Goal: Communication & Community: Answer question/provide support

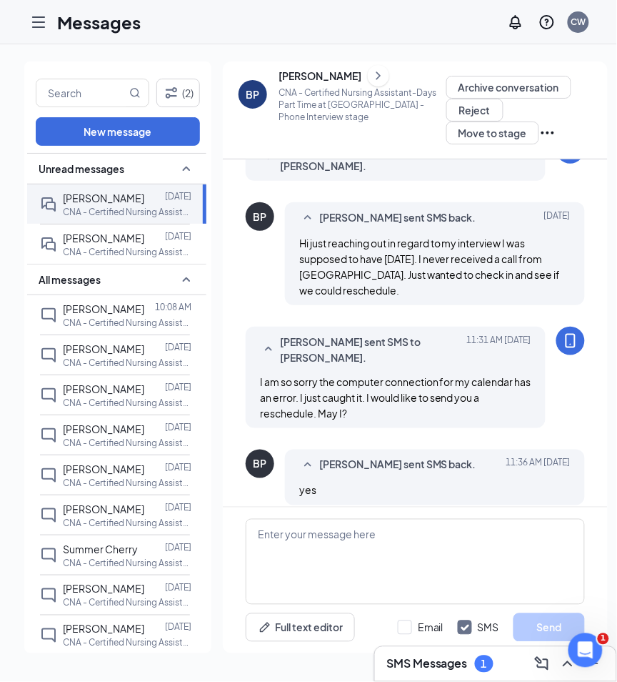
scroll to position [449, 0]
click at [539, 131] on icon "Ellipses" at bounding box center [547, 132] width 17 height 17
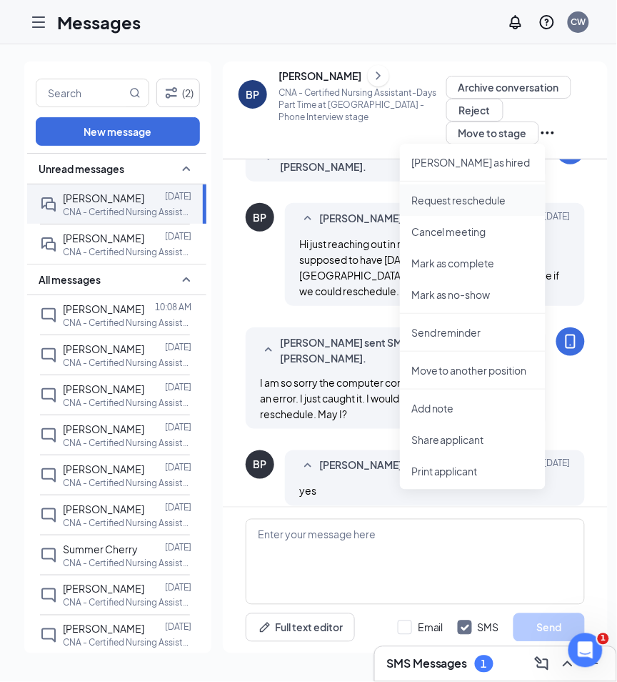
click at [477, 201] on p "Request reschedule" at bounding box center [473, 200] width 123 height 14
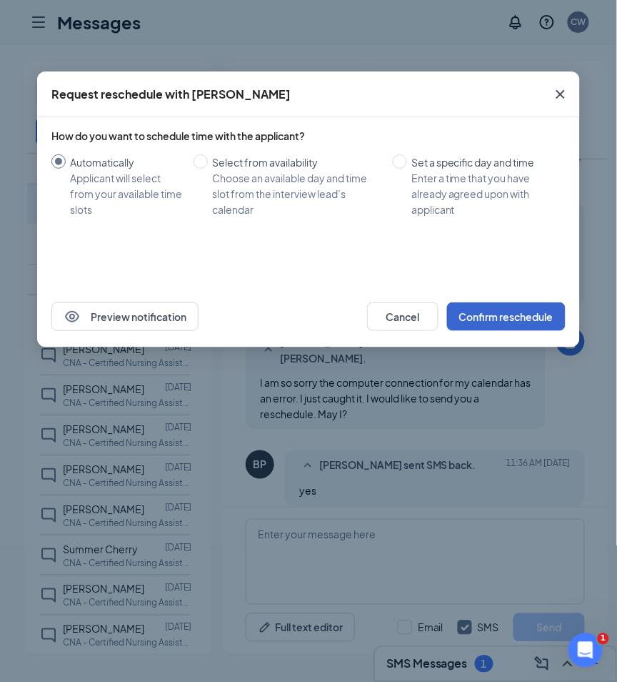
click at [479, 315] on button "Confirm reschedule" at bounding box center [506, 316] width 119 height 29
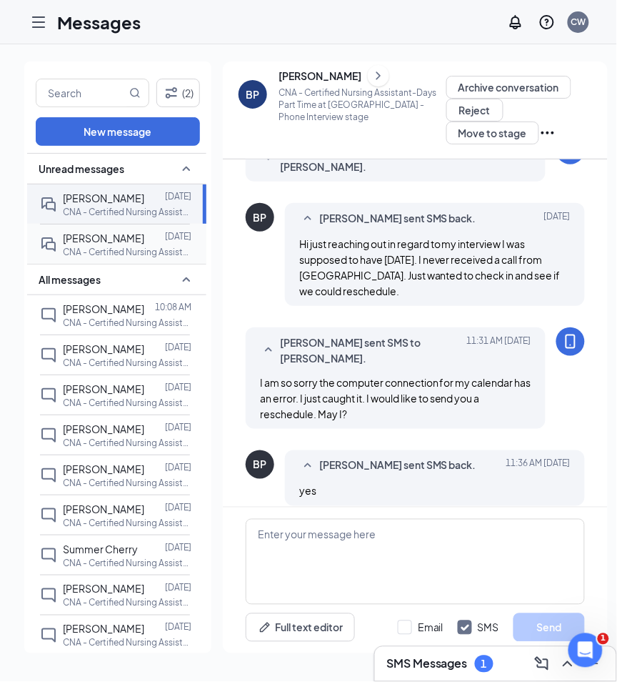
click at [137, 239] on span "[PERSON_NAME]" at bounding box center [103, 238] width 81 height 13
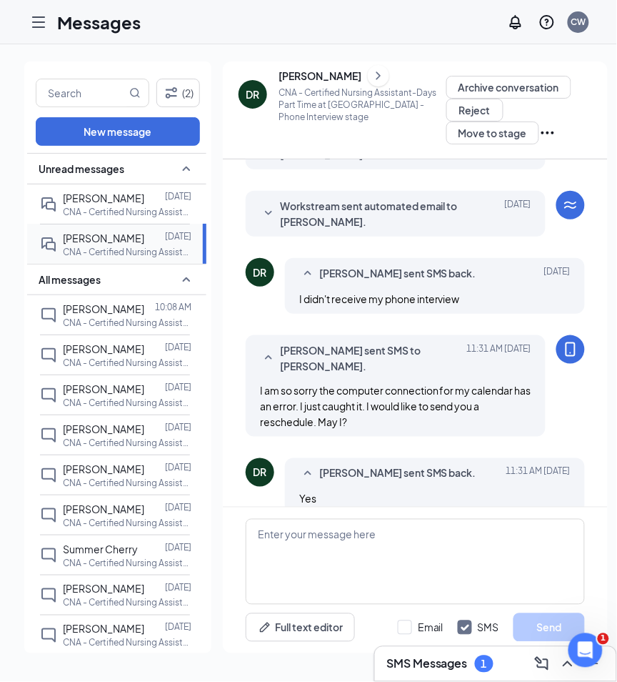
scroll to position [343, 0]
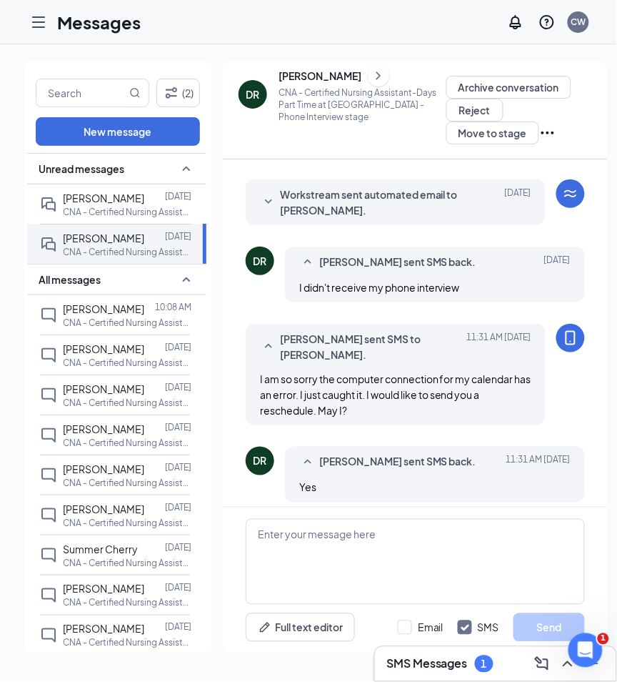
click at [539, 127] on icon "Ellipses" at bounding box center [547, 132] width 17 height 17
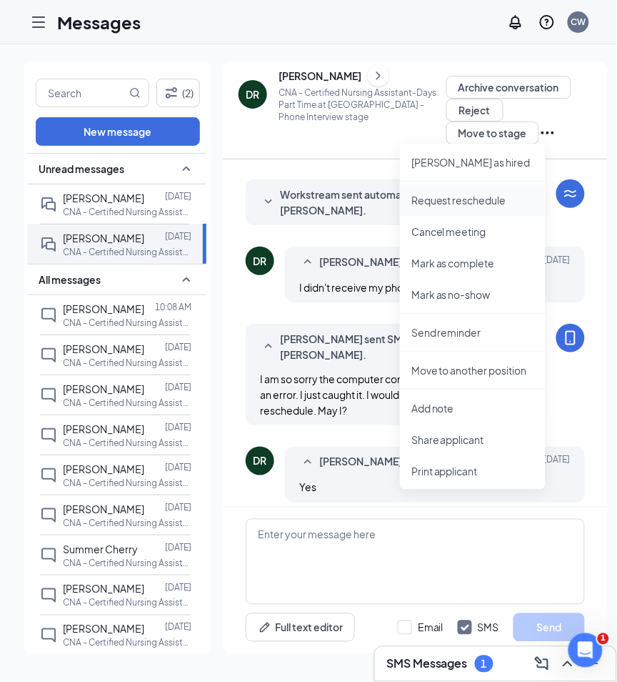
click at [488, 199] on p "Request reschedule" at bounding box center [473, 200] width 123 height 14
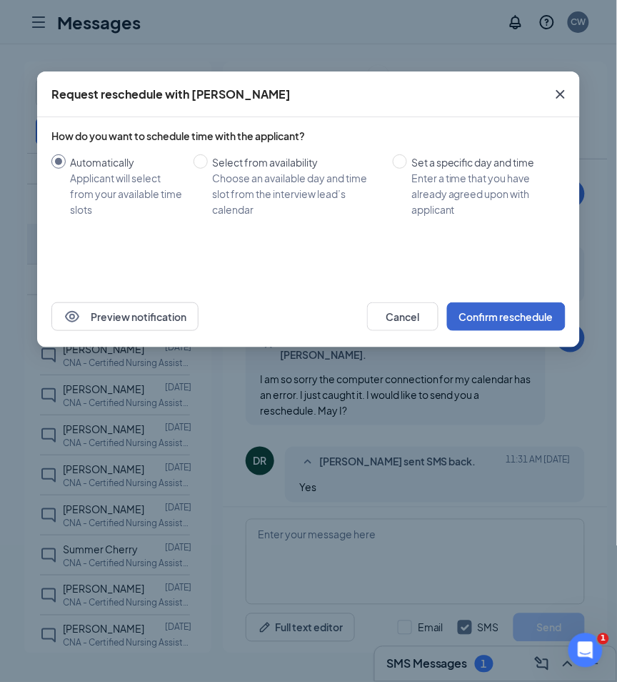
click at [459, 315] on button "Confirm reschedule" at bounding box center [506, 316] width 119 height 29
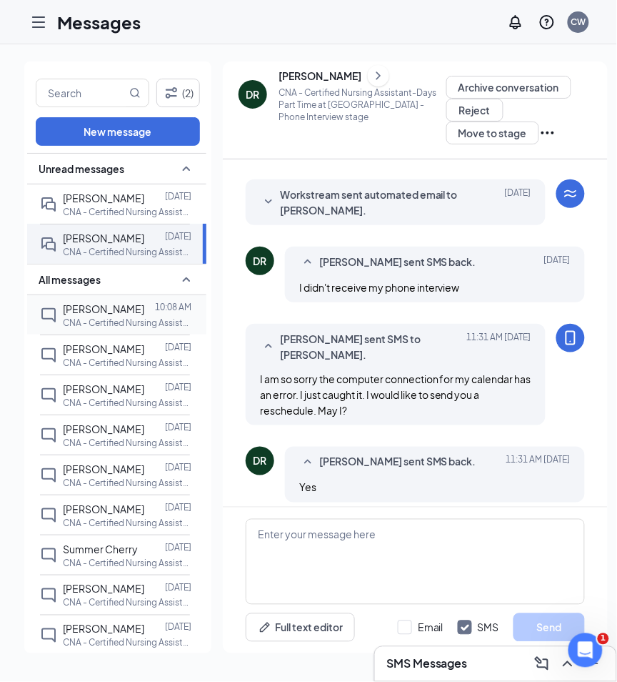
click at [144, 319] on p "CNA - Certified Nursing Assistant-Days Part Time at [GEOGRAPHIC_DATA]" at bounding box center [127, 323] width 129 height 12
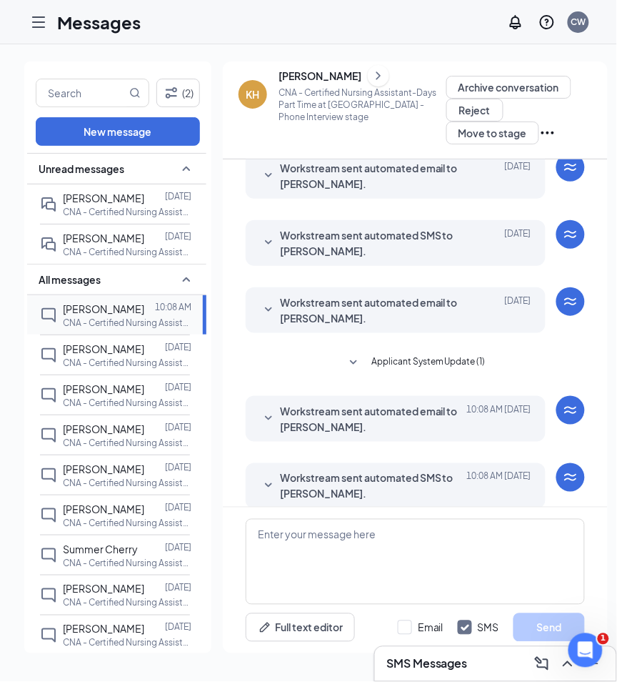
scroll to position [309, 0]
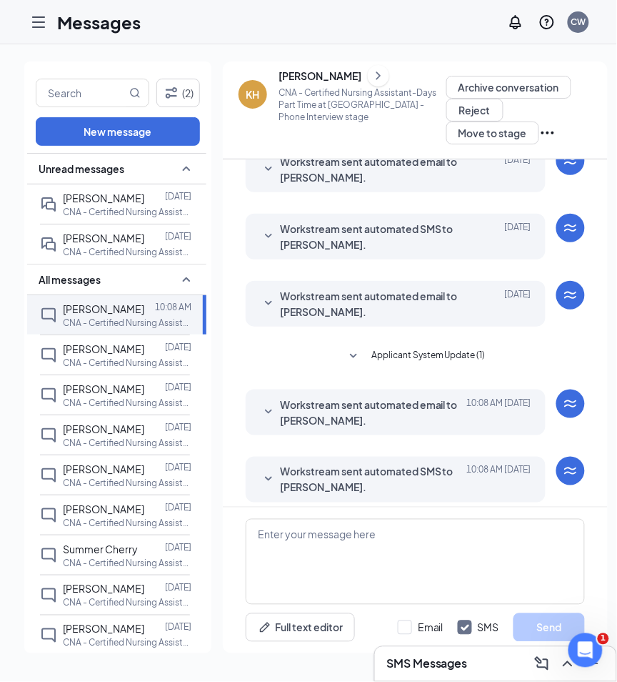
click at [271, 471] on icon "SmallChevronDown" at bounding box center [268, 479] width 17 height 17
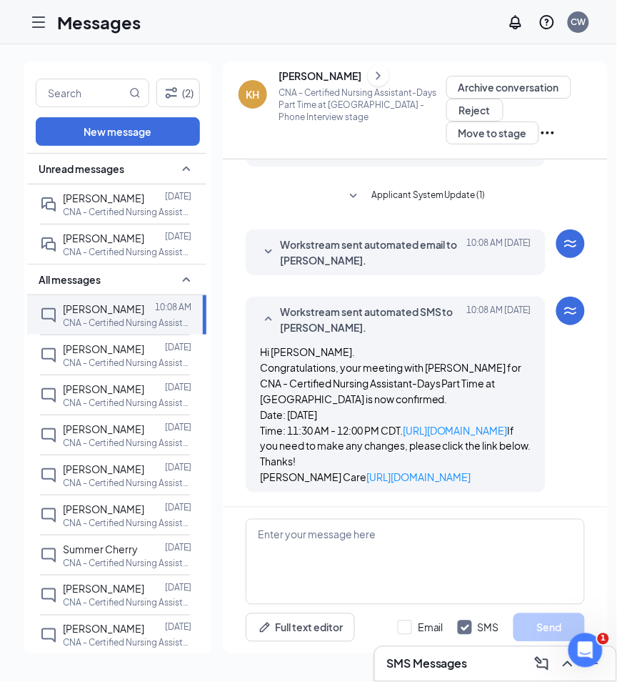
scroll to position [499, 0]
click at [116, 349] on span "[PERSON_NAME]" at bounding box center [103, 348] width 81 height 13
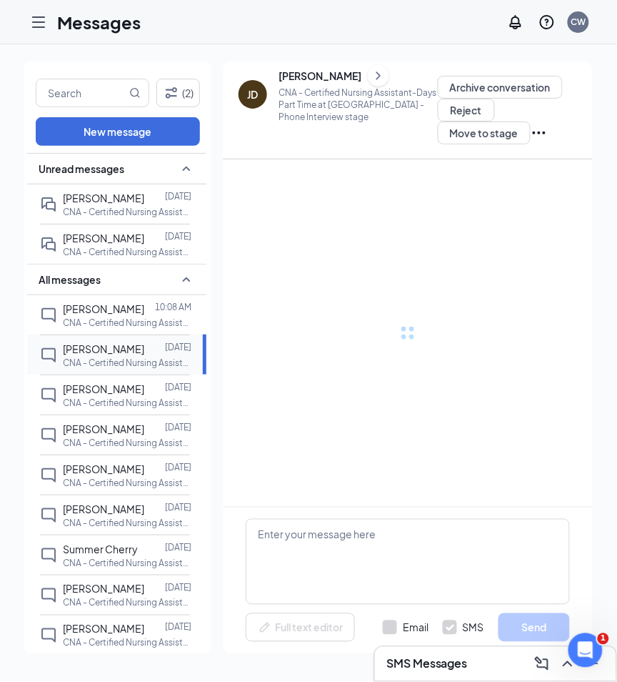
click at [116, 349] on span "[PERSON_NAME]" at bounding box center [103, 348] width 81 height 13
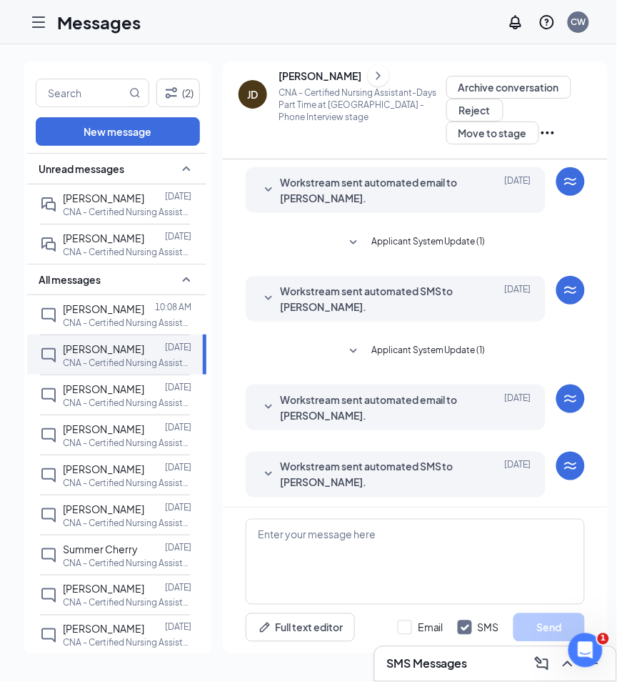
click at [268, 466] on icon "SmallChevronDown" at bounding box center [268, 474] width 17 height 17
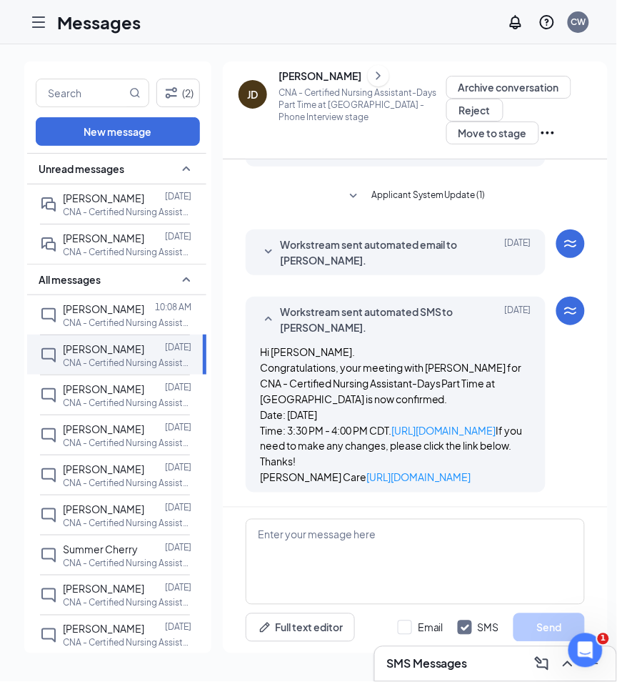
scroll to position [231, 0]
click at [106, 397] on p "CNA - Certified Nursing Assistant-Days Part Time at [GEOGRAPHIC_DATA]" at bounding box center [127, 403] width 129 height 12
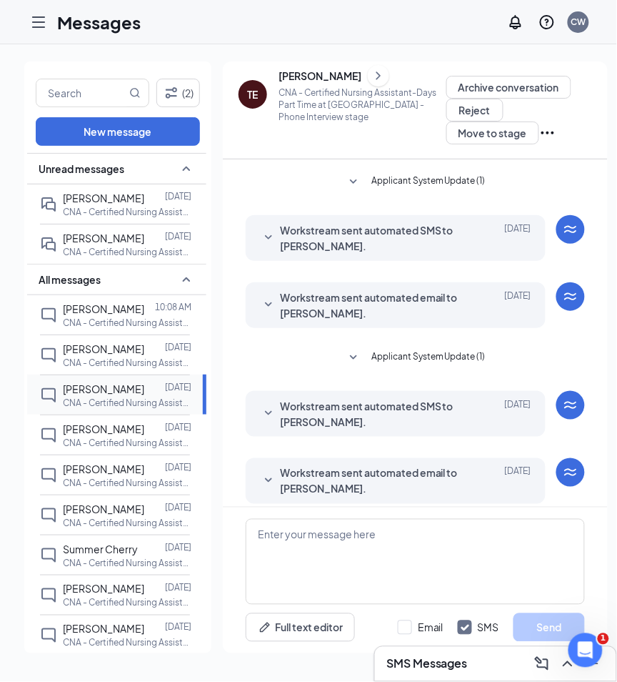
scroll to position [173, 0]
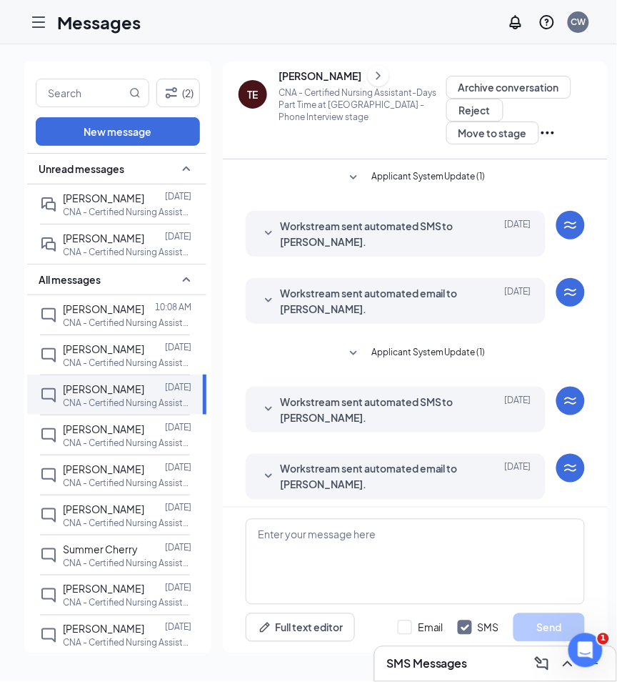
click at [266, 474] on icon "SmallChevronDown" at bounding box center [268, 476] width 7 height 4
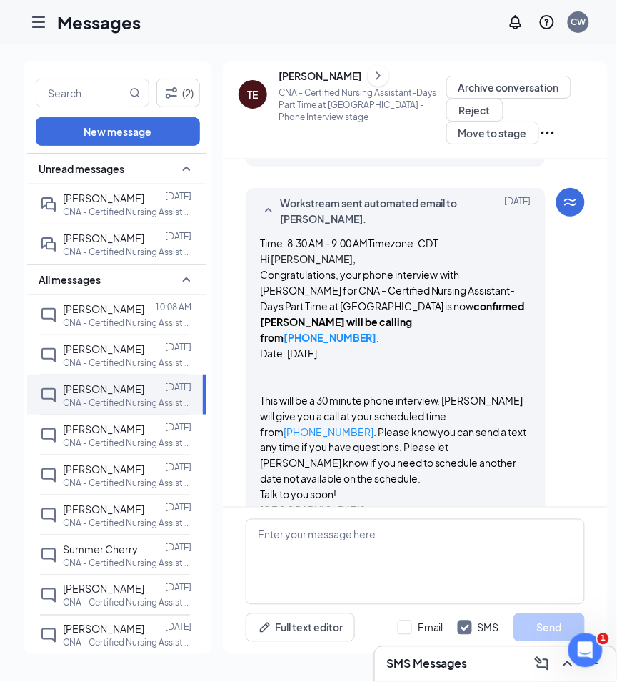
scroll to position [439, 0]
click at [107, 425] on span "[PERSON_NAME]" at bounding box center [103, 428] width 81 height 13
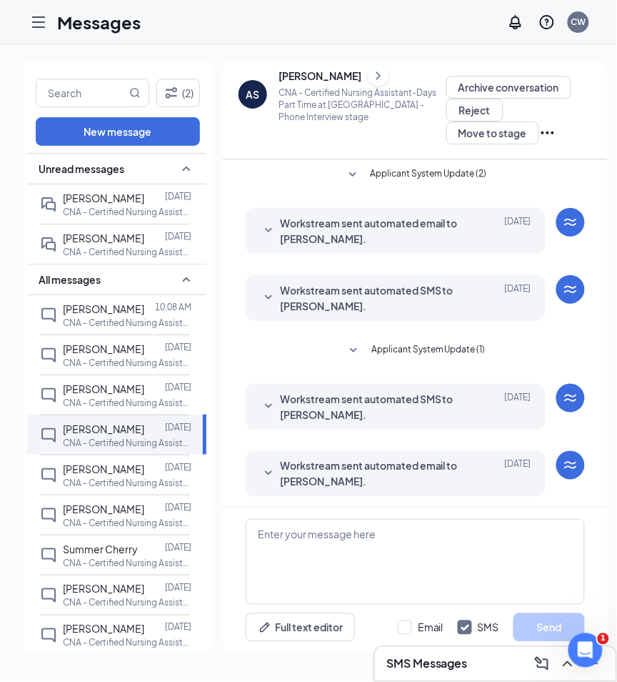
click at [269, 467] on icon "SmallChevronDown" at bounding box center [268, 473] width 17 height 17
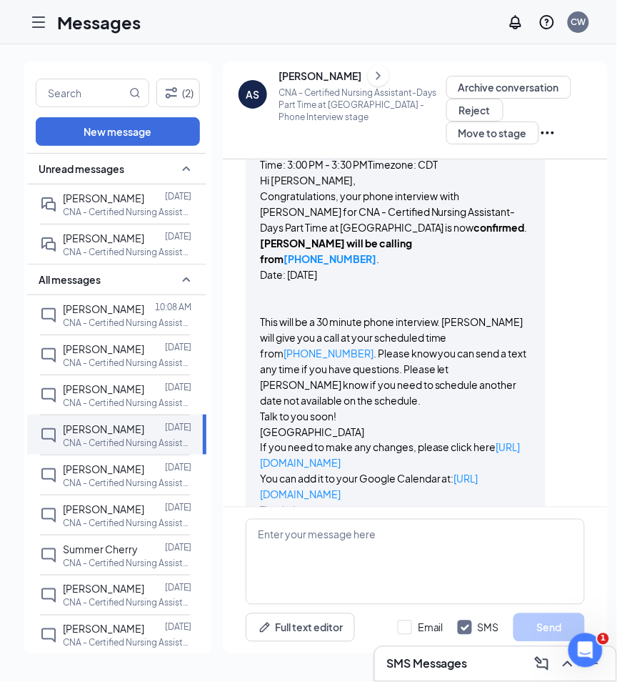
scroll to position [341, 0]
click at [144, 466] on div at bounding box center [154, 469] width 21 height 16
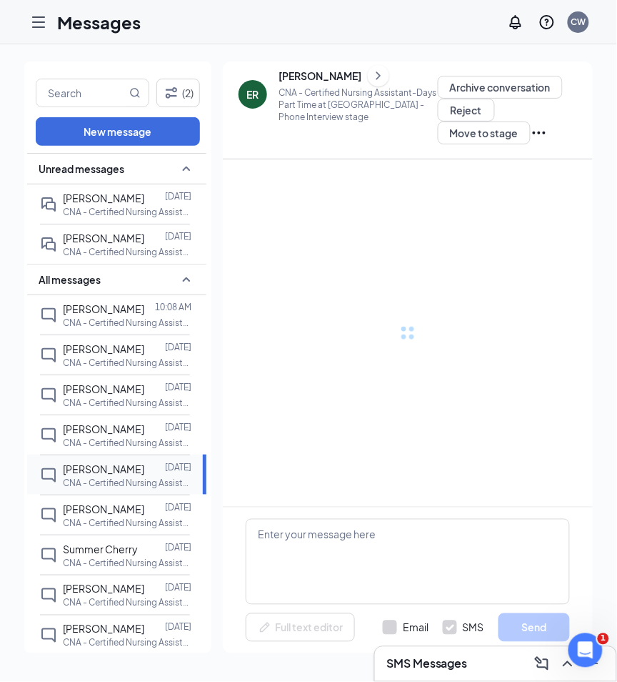
click at [144, 466] on div at bounding box center [154, 469] width 21 height 16
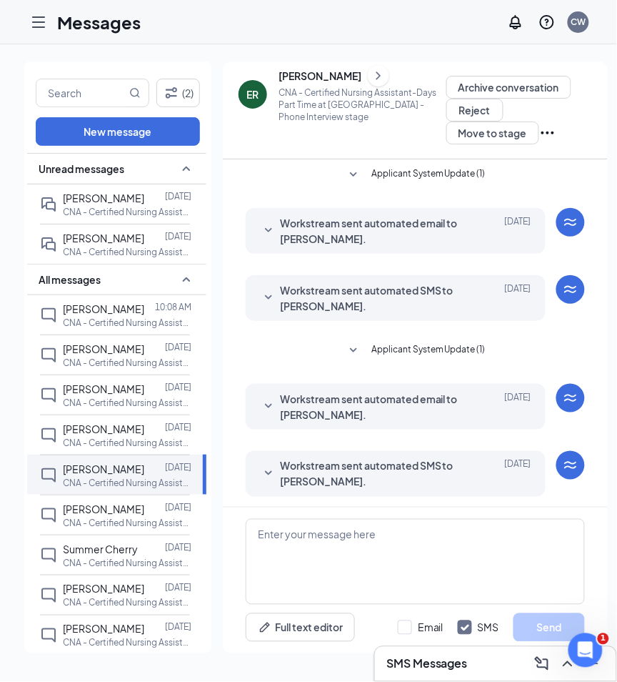
click at [266, 466] on icon "SmallChevronDown" at bounding box center [268, 473] width 17 height 17
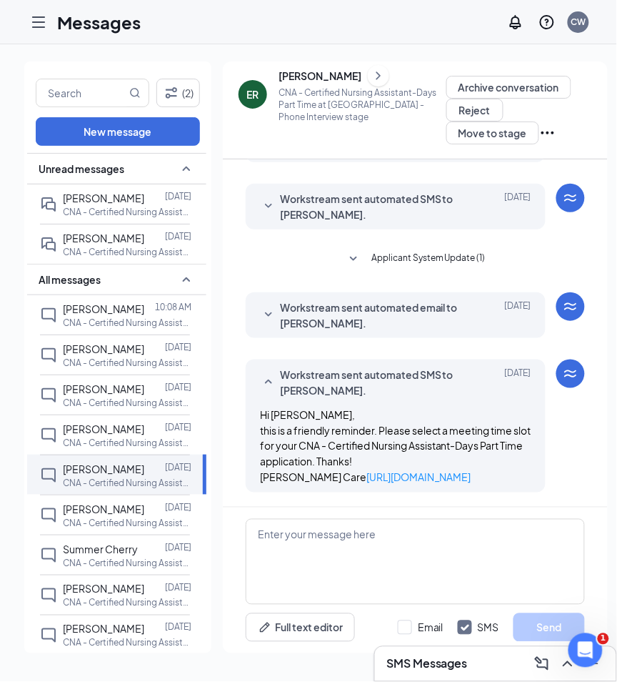
scroll to position [99, 0]
click at [136, 517] on p "CNA - Certified Nursing Assistant-Days Part Time at [GEOGRAPHIC_DATA]" at bounding box center [127, 523] width 129 height 12
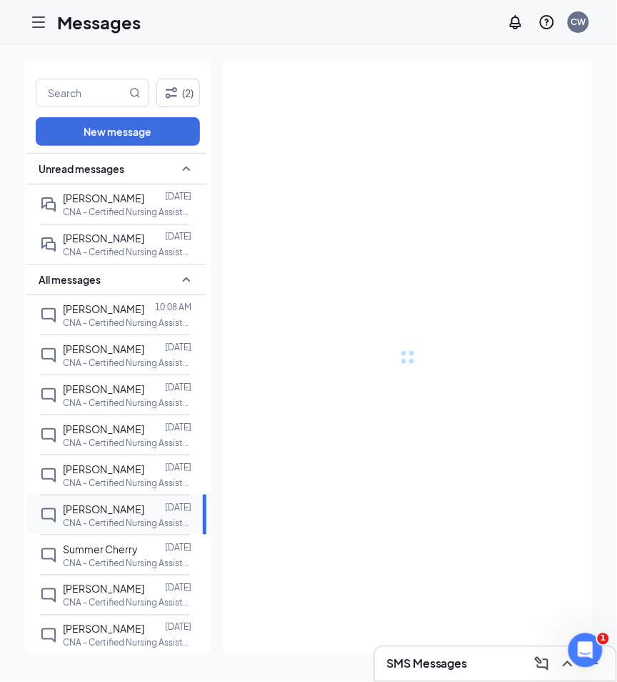
click at [136, 517] on p "CNA - Certified Nursing Assistant-Days Part Time at [GEOGRAPHIC_DATA]" at bounding box center [127, 523] width 129 height 12
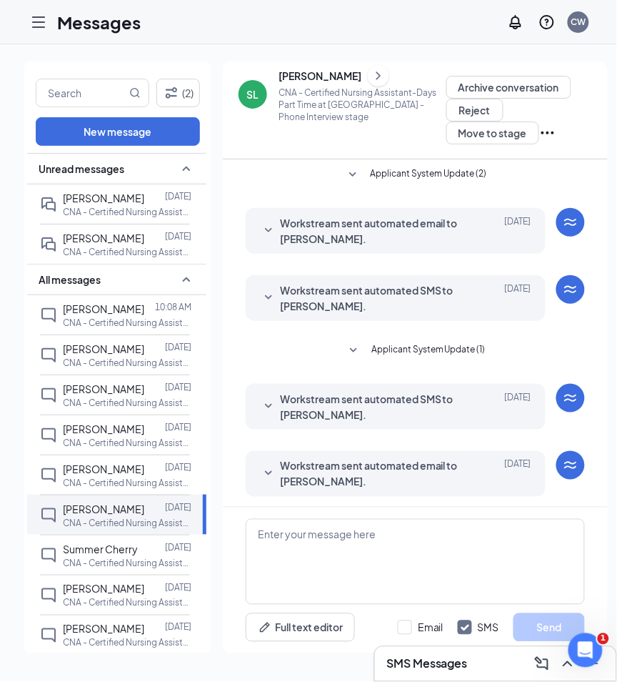
click at [272, 470] on icon "SmallChevronDown" at bounding box center [268, 473] width 17 height 17
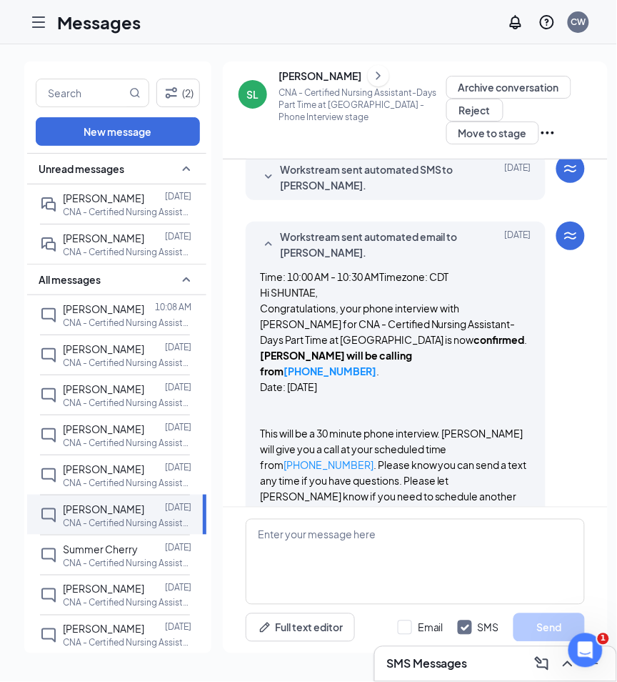
scroll to position [231, 0]
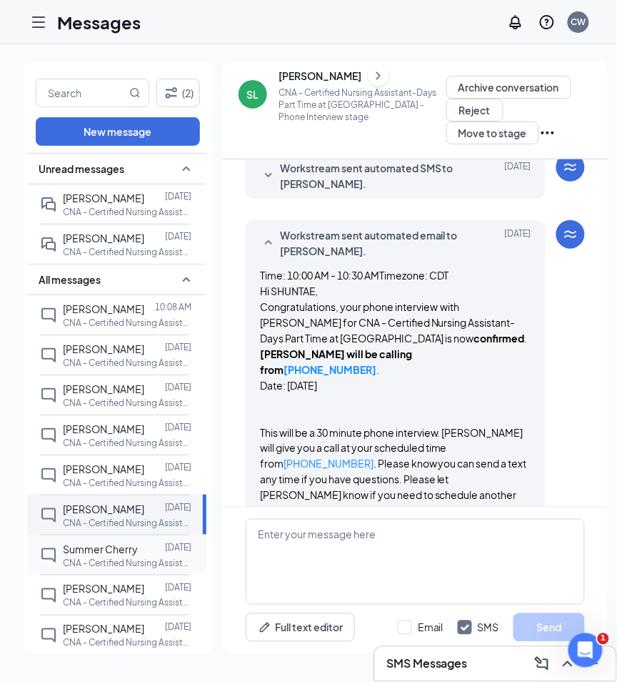
click at [104, 542] on span "Summer Cherry" at bounding box center [100, 548] width 75 height 13
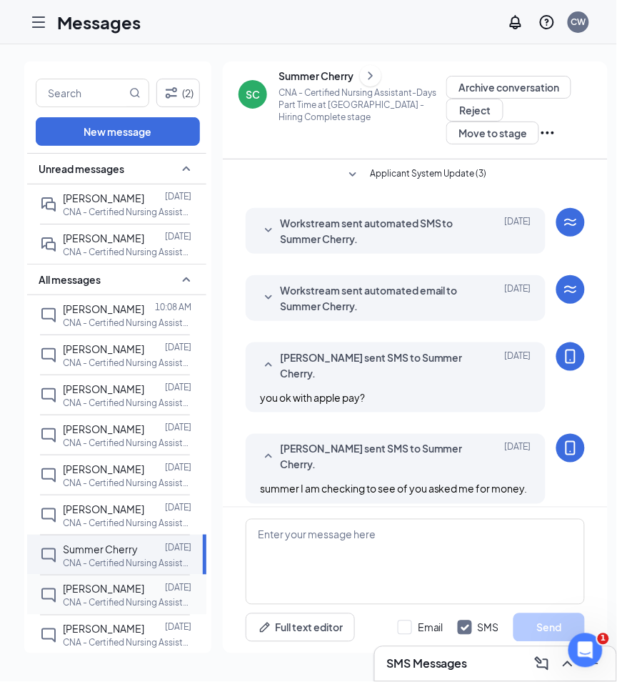
scroll to position [224, 0]
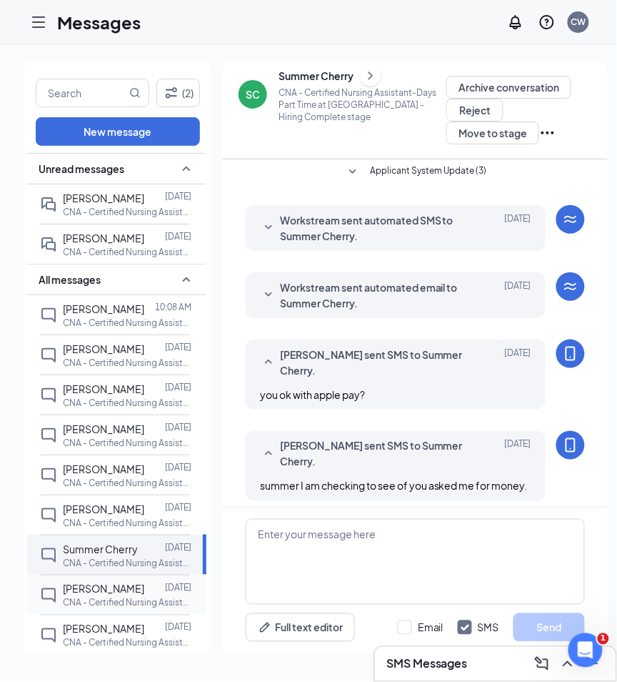
click at [97, 582] on span "[PERSON_NAME]" at bounding box center [103, 588] width 81 height 13
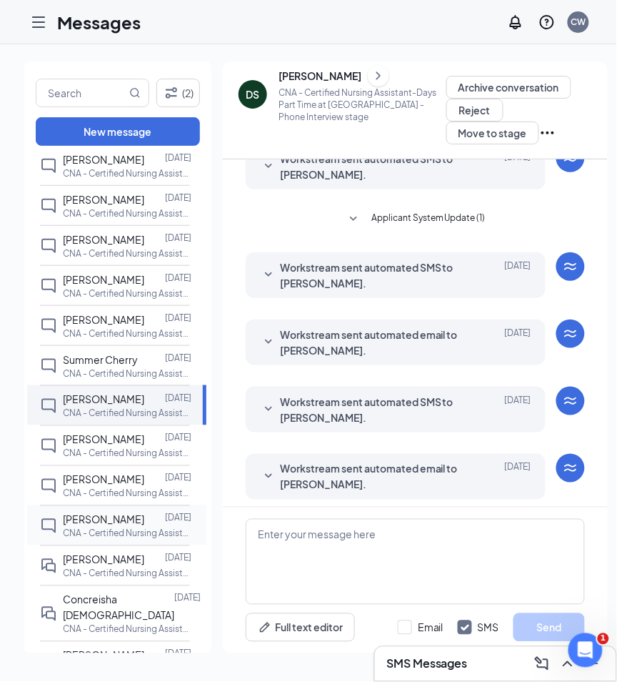
scroll to position [192, 0]
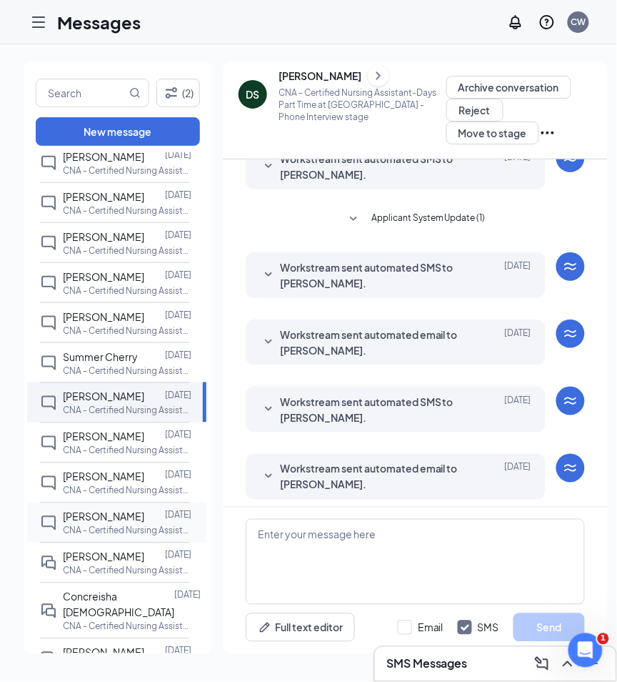
click at [111, 510] on span "[PERSON_NAME]" at bounding box center [103, 516] width 81 height 13
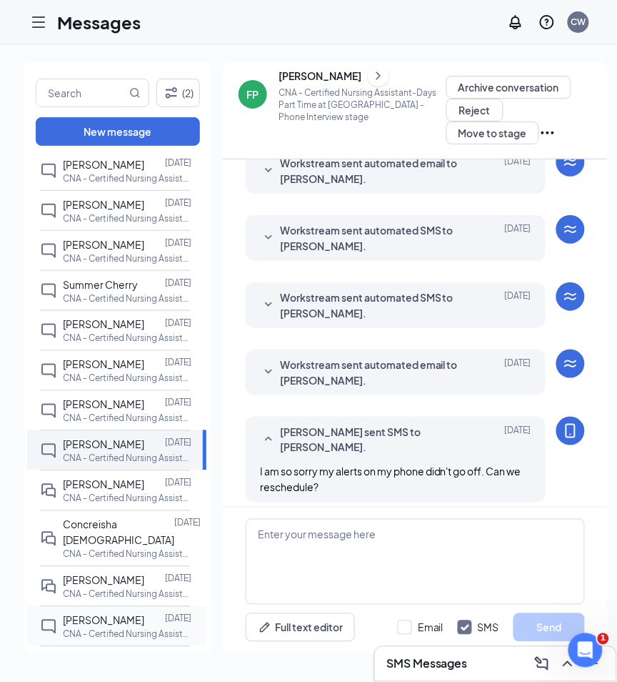
scroll to position [264, 0]
click at [144, 573] on div at bounding box center [154, 581] width 21 height 16
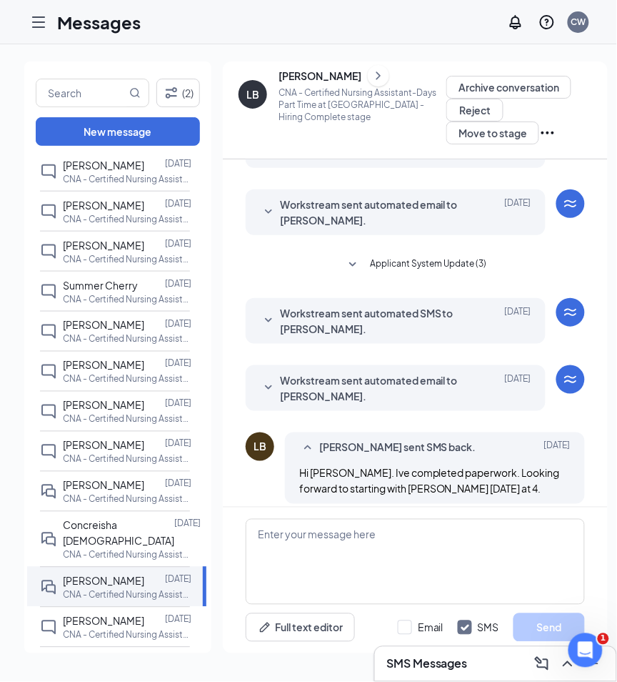
scroll to position [227, 0]
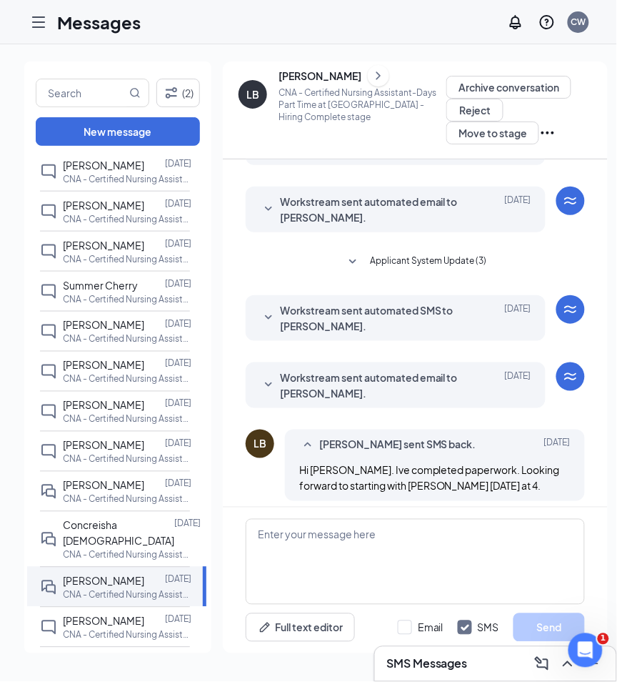
click at [539, 131] on icon "Ellipses" at bounding box center [547, 132] width 17 height 17
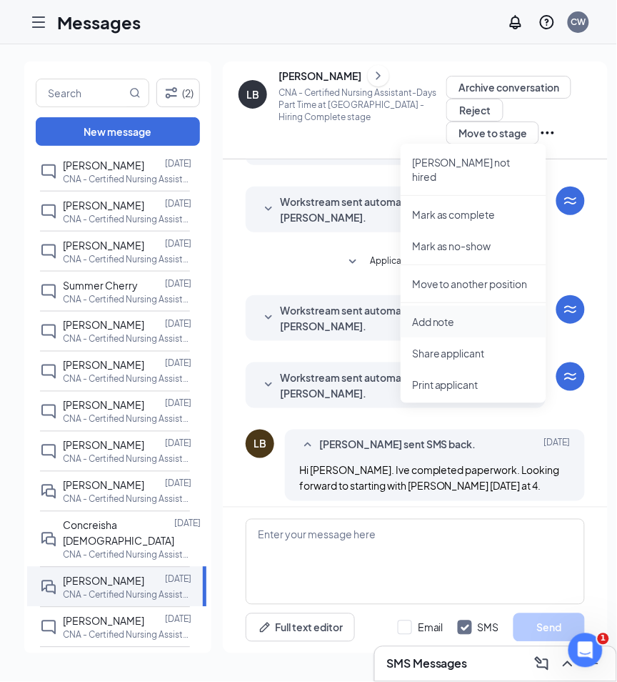
scroll to position [0, 0]
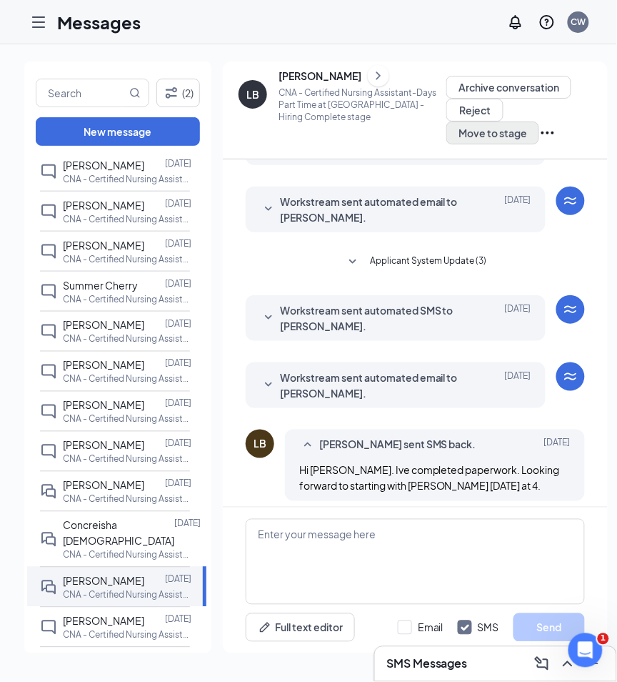
click at [510, 128] on button "Move to stage" at bounding box center [493, 132] width 93 height 23
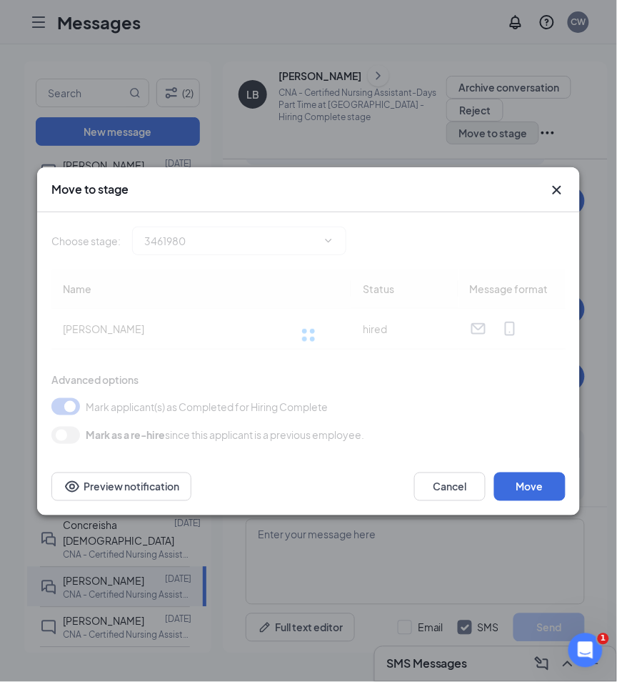
type input "Hiring Complete (current stage)"
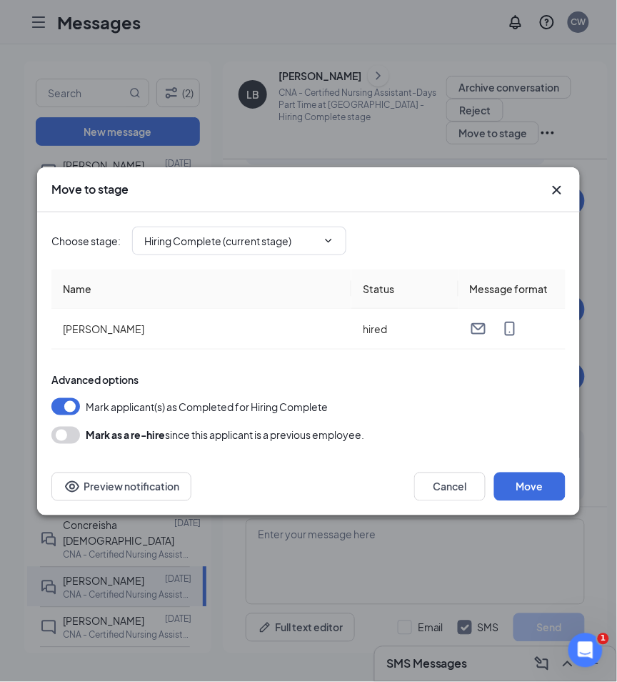
click at [560, 191] on icon "Cross" at bounding box center [557, 189] width 17 height 17
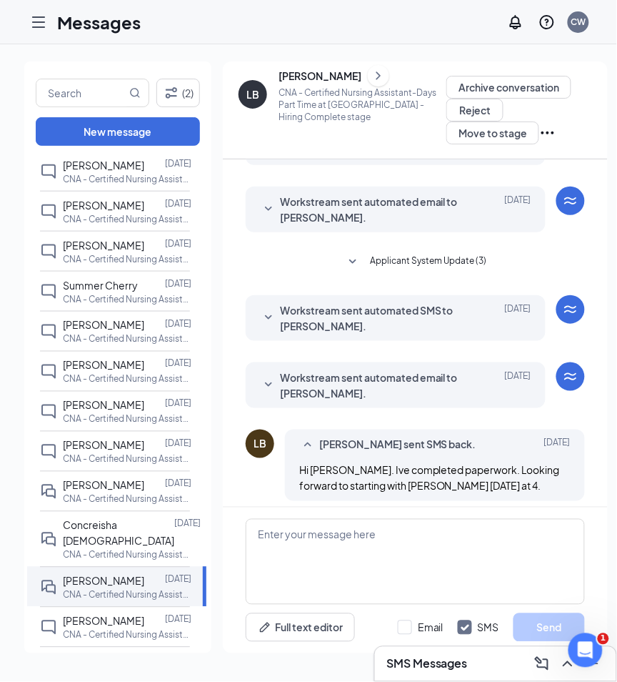
click at [307, 74] on div "[PERSON_NAME]" at bounding box center [320, 76] width 83 height 14
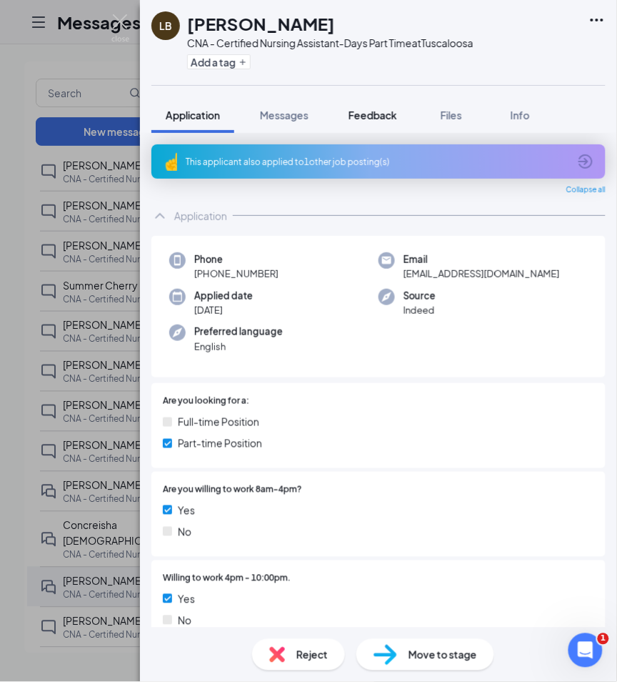
click at [377, 116] on span "Feedback" at bounding box center [373, 115] width 49 height 13
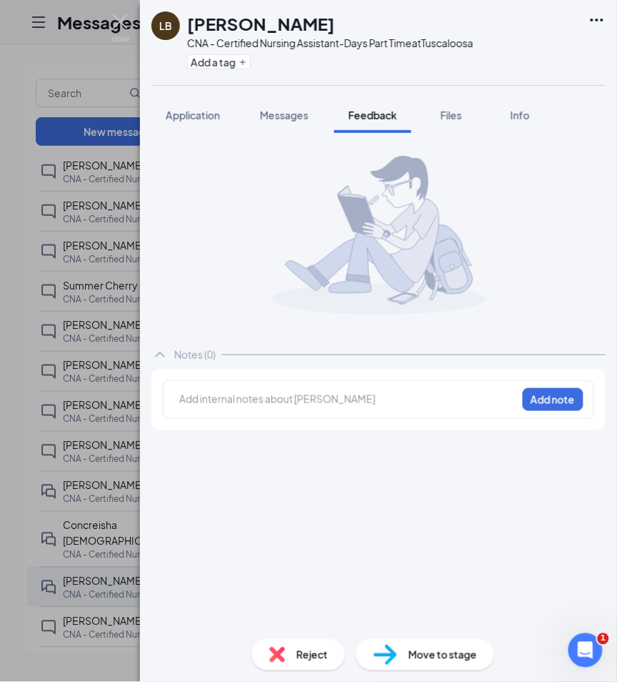
click at [249, 384] on div "Add internal notes about Laura Barrett Add note" at bounding box center [379, 399] width 432 height 39
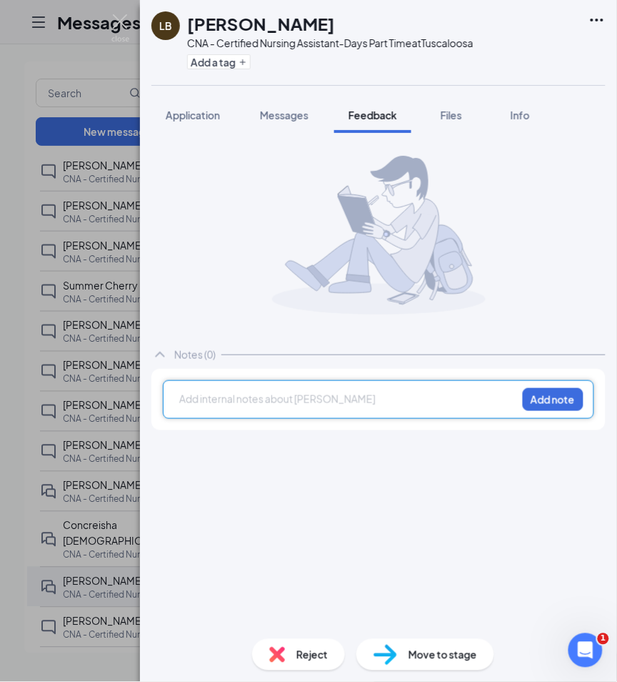
click at [222, 402] on div at bounding box center [348, 399] width 337 height 15
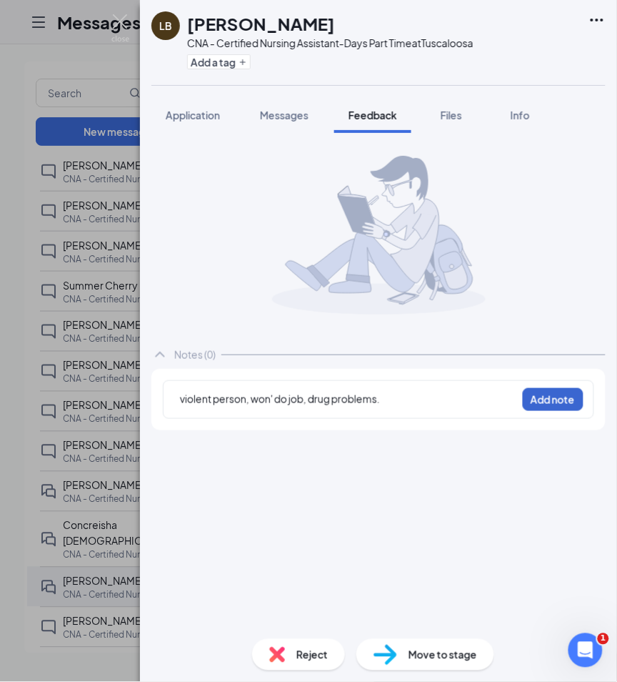
click at [559, 401] on button "Add note" at bounding box center [553, 399] width 61 height 23
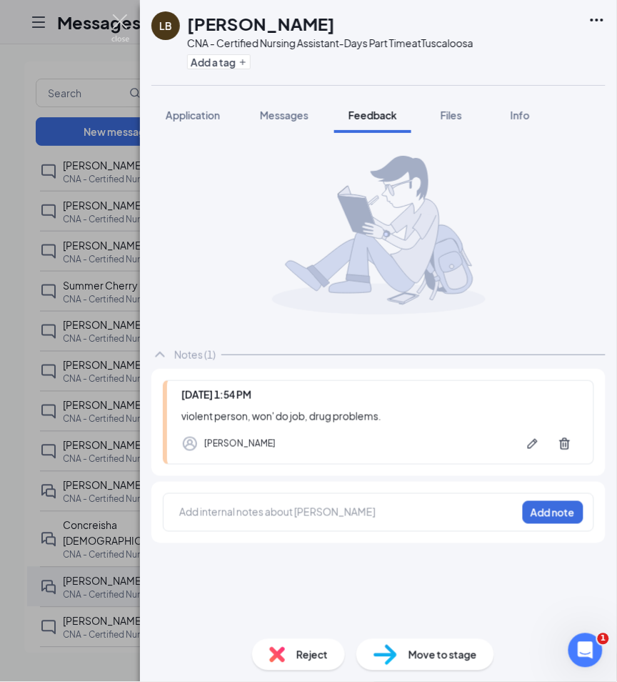
click at [118, 16] on img at bounding box center [120, 28] width 18 height 28
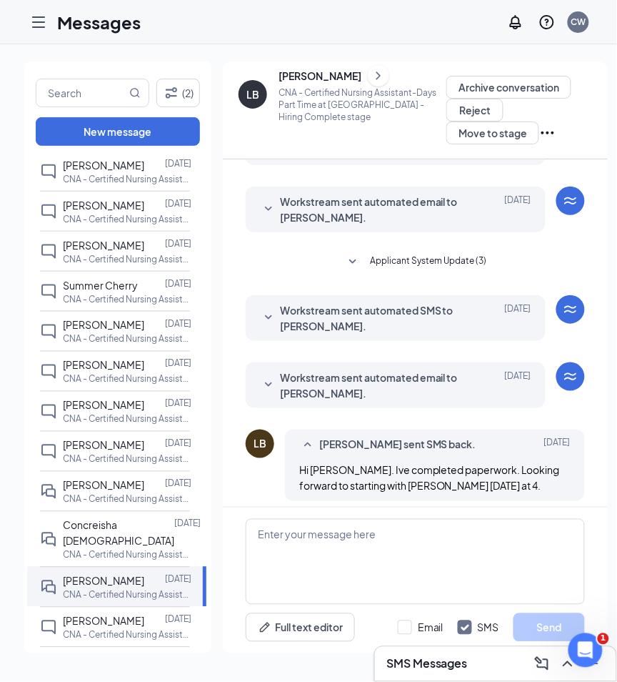
click at [230, 31] on div "Messages CW" at bounding box center [308, 22] width 617 height 44
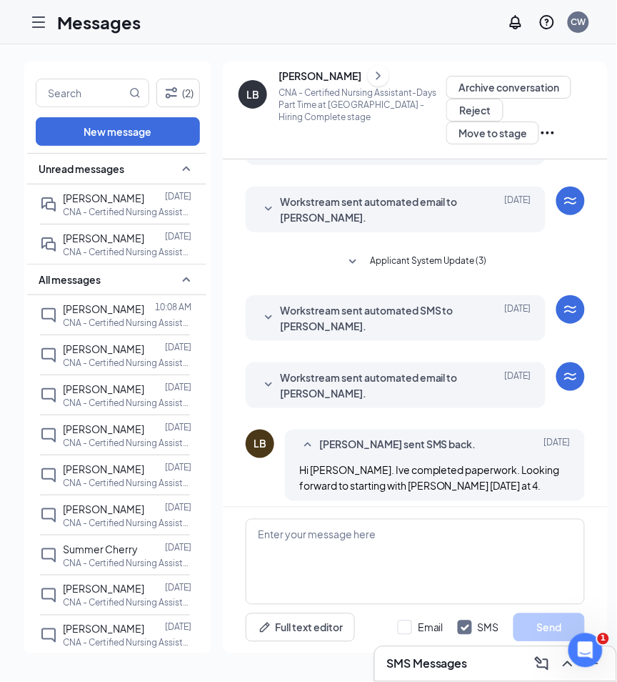
click at [37, 26] on icon "Hamburger" at bounding box center [38, 22] width 11 height 10
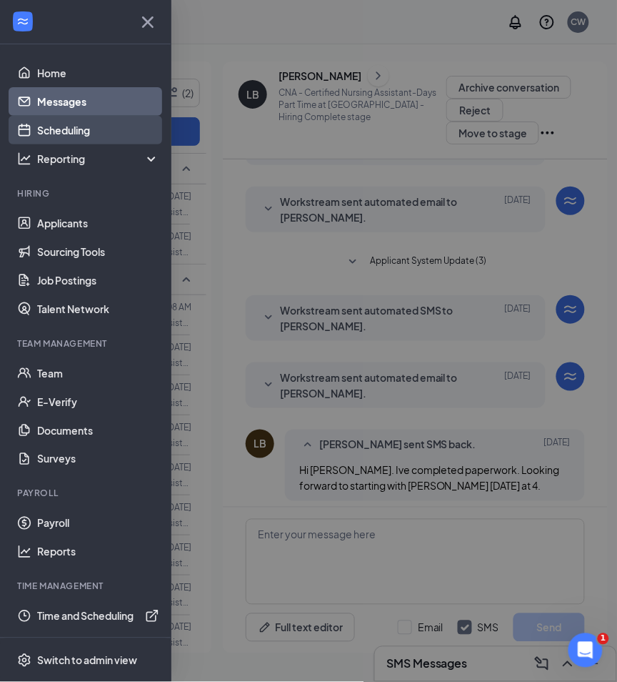
click at [69, 129] on link "Scheduling" at bounding box center [98, 130] width 122 height 29
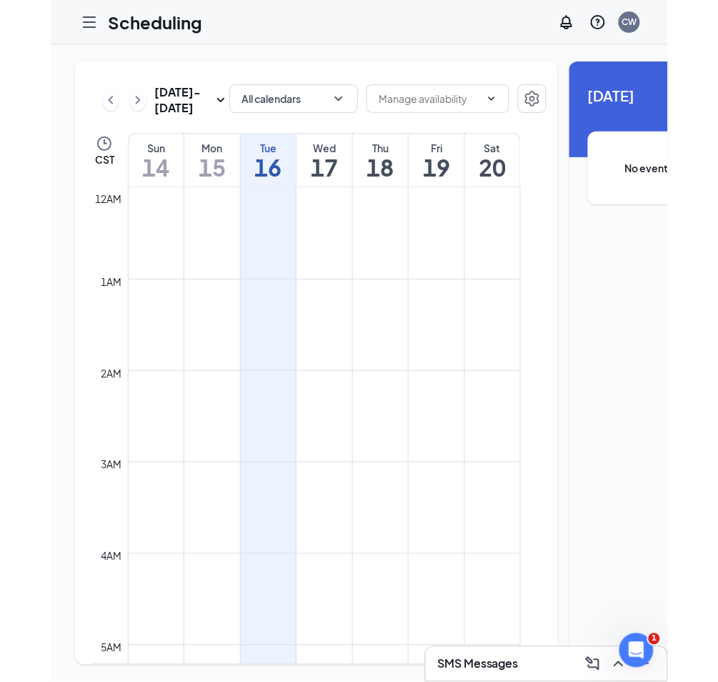
scroll to position [701, 0]
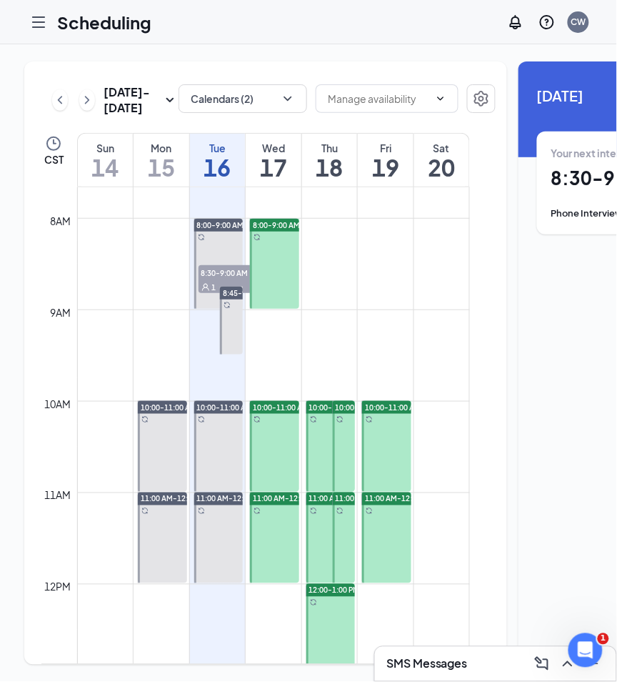
click at [36, 21] on icon "Hamburger" at bounding box center [38, 22] width 11 height 10
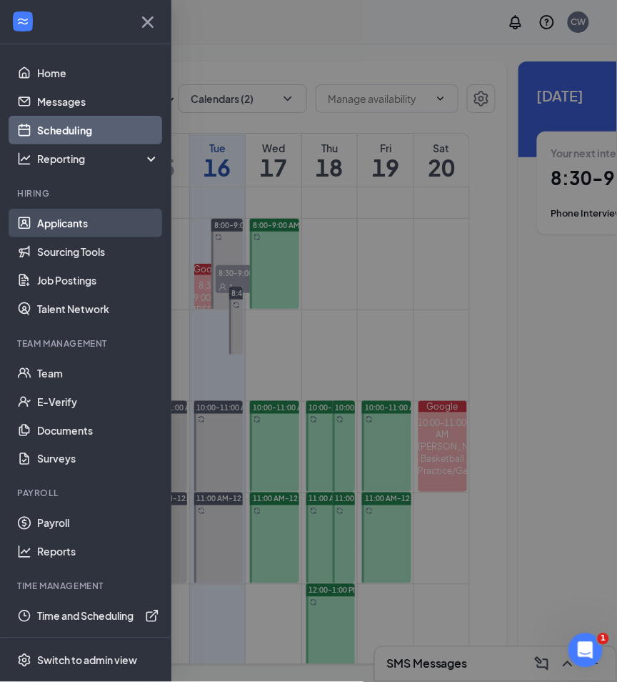
click at [59, 223] on link "Applicants" at bounding box center [98, 223] width 122 height 29
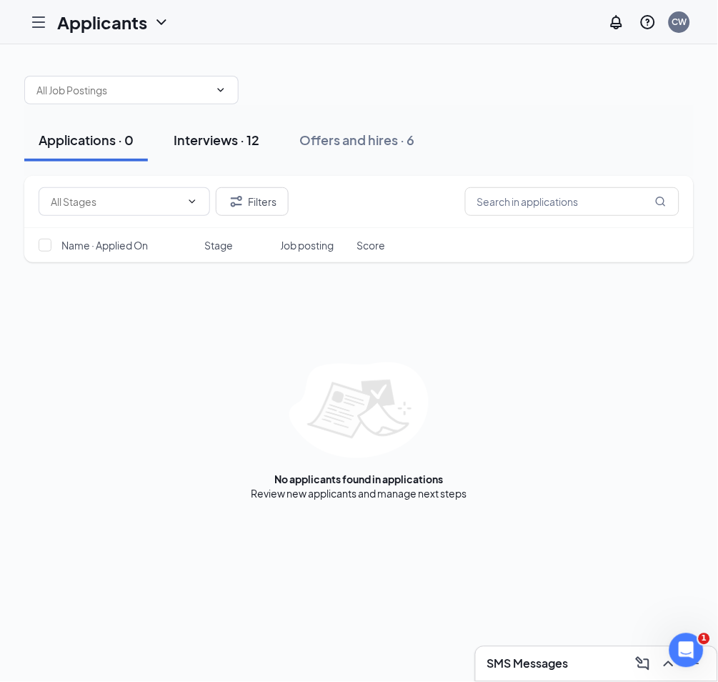
click at [219, 141] on div "Interviews · 12" at bounding box center [217, 140] width 86 height 18
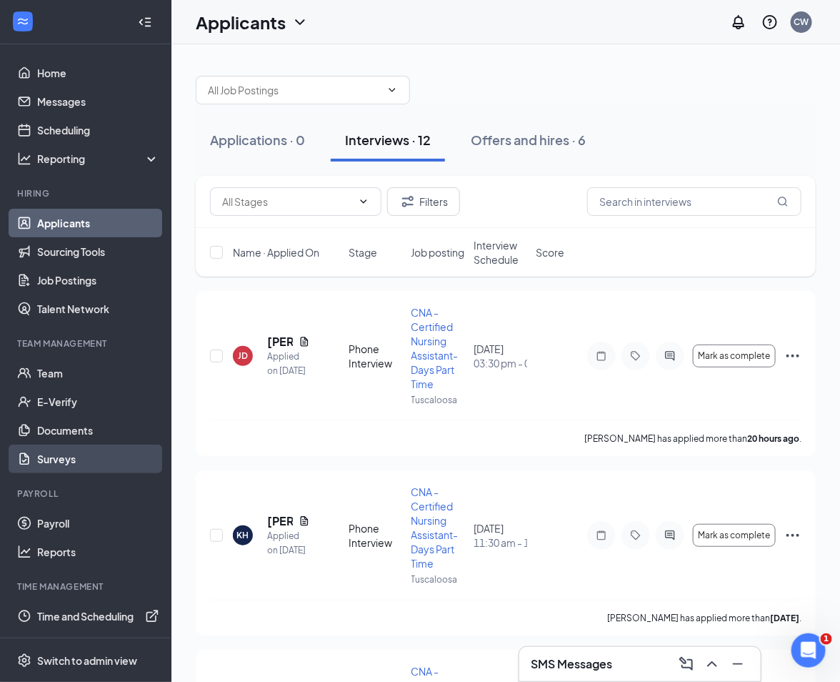
click at [146, 454] on link "Surveys" at bounding box center [98, 458] width 122 height 29
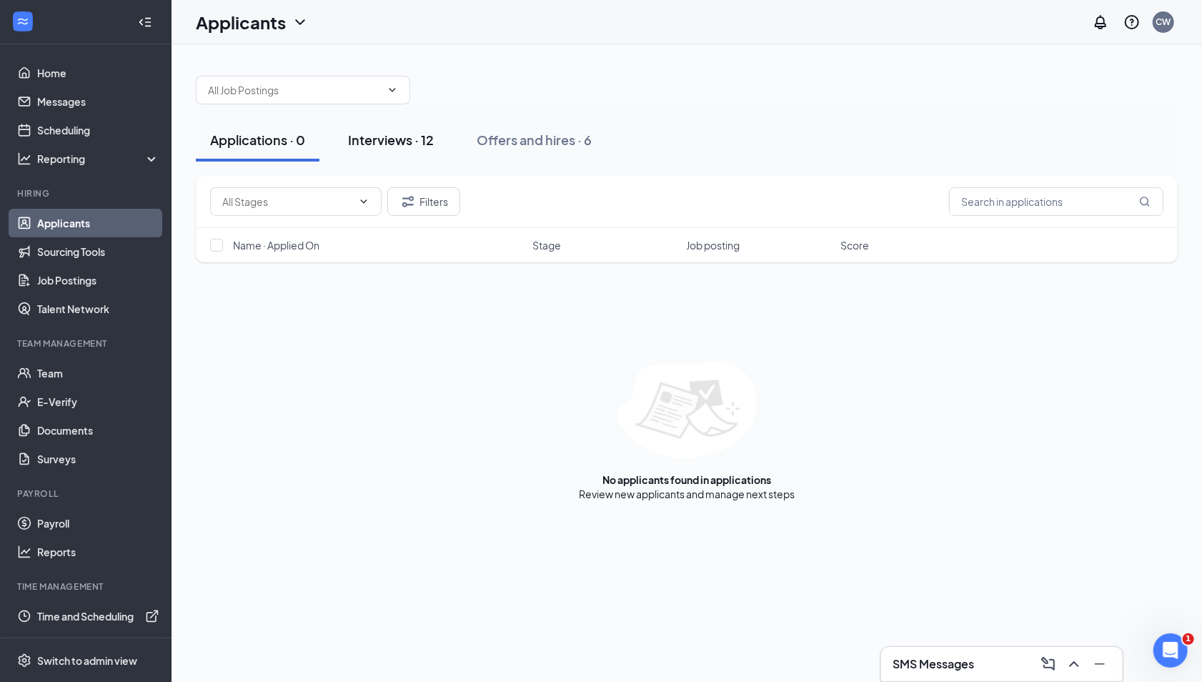
click at [359, 141] on div "Interviews · 12" at bounding box center [391, 140] width 86 height 18
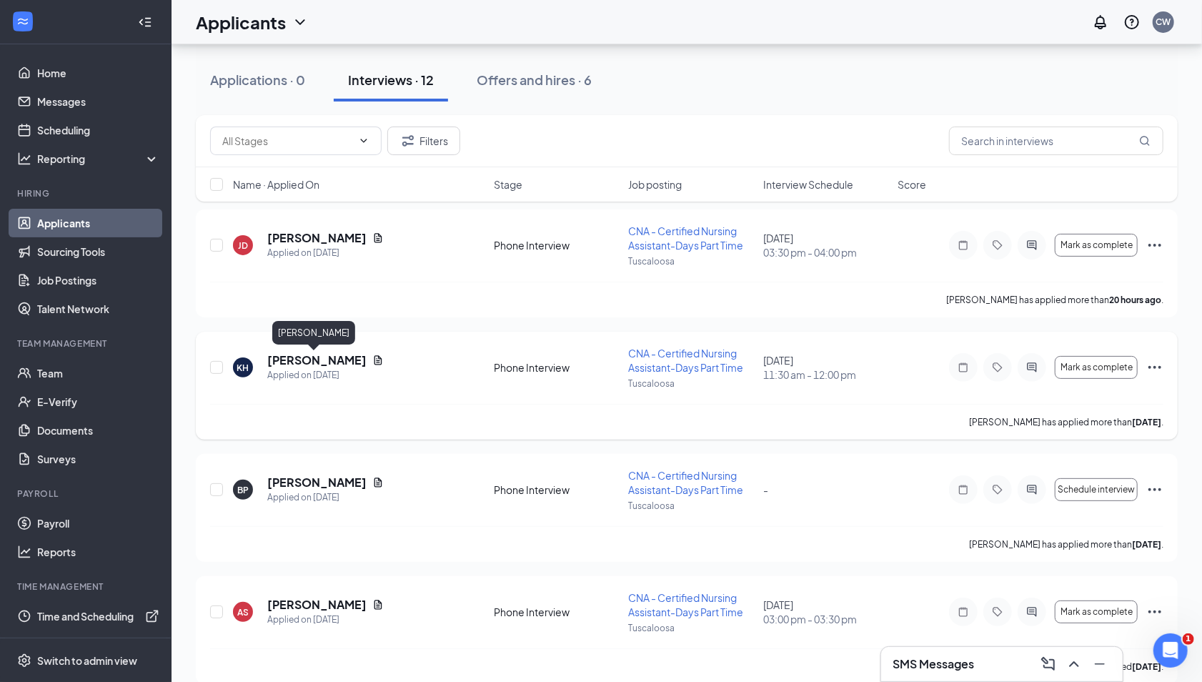
scroll to position [58, 0]
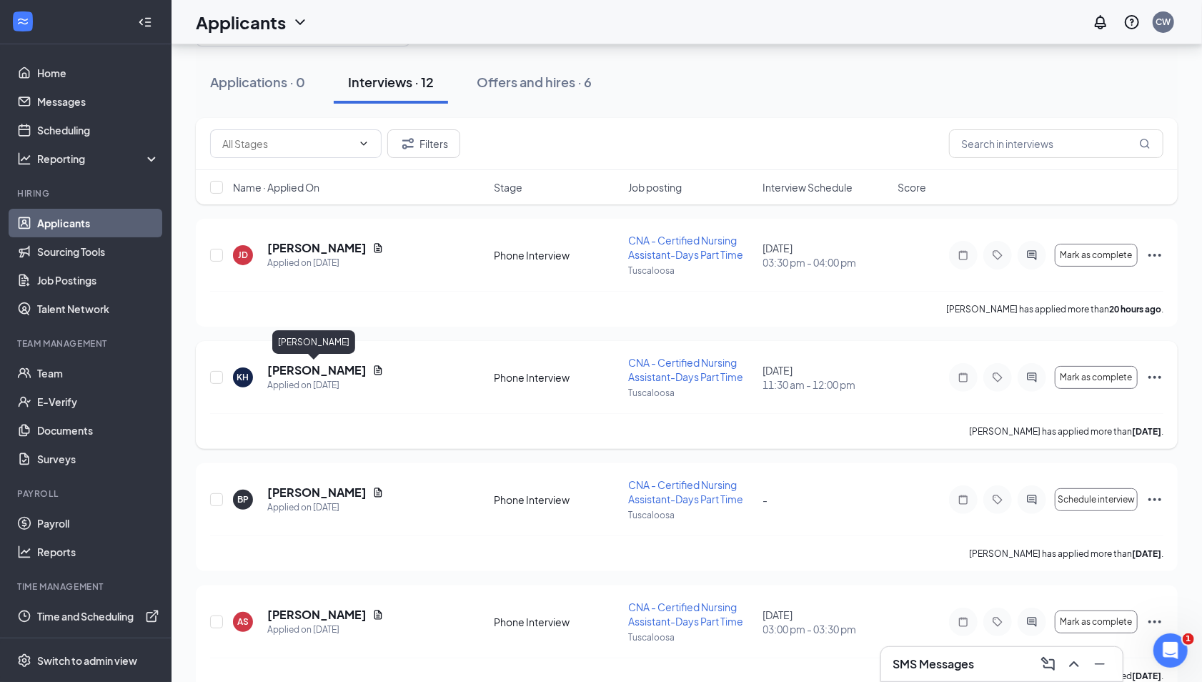
click at [332, 365] on h5 "[PERSON_NAME]" at bounding box center [316, 370] width 99 height 16
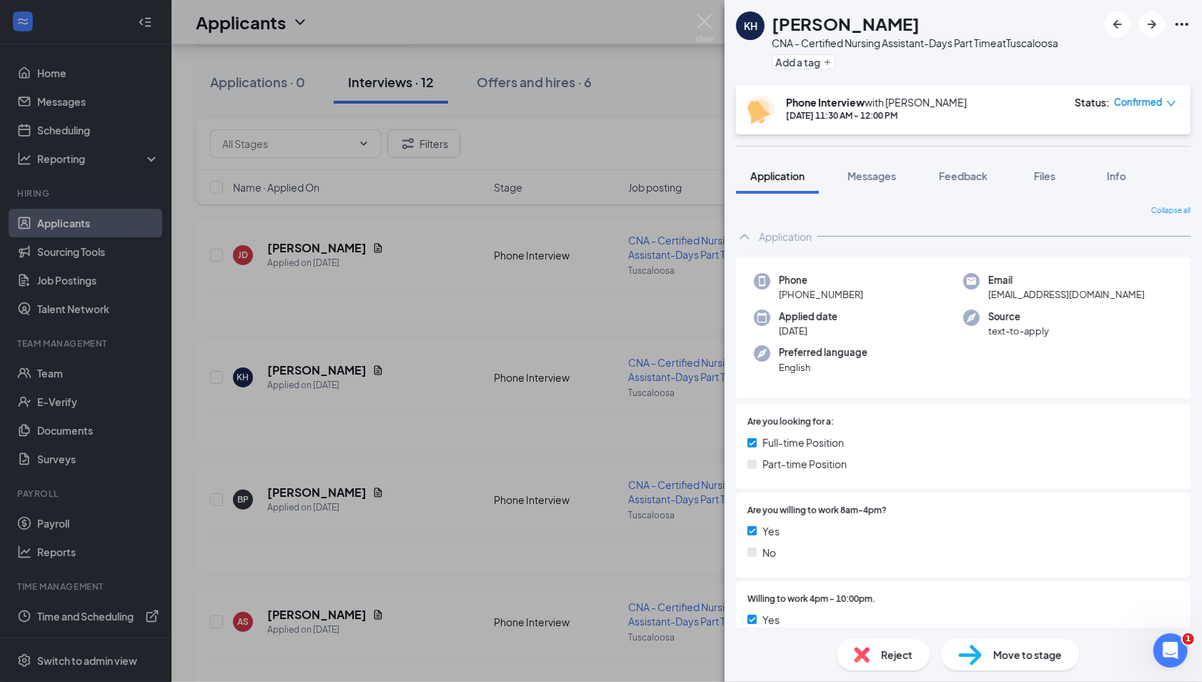
click at [785, 201] on div "Collapse all Application Phone [PHONE_NUMBER] Email [EMAIL_ADDRESS][DOMAIN_NAME…" at bounding box center [963, 411] width 477 height 434
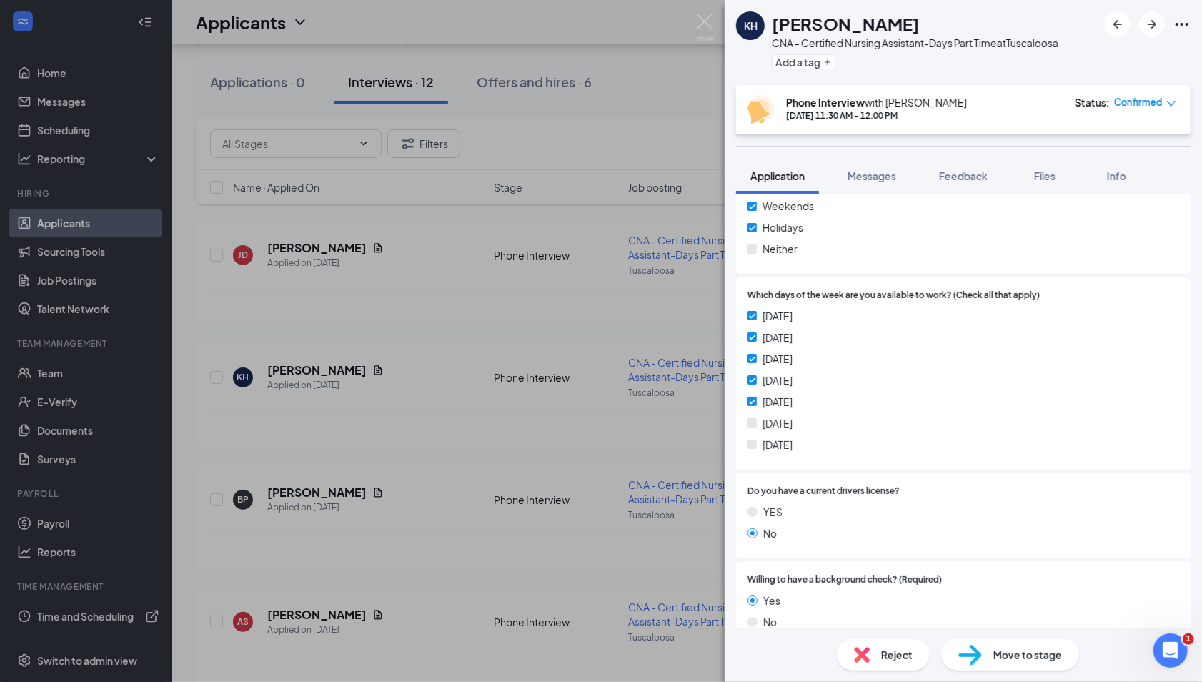
scroll to position [1334, 0]
click at [385, 422] on div "[PERSON_NAME] CNA - Certified Nursing Assistant-Days Part Time at [GEOGRAPHIC_D…" at bounding box center [601, 341] width 1202 height 682
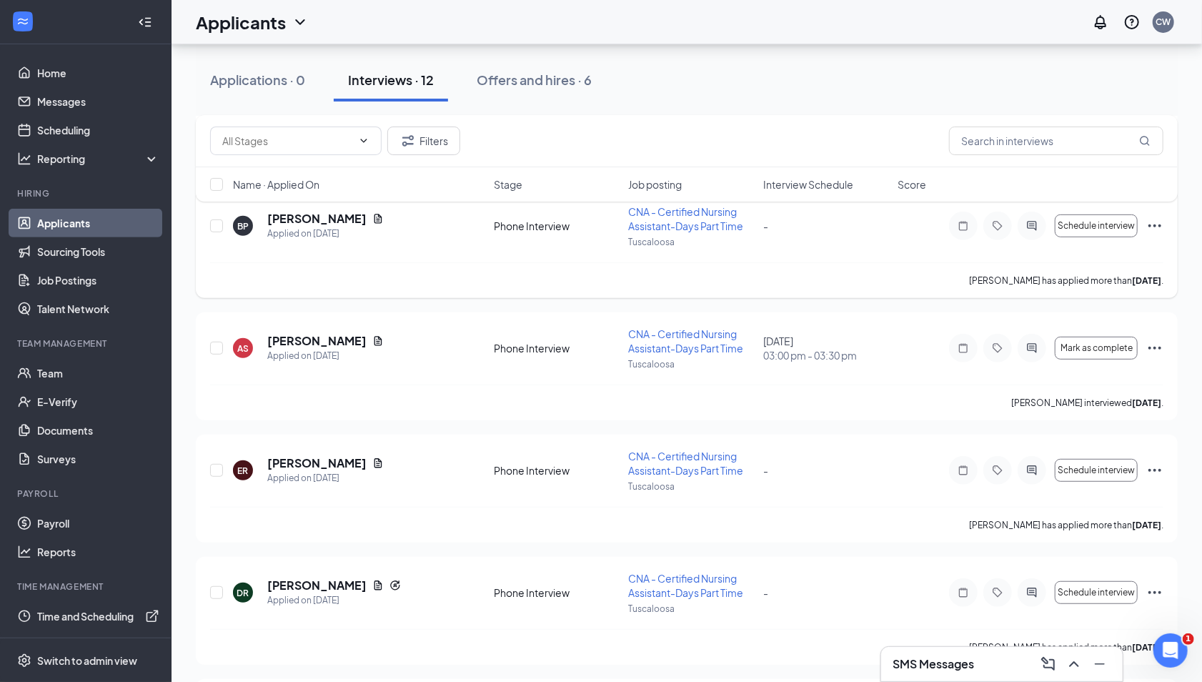
scroll to position [337, 0]
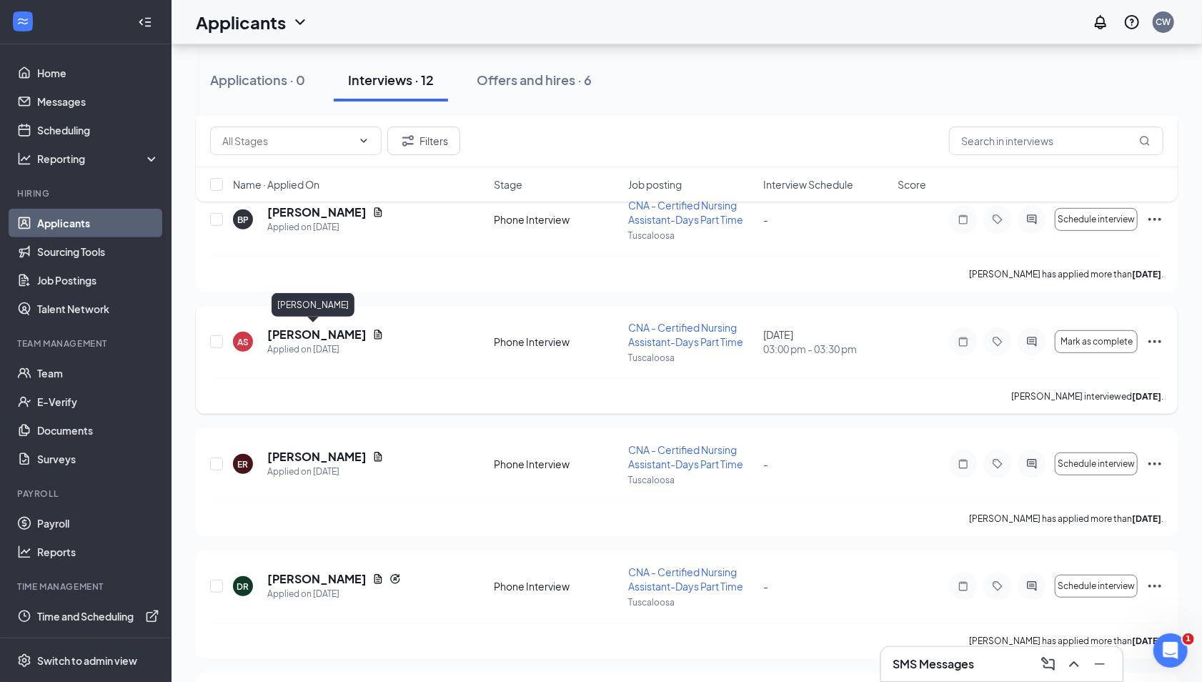
click at [324, 332] on h5 "[PERSON_NAME]" at bounding box center [316, 335] width 99 height 16
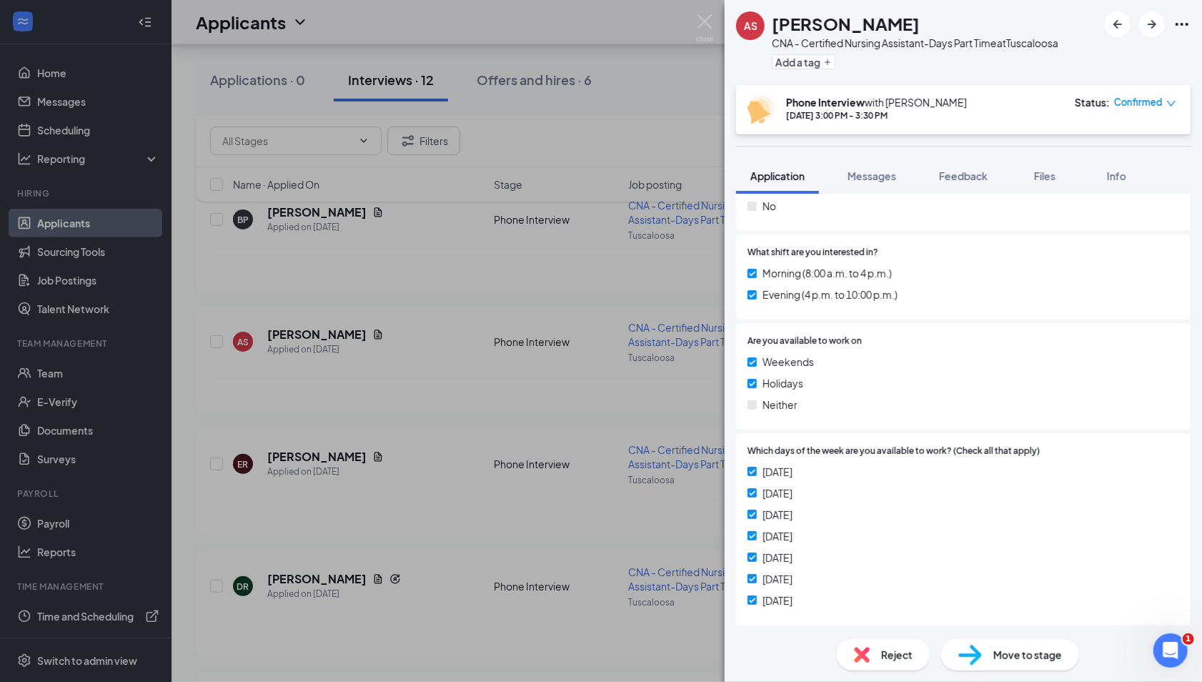
scroll to position [1184, 0]
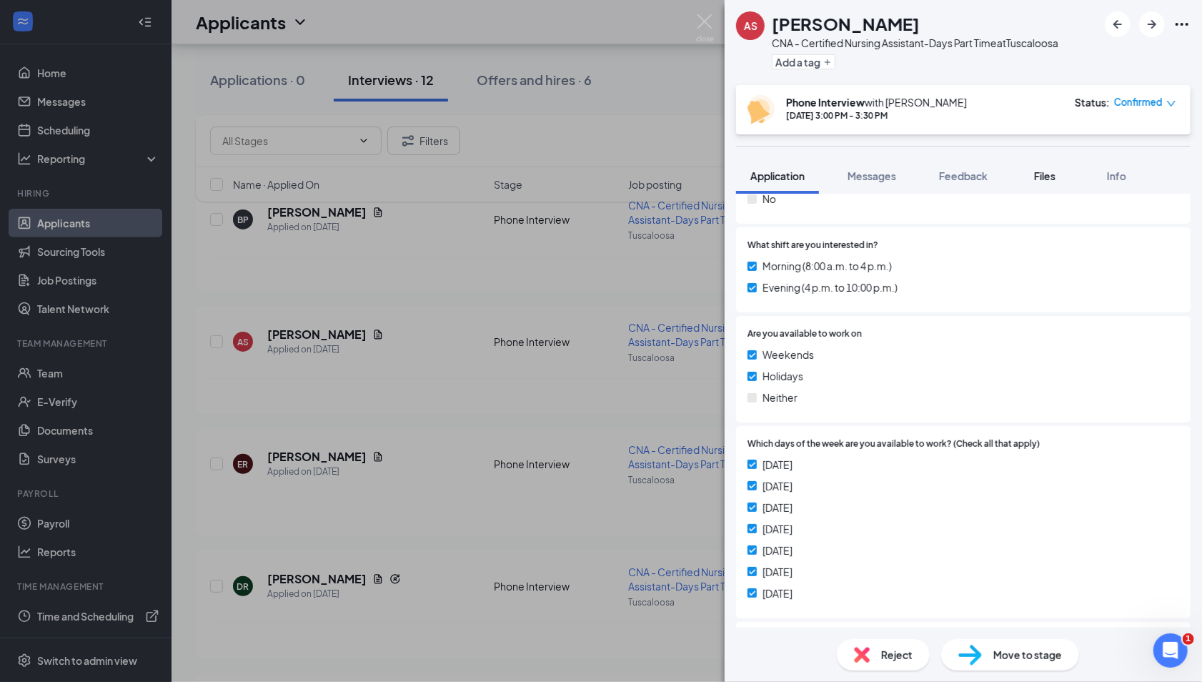
click at [840, 175] on span "Files" at bounding box center [1044, 175] width 21 height 13
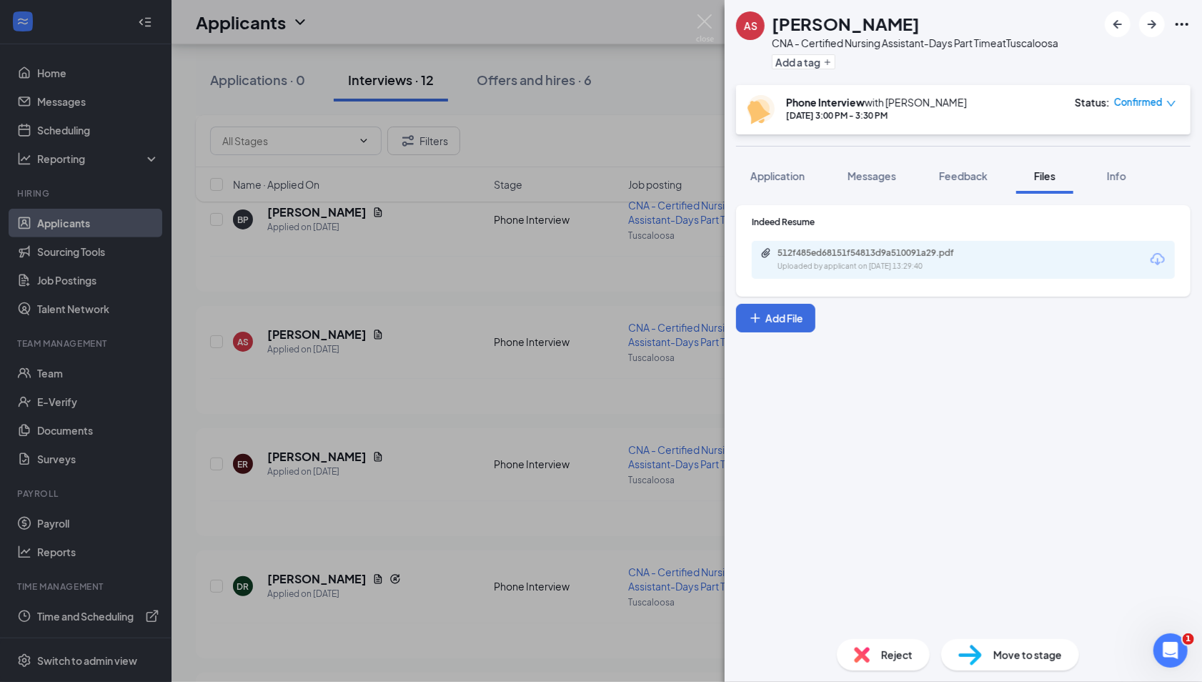
click at [840, 273] on div "512f485ed68151f54813d9a510091a29.pdf Uploaded by applicant on [DATE] 13:29:40" at bounding box center [963, 260] width 423 height 38
click at [840, 261] on div "Uploaded by applicant on [DATE] 13:29:40" at bounding box center [884, 266] width 214 height 11
click at [74, 130] on div "AS [PERSON_NAME] CNA - Certified Nursing Assistant-Days Part Time at [GEOGRAPHI…" at bounding box center [601, 341] width 1202 height 682
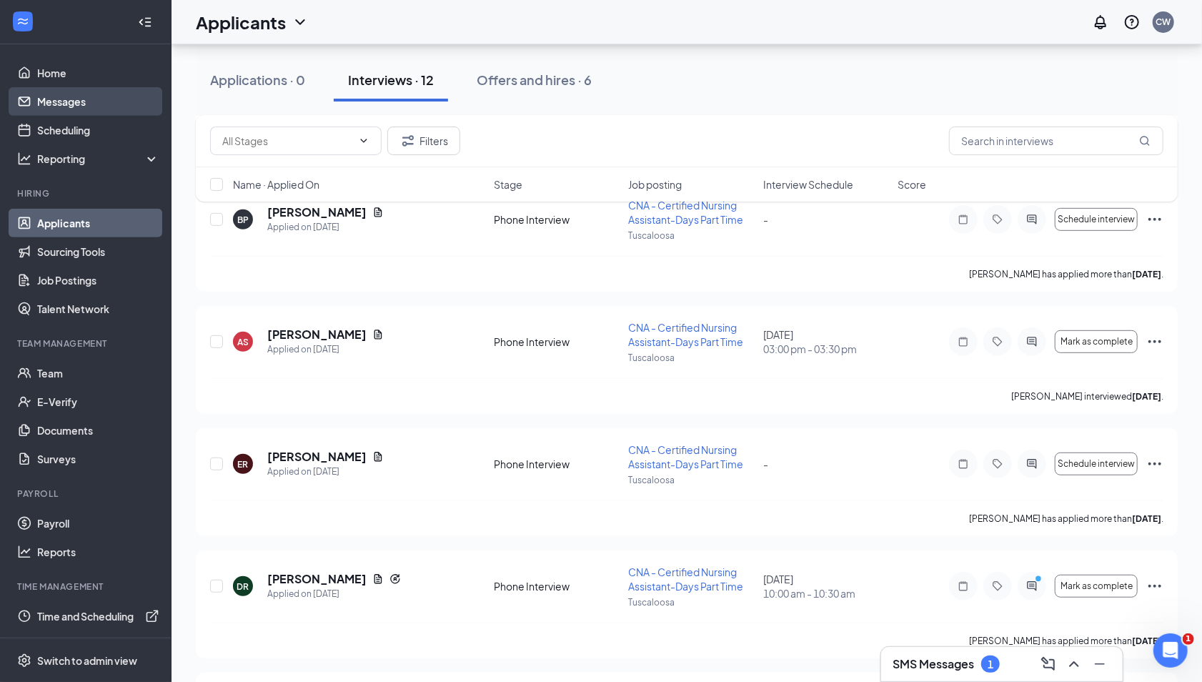
click at [74, 101] on link "Messages" at bounding box center [98, 101] width 122 height 29
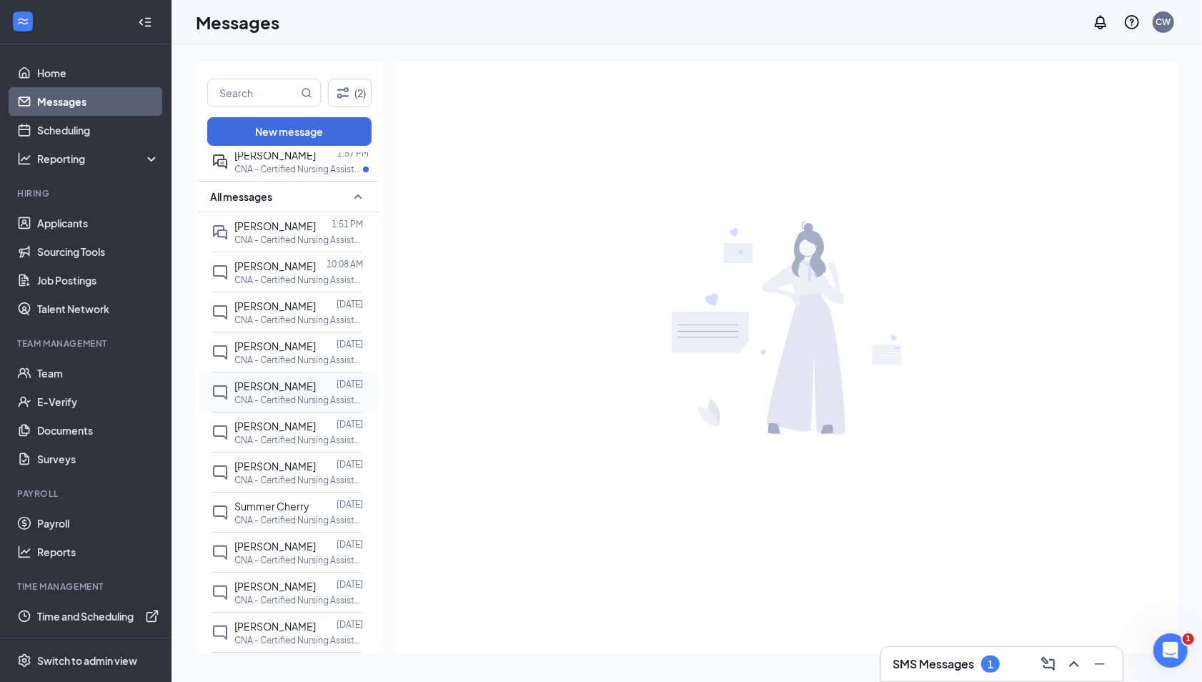
scroll to position [58, 0]
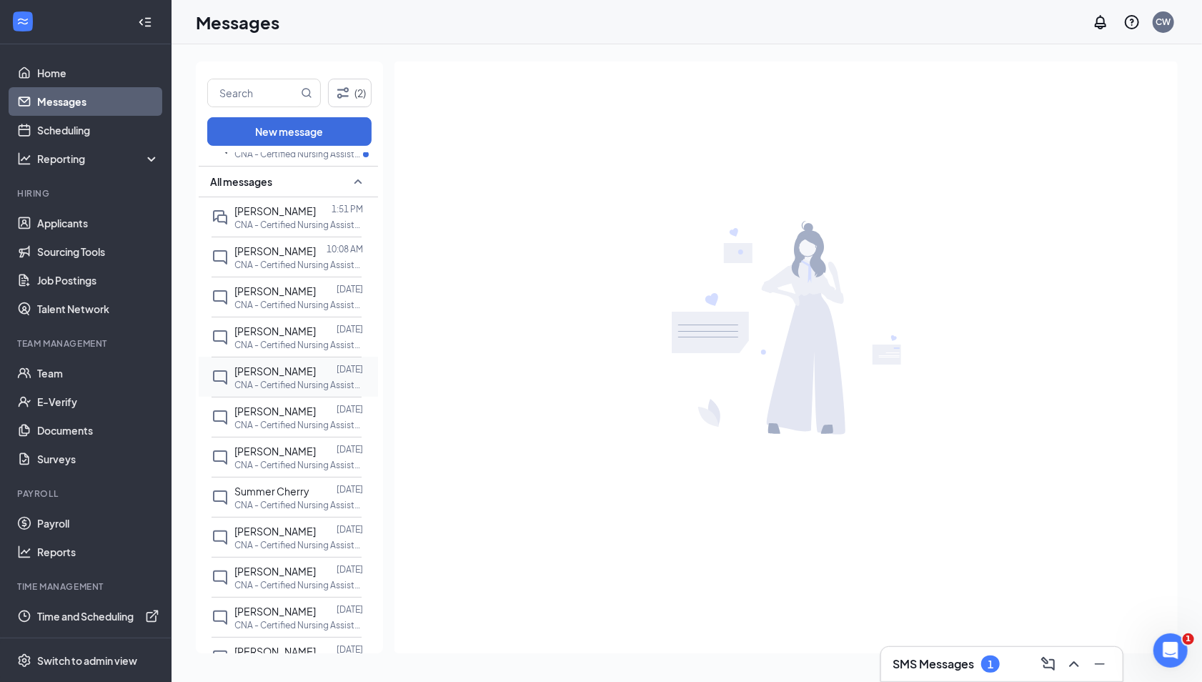
click at [279, 380] on p "CNA - Certified Nursing Assistant-Days Part Time at [GEOGRAPHIC_DATA]" at bounding box center [298, 385] width 129 height 12
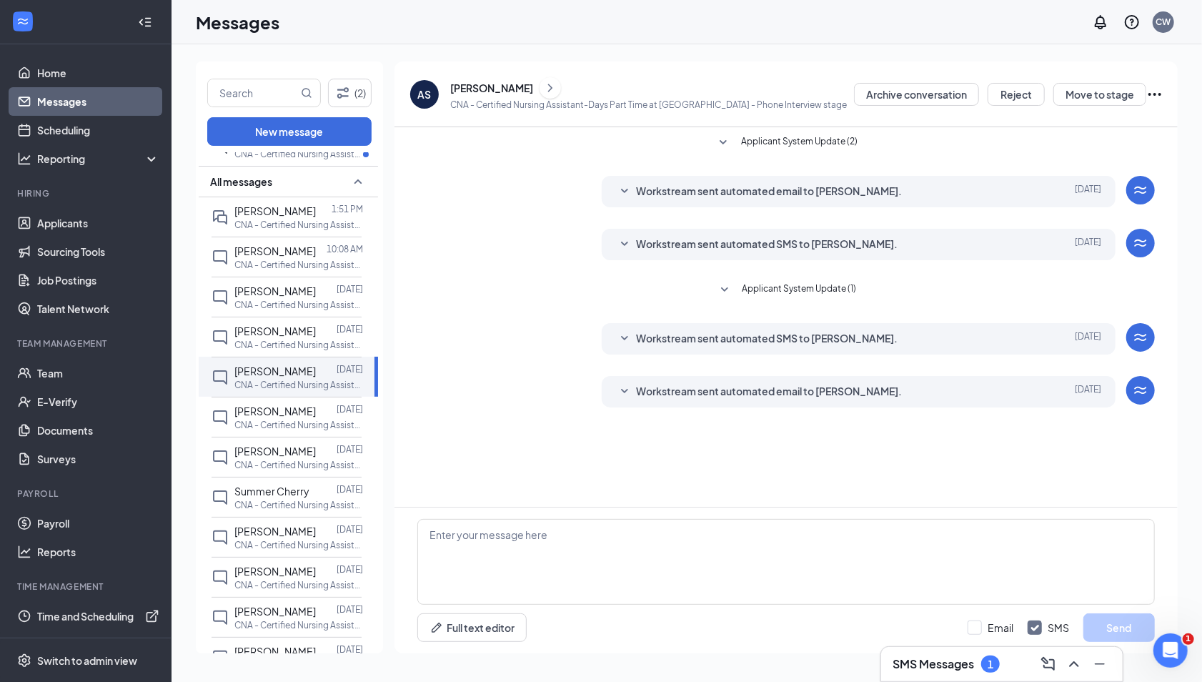
click at [625, 389] on icon "SmallChevronDown" at bounding box center [624, 391] width 17 height 17
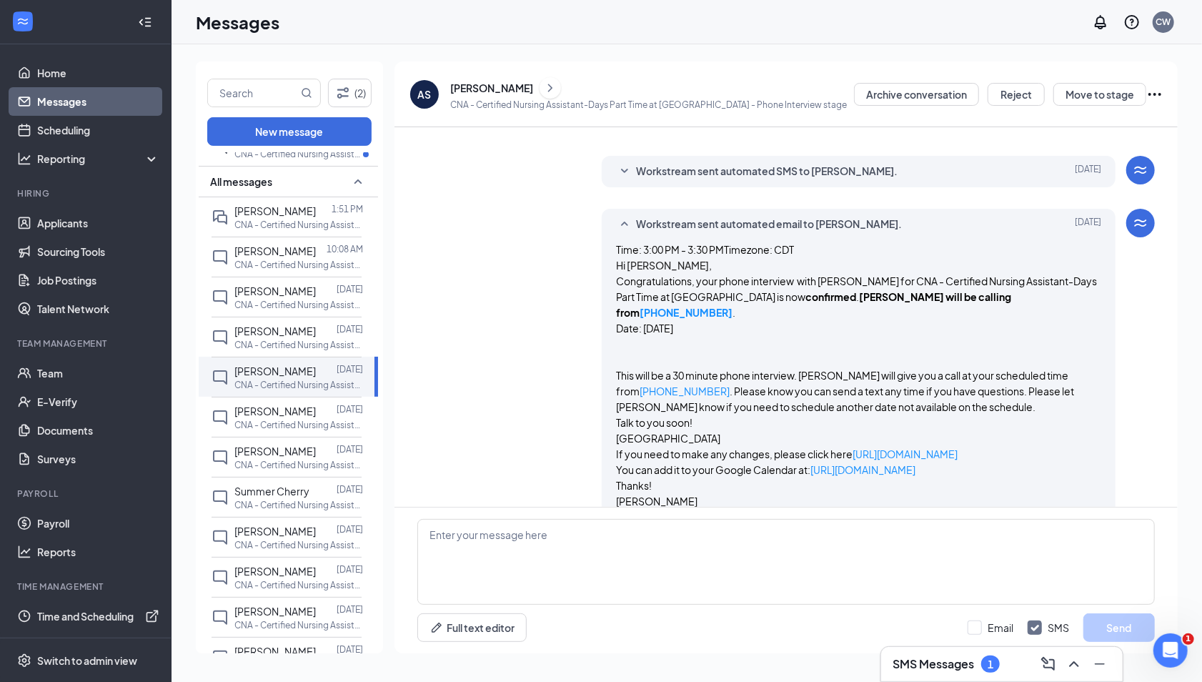
scroll to position [165, 0]
click at [779, 354] on p at bounding box center [858, 362] width 485 height 16
click at [570, 268] on div "Workstream sent automated email to [PERSON_NAME]. [DATE] Time: 3:00 PM - 3:30 P…" at bounding box center [785, 368] width 737 height 314
click at [544, 535] on textarea at bounding box center [785, 562] width 737 height 86
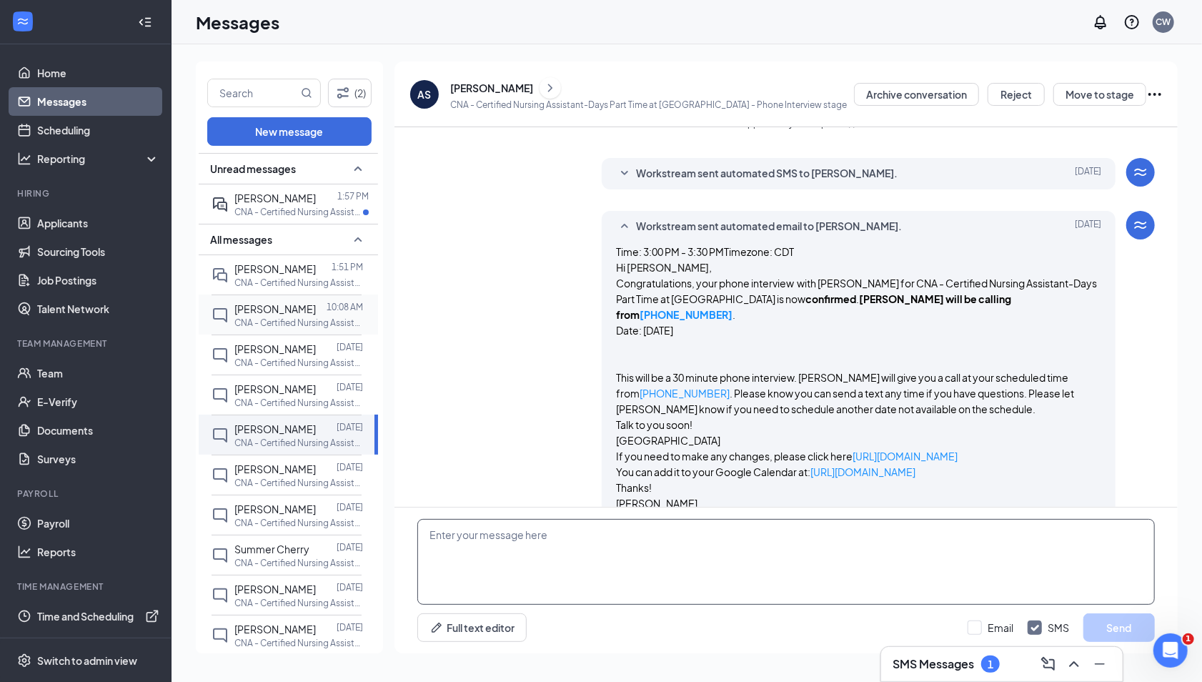
scroll to position [0, 0]
click at [297, 209] on p "CNA - Certified Nursing Assistant-Days Part Time at [GEOGRAPHIC_DATA]" at bounding box center [298, 212] width 129 height 12
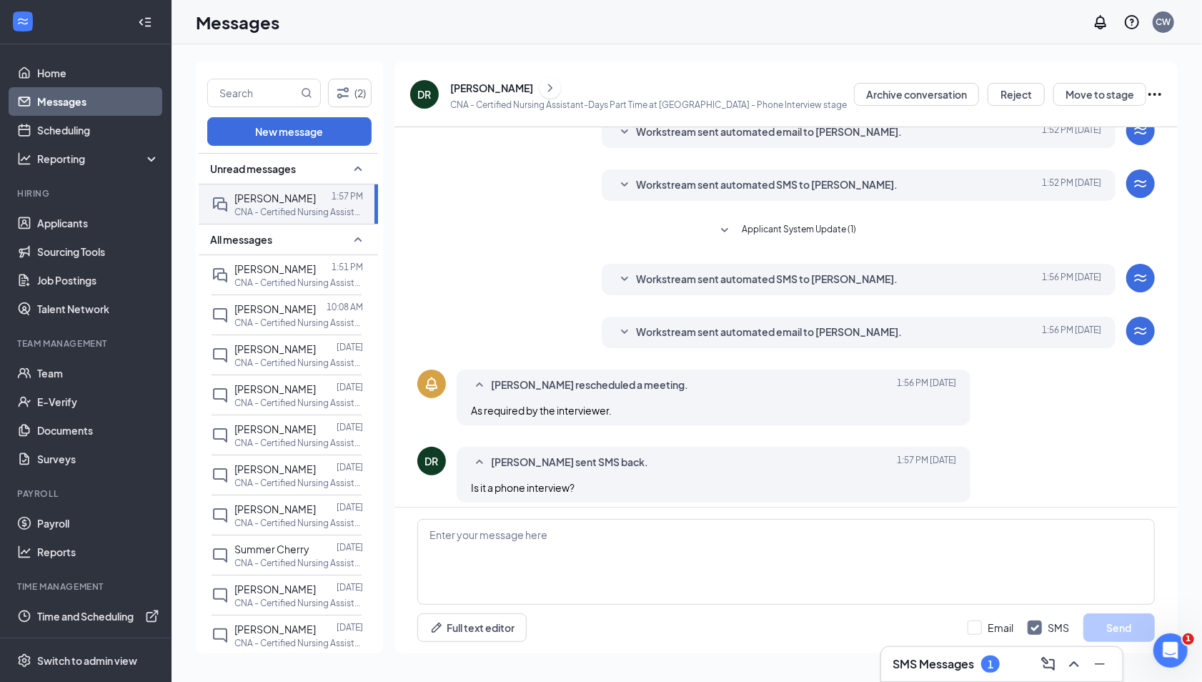
scroll to position [282, 0]
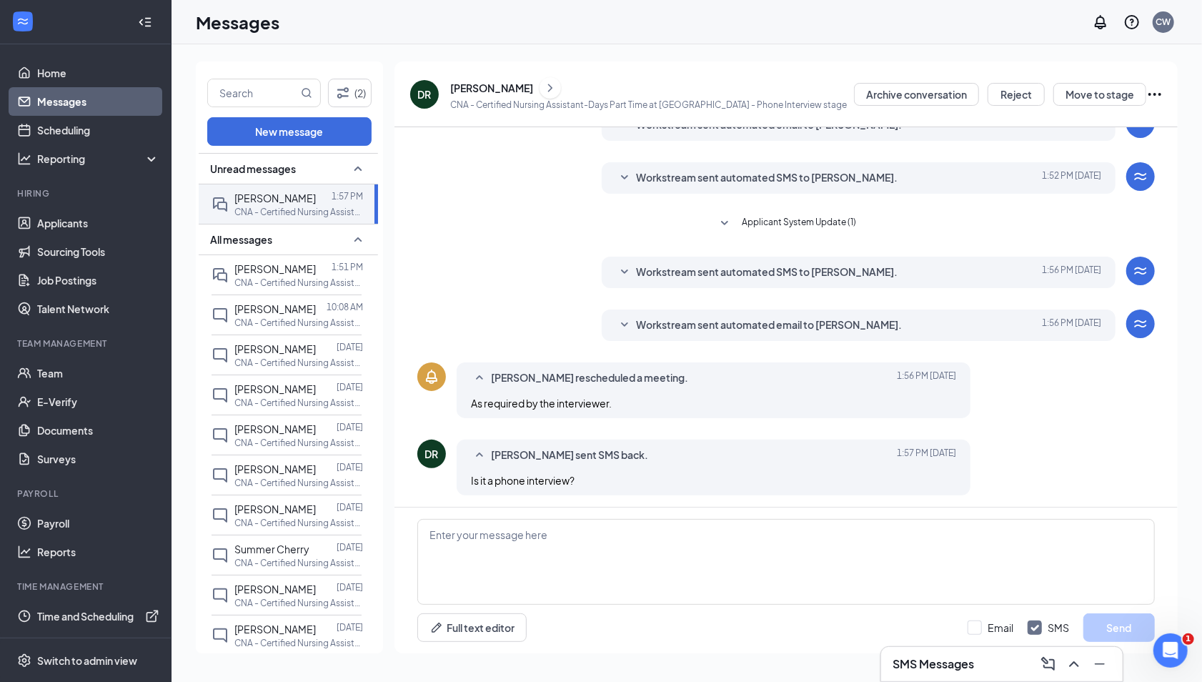
click at [625, 322] on icon "SmallChevronDown" at bounding box center [624, 325] width 17 height 17
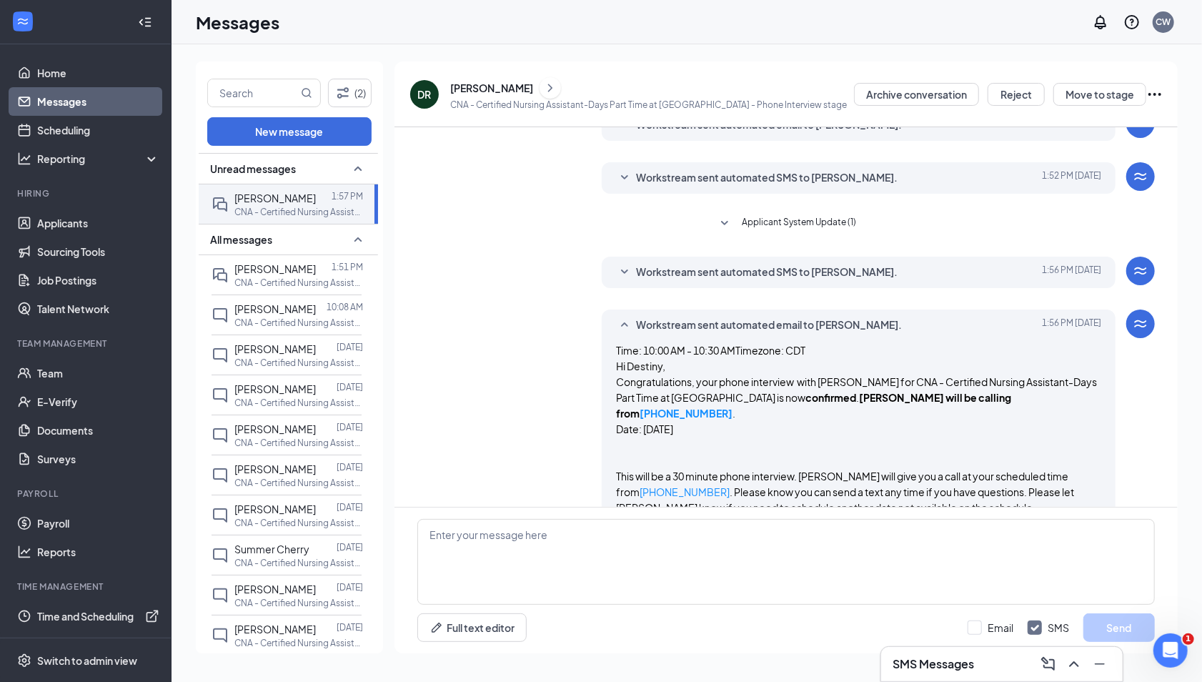
click at [622, 269] on icon "SmallChevronDown" at bounding box center [624, 271] width 7 height 4
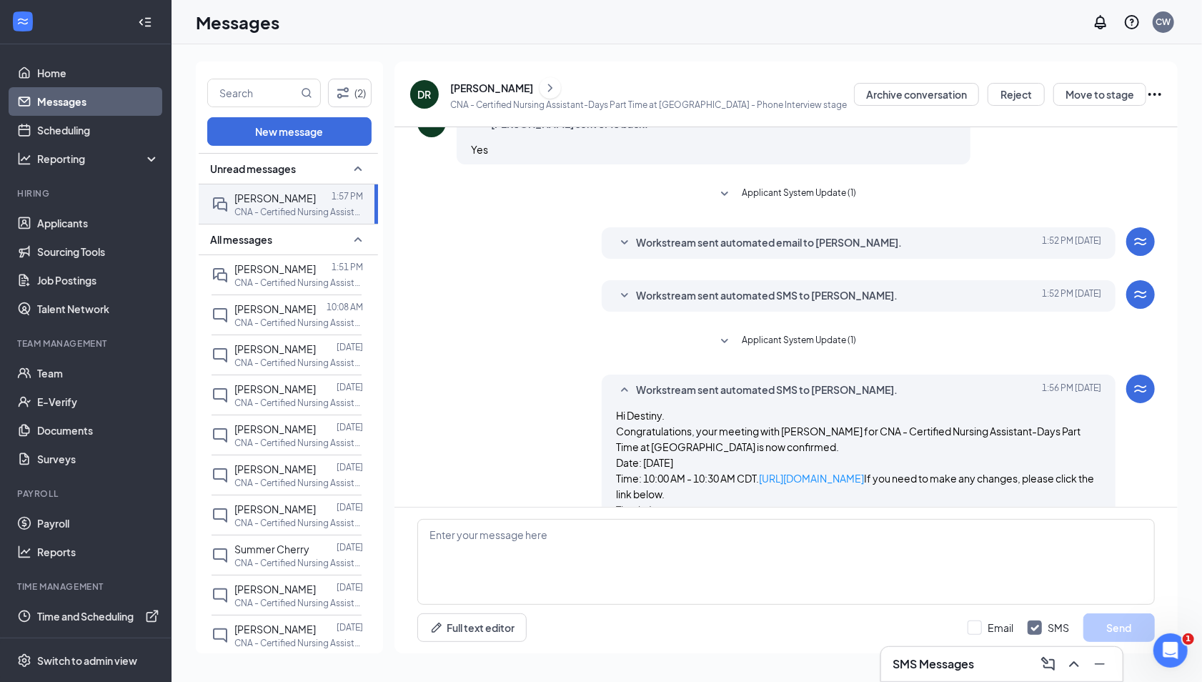
scroll to position [149, 0]
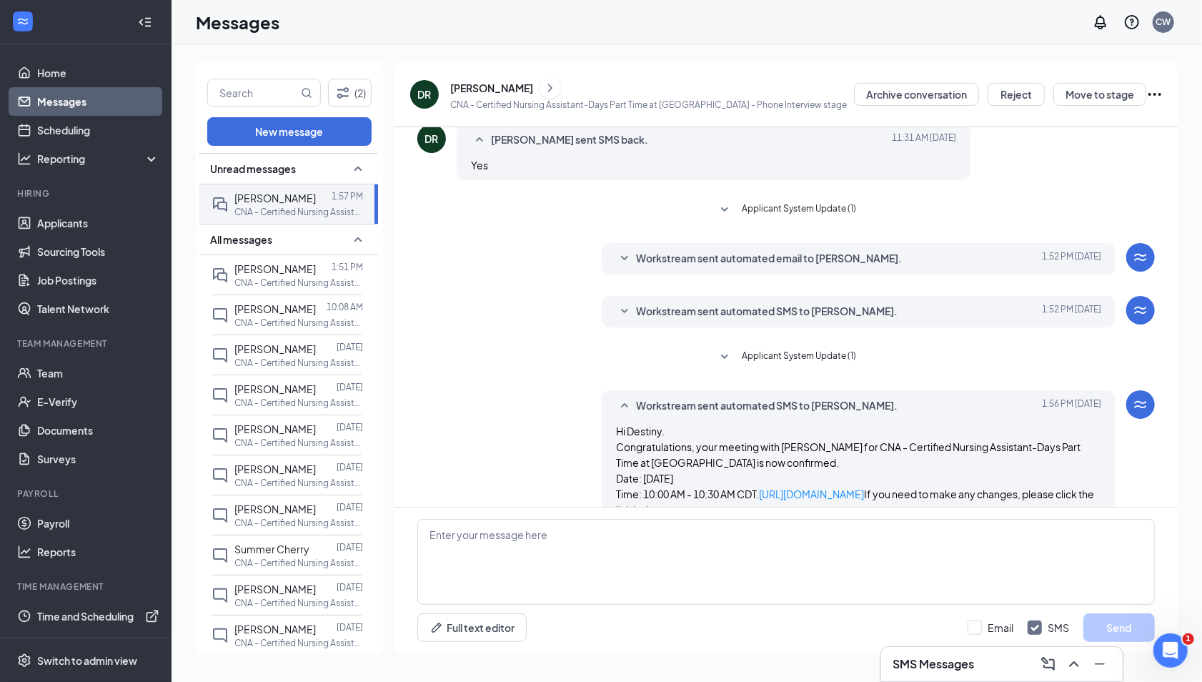
click at [622, 309] on icon "SmallChevronDown" at bounding box center [624, 311] width 7 height 4
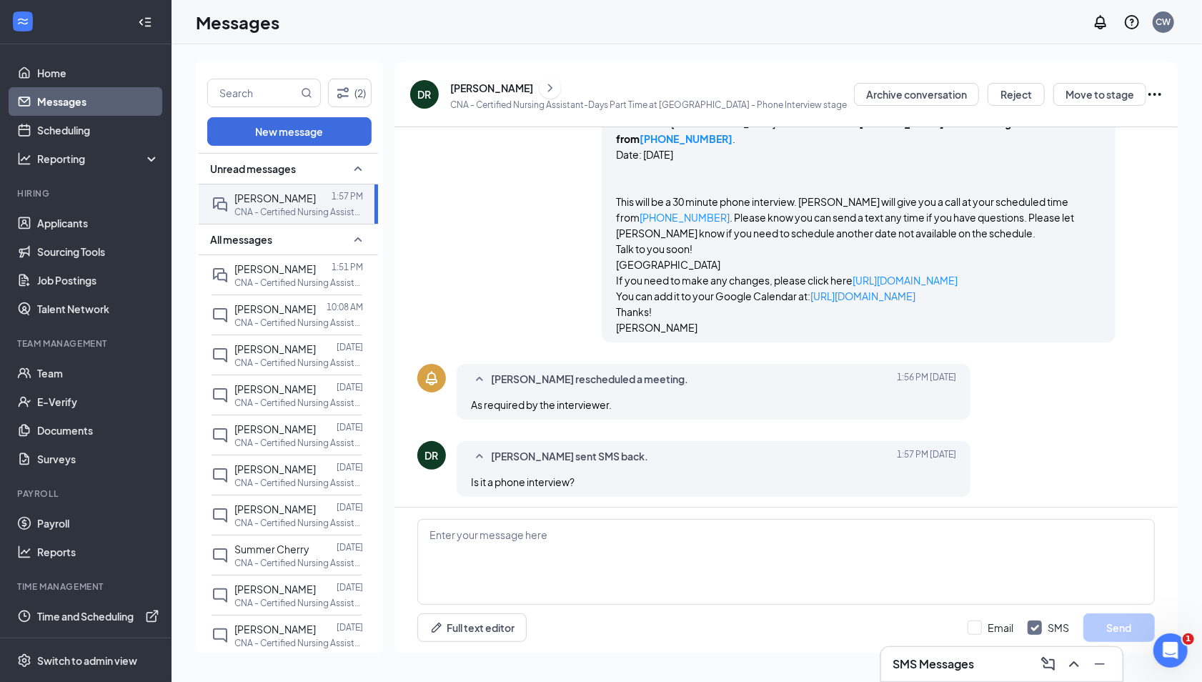
scroll to position [792, 0]
click at [544, 539] on textarea at bounding box center [785, 562] width 737 height 86
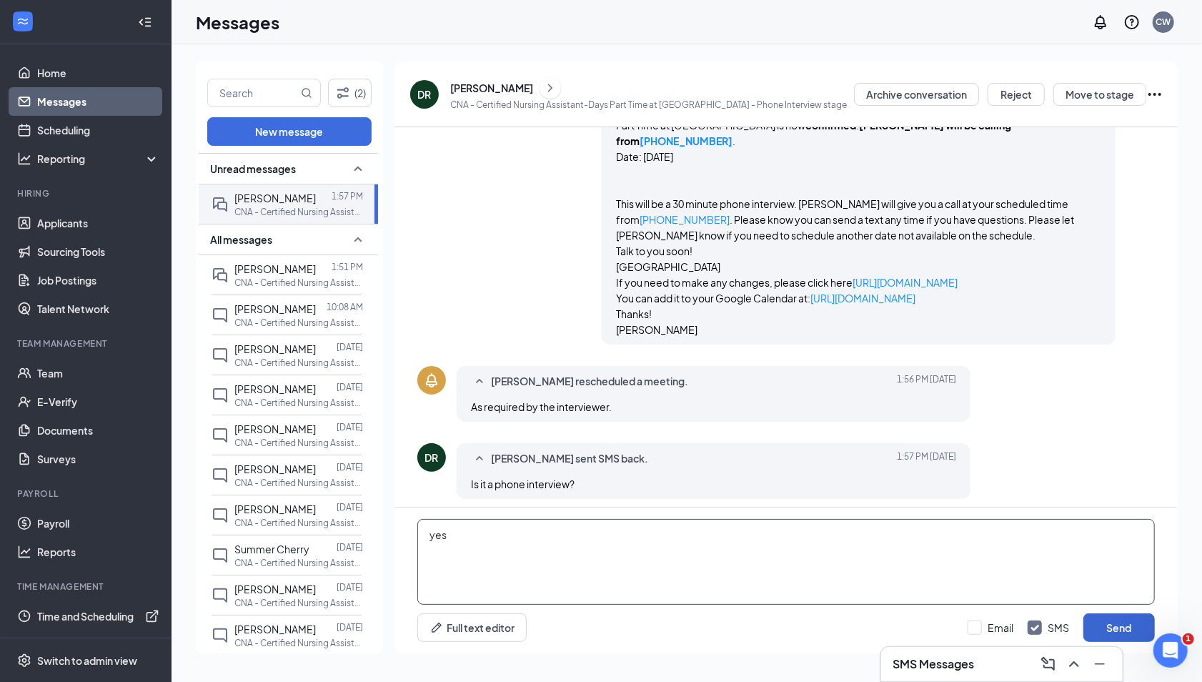
type textarea "yes"
click at [840, 625] on button "Send" at bounding box center [1118, 627] width 71 height 29
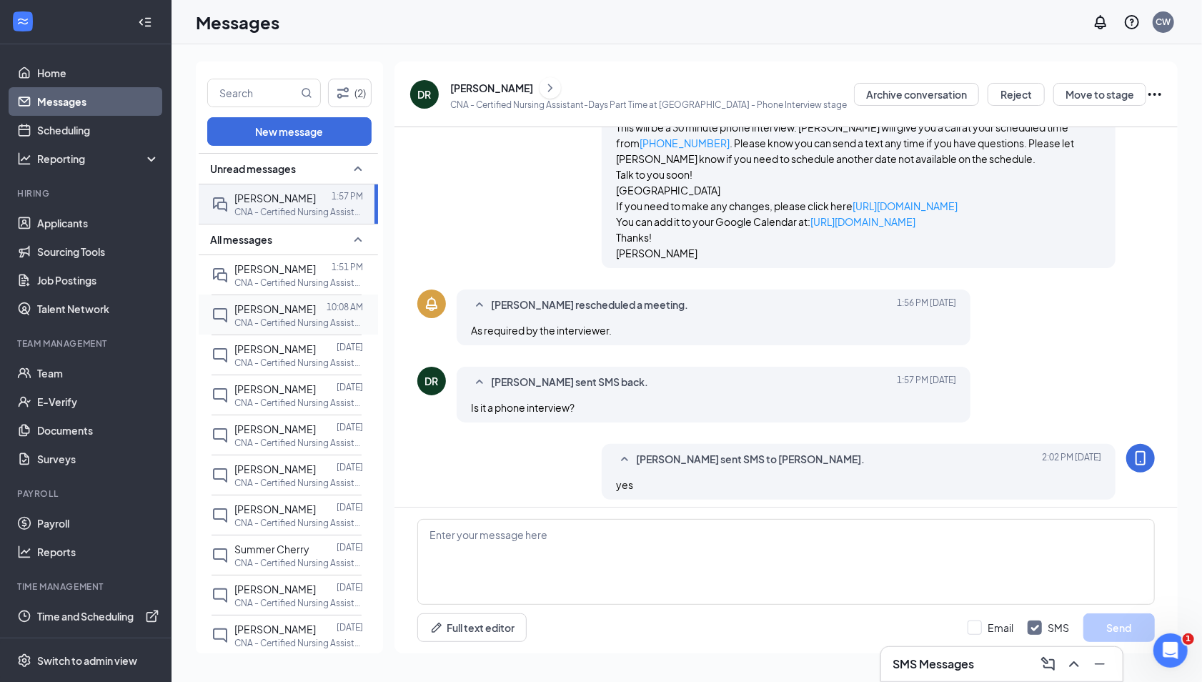
click at [297, 309] on span "[PERSON_NAME]" at bounding box center [274, 308] width 81 height 13
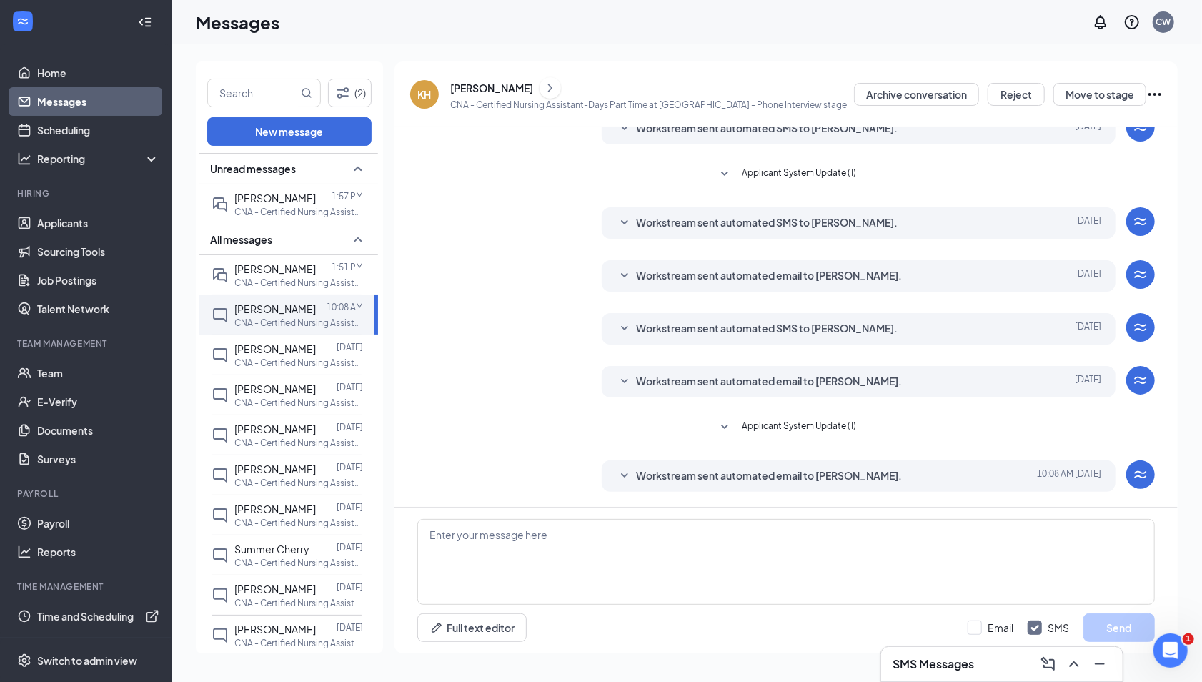
scroll to position [172, 0]
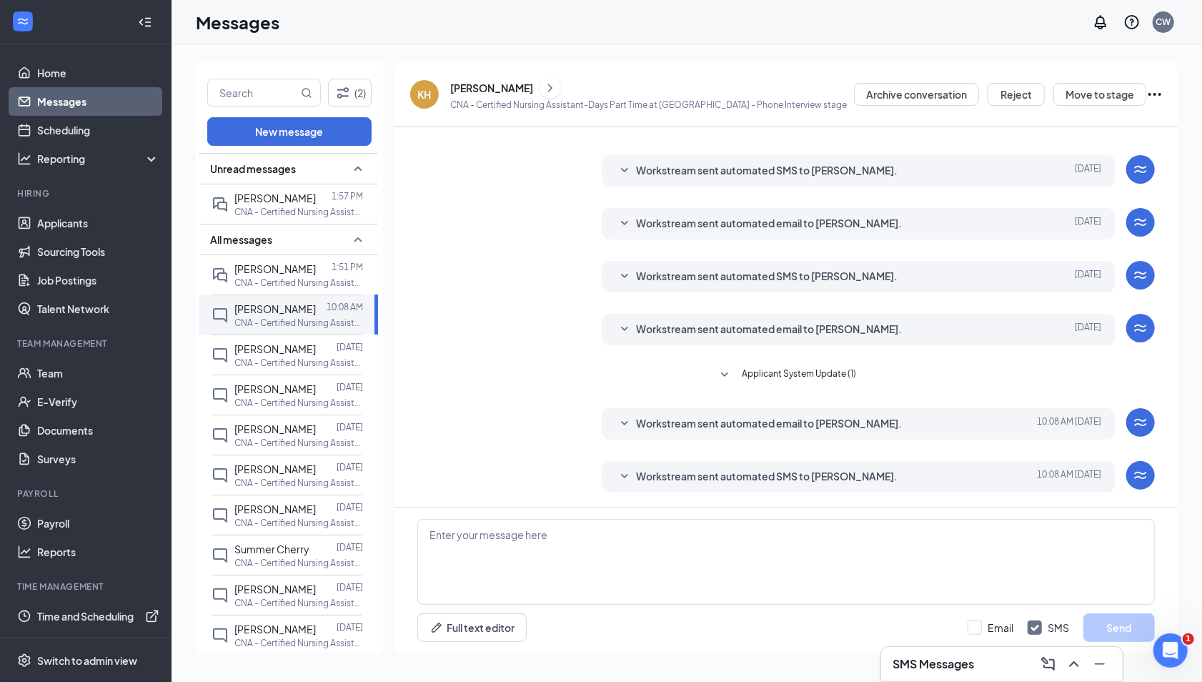
click at [622, 474] on icon "SmallChevronDown" at bounding box center [624, 476] width 7 height 4
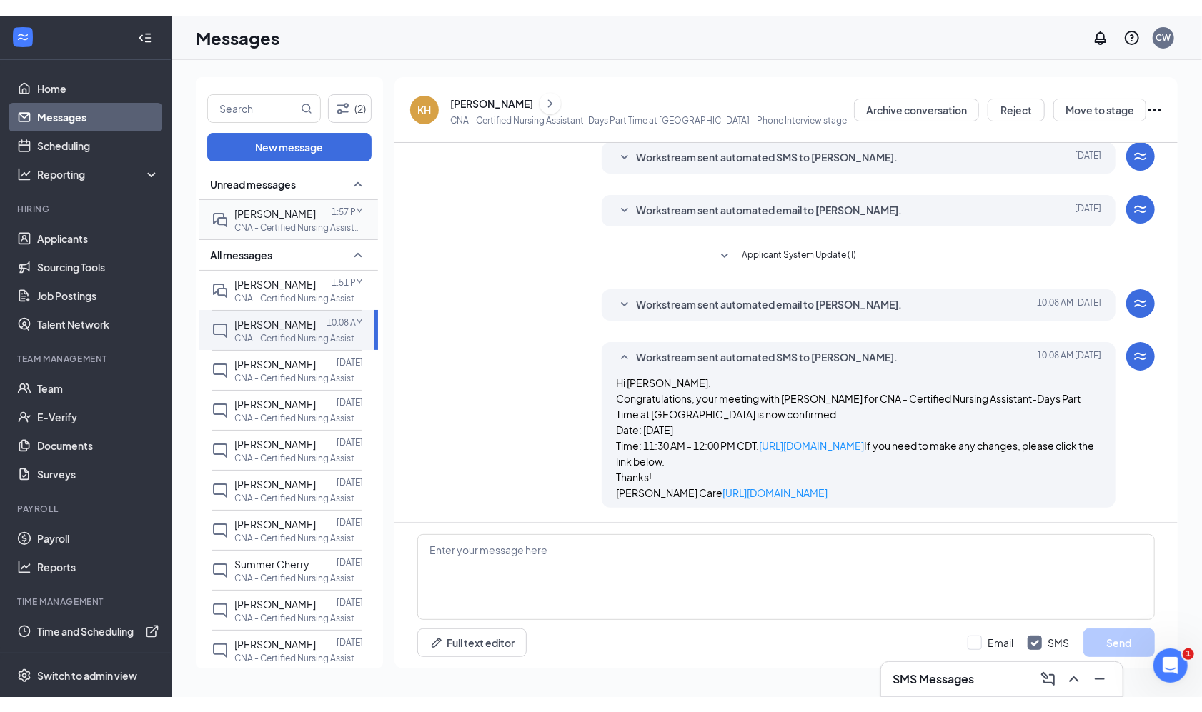
scroll to position [0, 0]
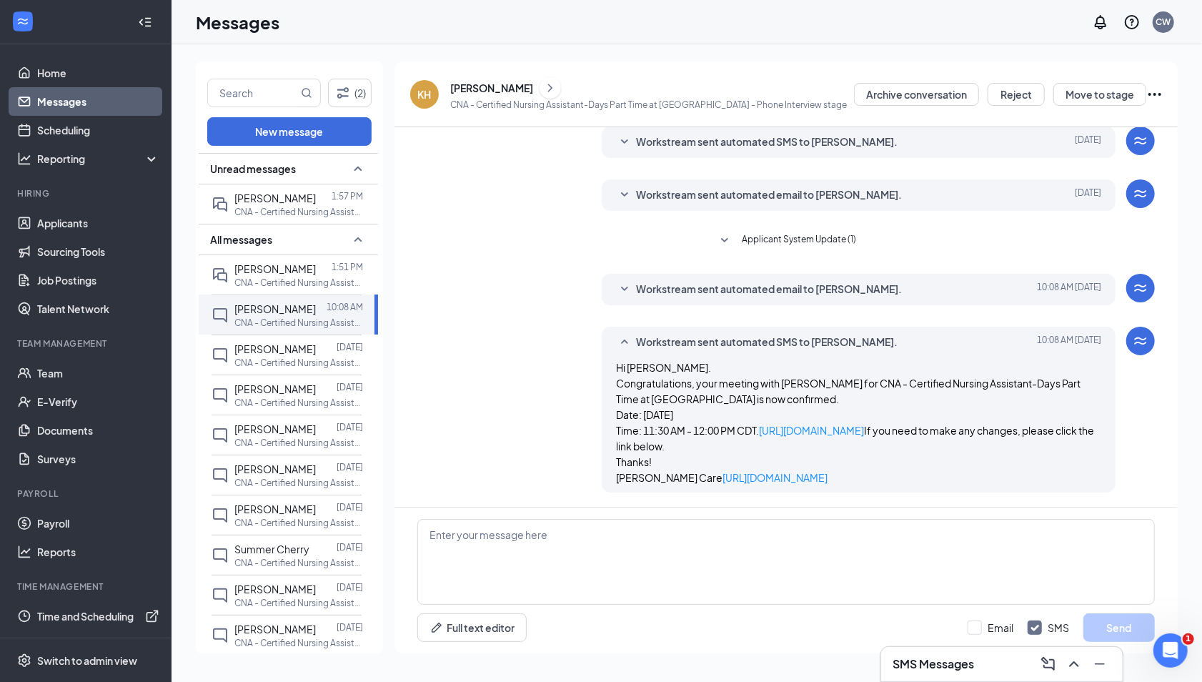
click at [382, 21] on div "Messages CW" at bounding box center [686, 22] width 1030 height 44
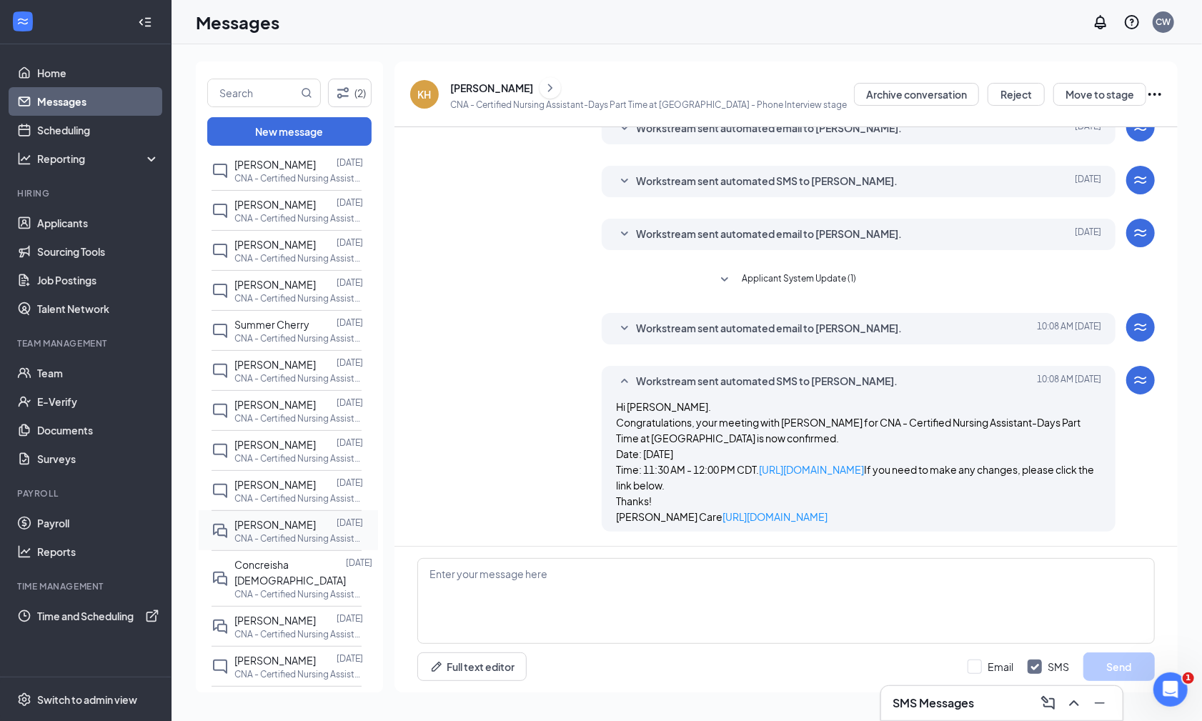
scroll to position [223, 0]
click at [282, 479] on span "[PERSON_NAME]" at bounding box center [274, 485] width 81 height 13
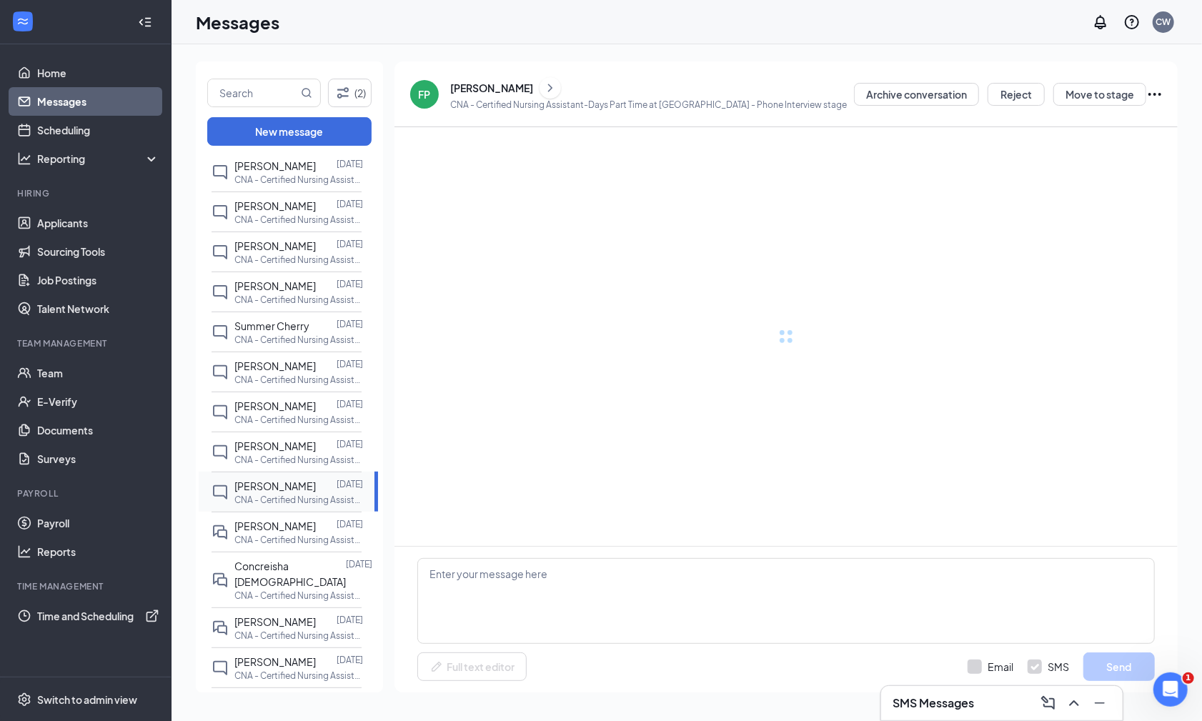
scroll to position [58, 0]
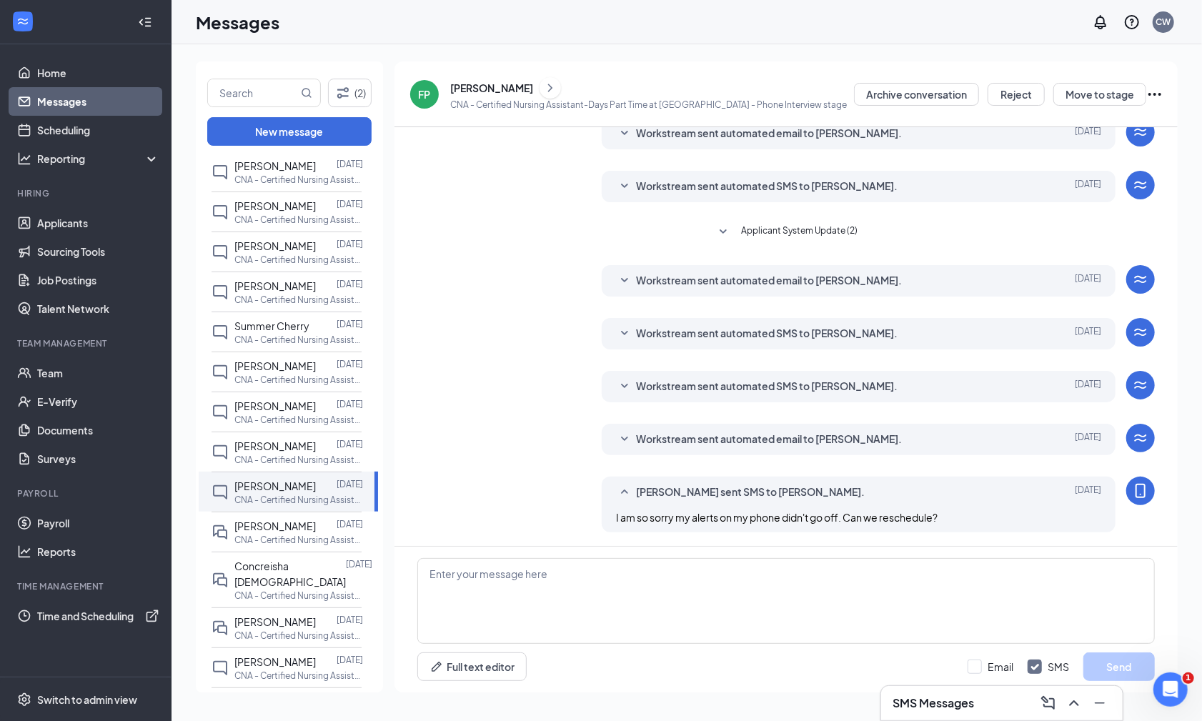
click at [840, 510] on div "I am so sorry my alerts on my phone didn't go off. Can we reschedule?" at bounding box center [858, 517] width 485 height 16
drag, startPoint x: 953, startPoint y: 515, endPoint x: 615, endPoint y: 515, distance: 338.0
click at [616, 515] on div "I am so sorry my alerts on my phone didn't go off. Can we reschedule?" at bounding box center [858, 517] width 485 height 16
copy span "I am so sorry my alerts on my phone didn't go off. Can we reschedule?"
click at [840, 491] on div "[PERSON_NAME] sent SMS to [PERSON_NAME]." at bounding box center [836, 492] width 401 height 17
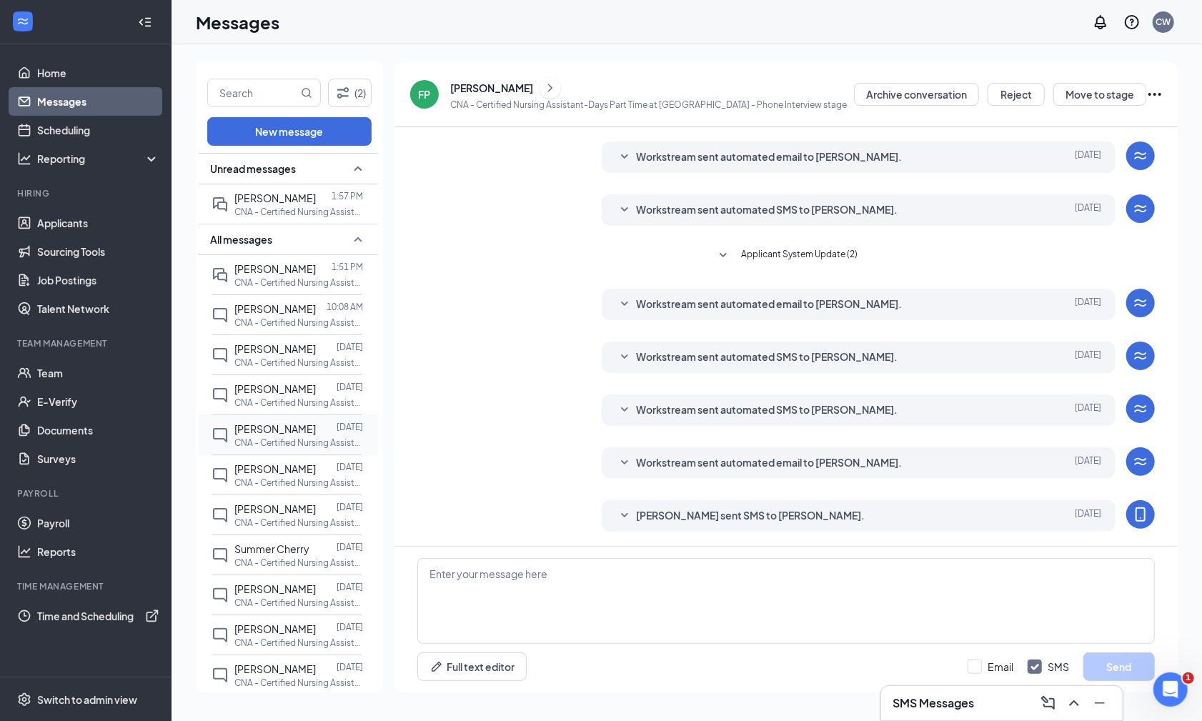
scroll to position [0, 0]
click at [283, 311] on span "[PERSON_NAME]" at bounding box center [274, 308] width 81 height 13
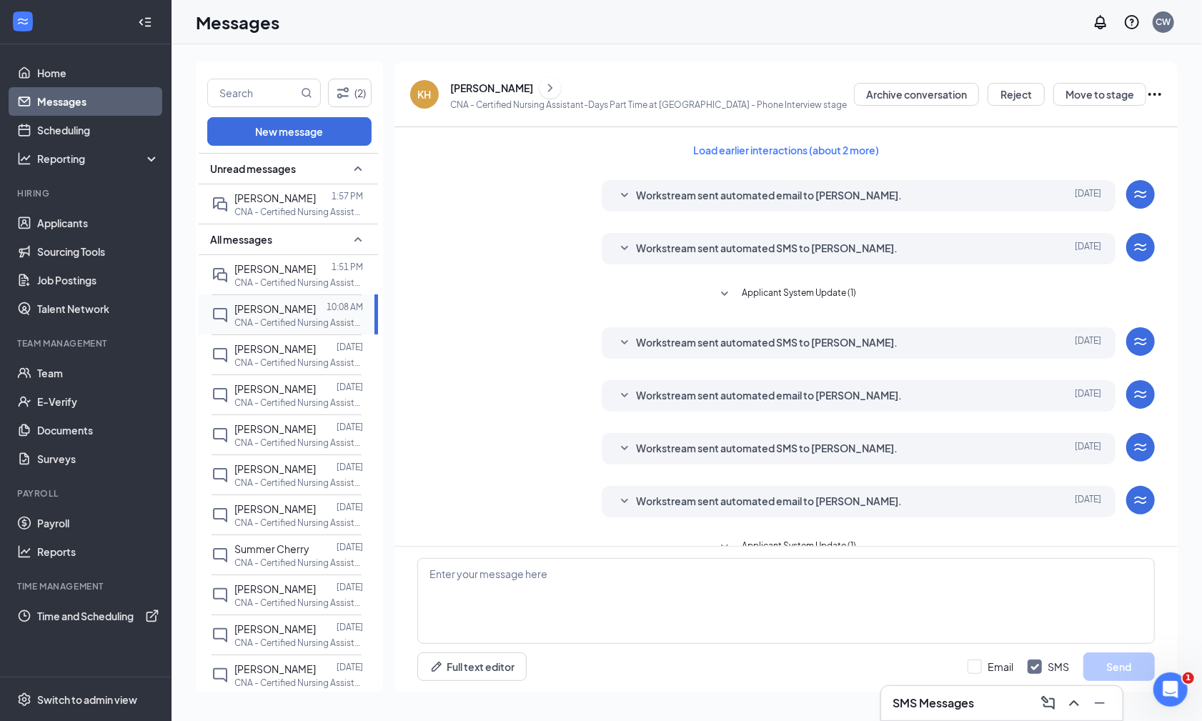
scroll to position [132, 0]
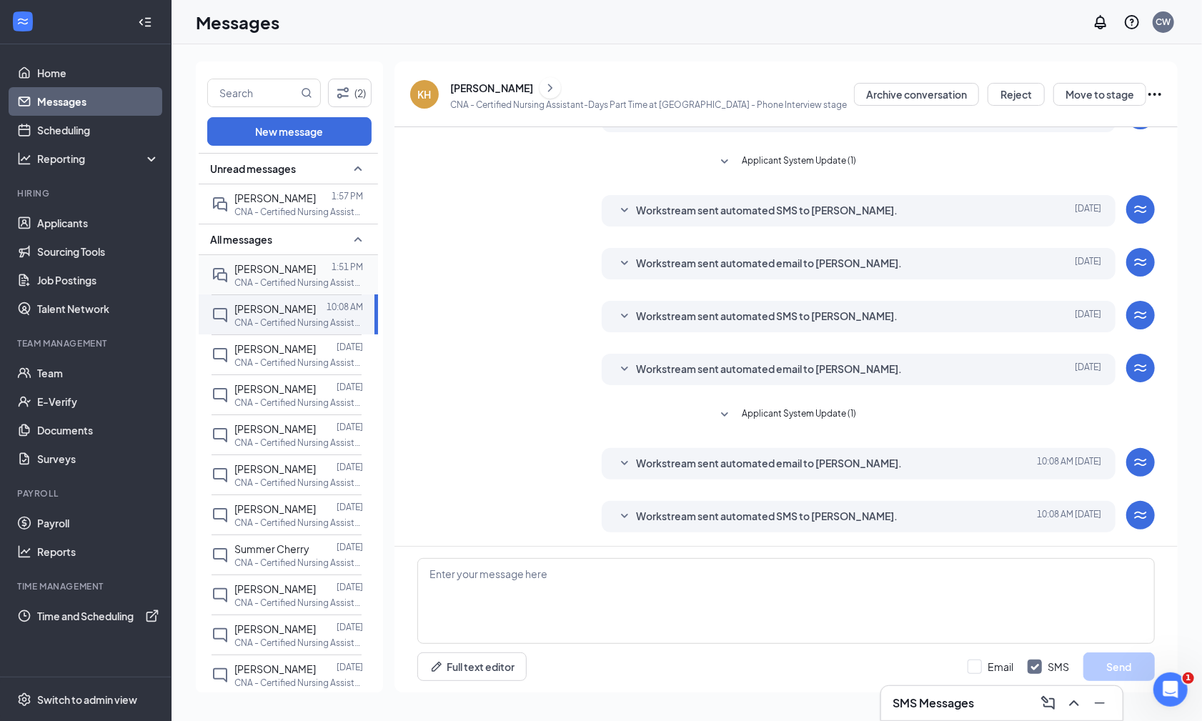
click at [280, 267] on span "[PERSON_NAME]" at bounding box center [274, 268] width 81 height 13
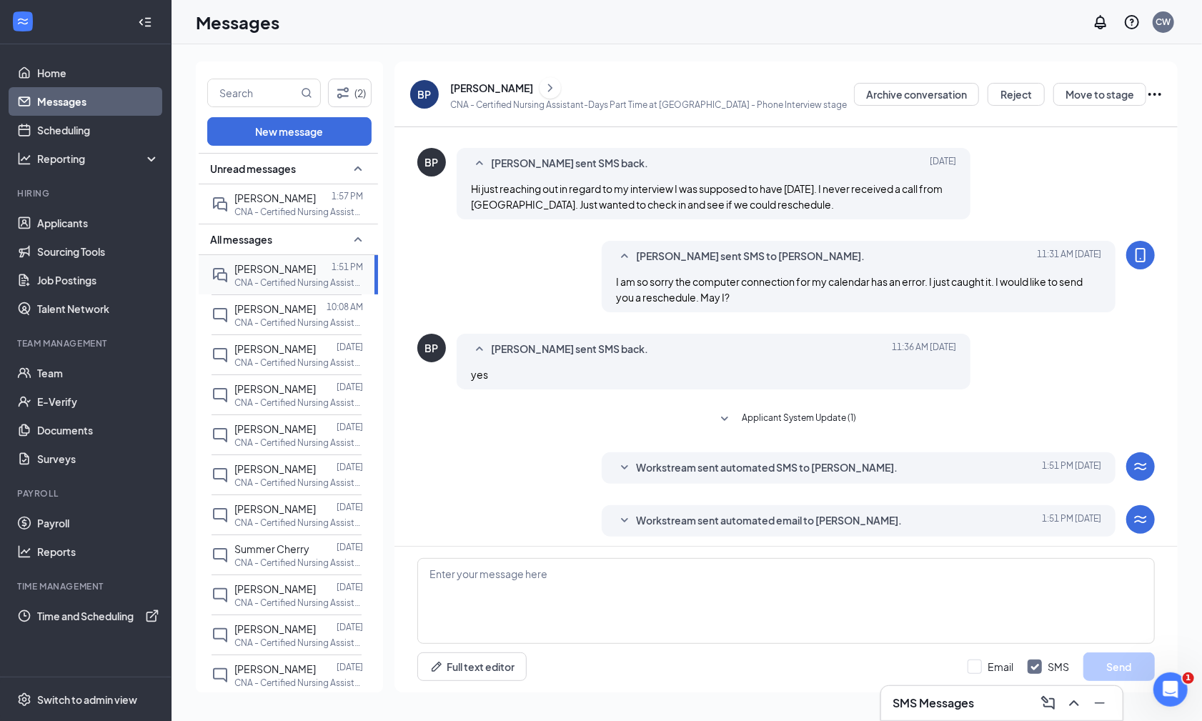
scroll to position [245, 0]
click at [620, 511] on icon "SmallChevronDown" at bounding box center [624, 519] width 17 height 17
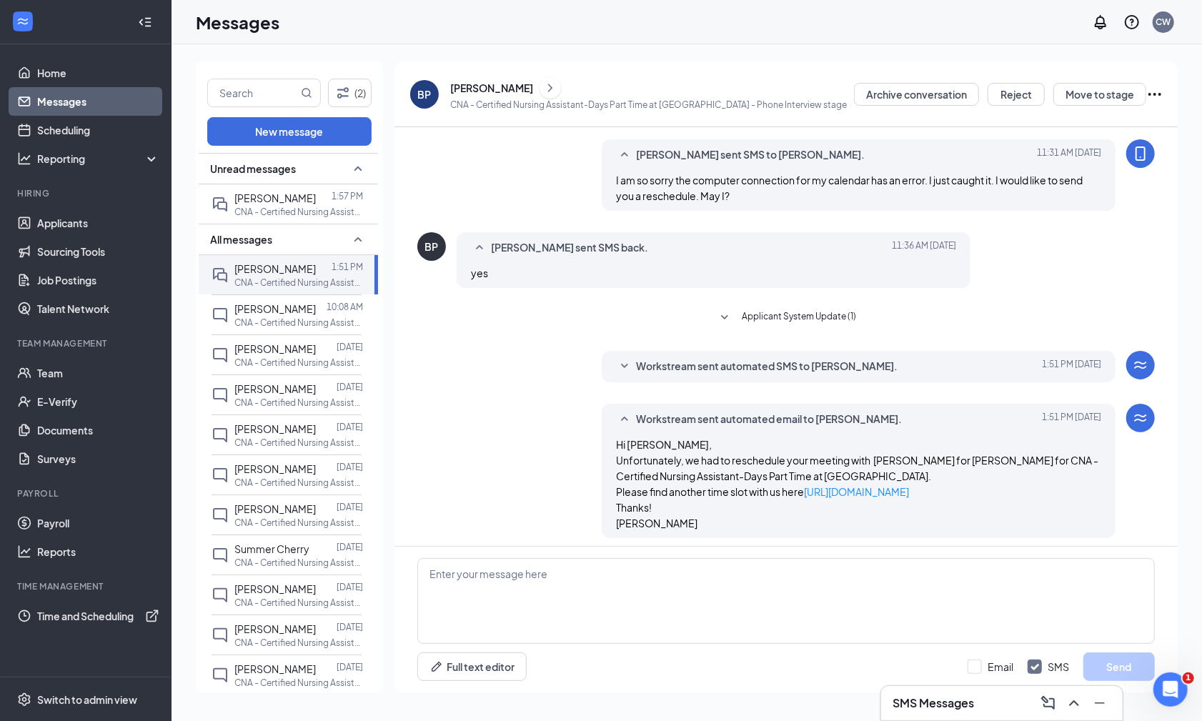
scroll to position [344, 0]
click at [627, 361] on icon "SmallChevronDown" at bounding box center [624, 367] width 17 height 17
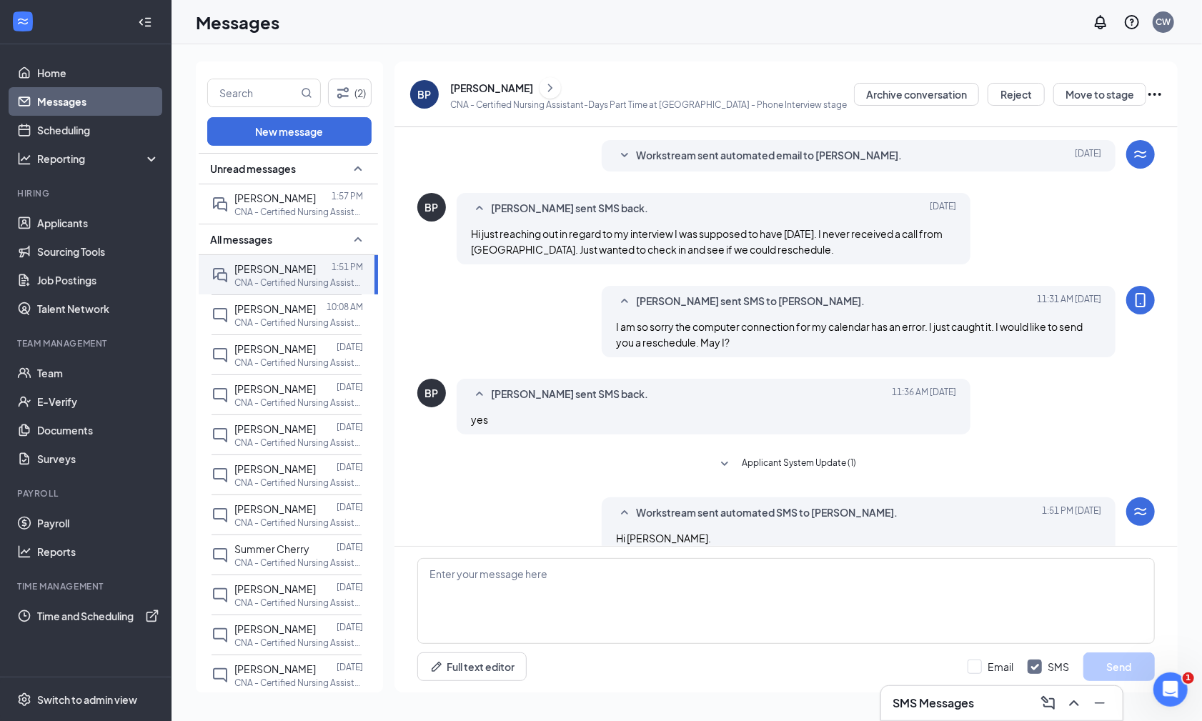
scroll to position [188, 0]
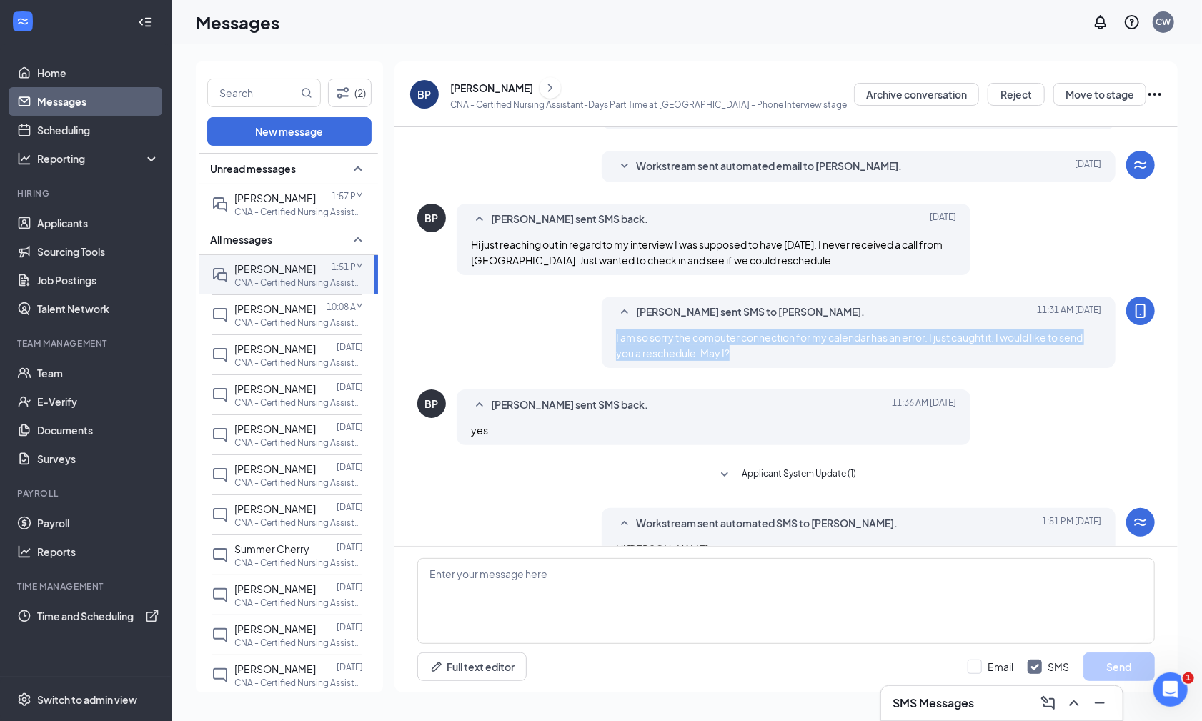
drag, startPoint x: 612, startPoint y: 331, endPoint x: 736, endPoint y: 362, distance: 127.6
click at [736, 362] on div "[PERSON_NAME] sent SMS to [PERSON_NAME]. [DATE] 11:31 AM I am so sorry the comp…" at bounding box center [859, 332] width 514 height 71
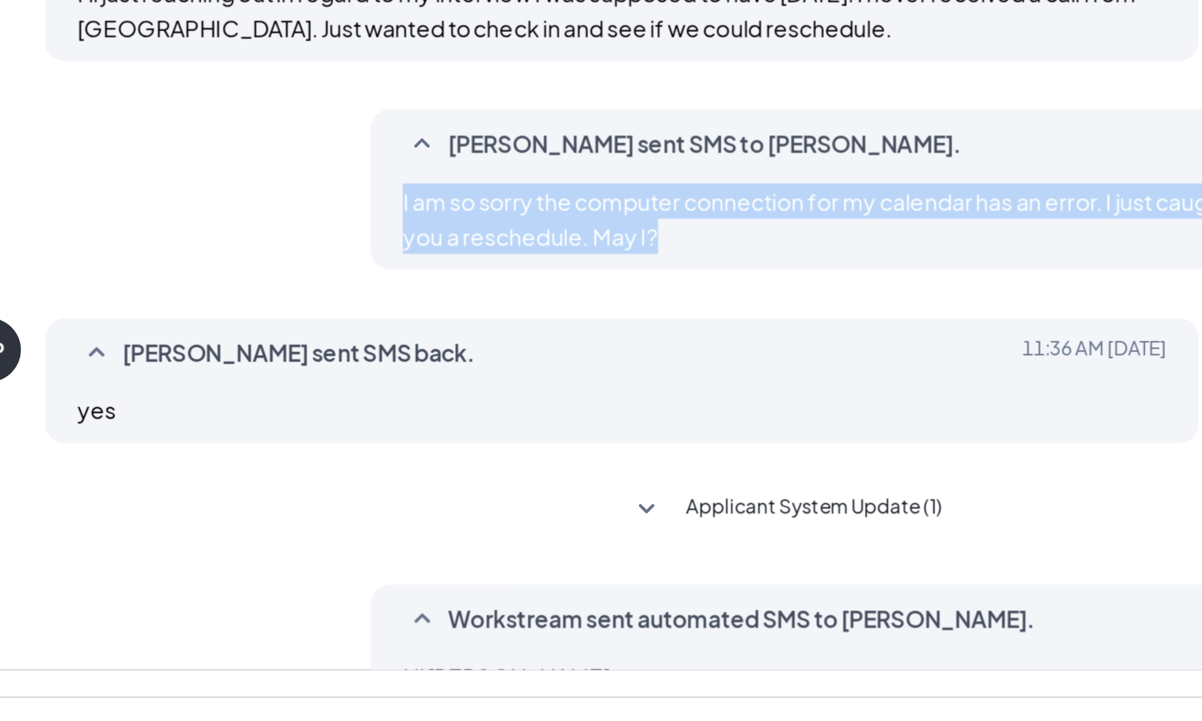
copy span "I am so sorry the computer connection for my calendar has an error. I just caug…"
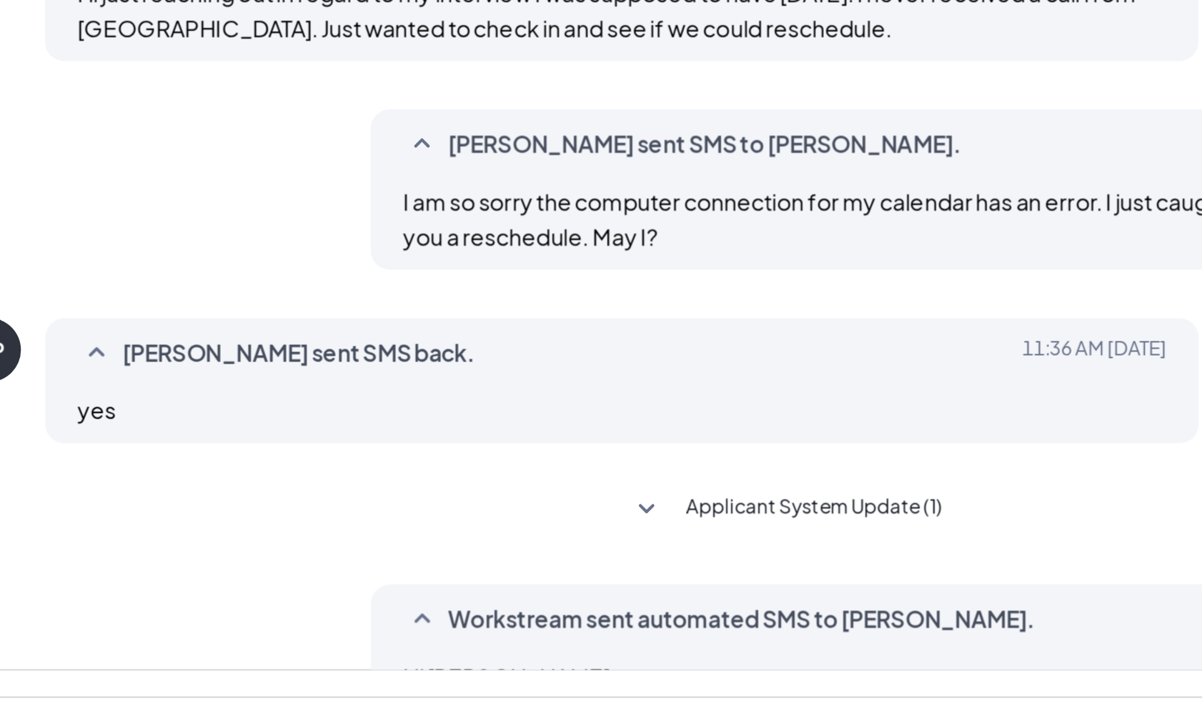
click at [417, 44] on div "Load earlier interactions (about 5 more) Workstream sent automated email to [PE…" at bounding box center [785, 375] width 737 height 873
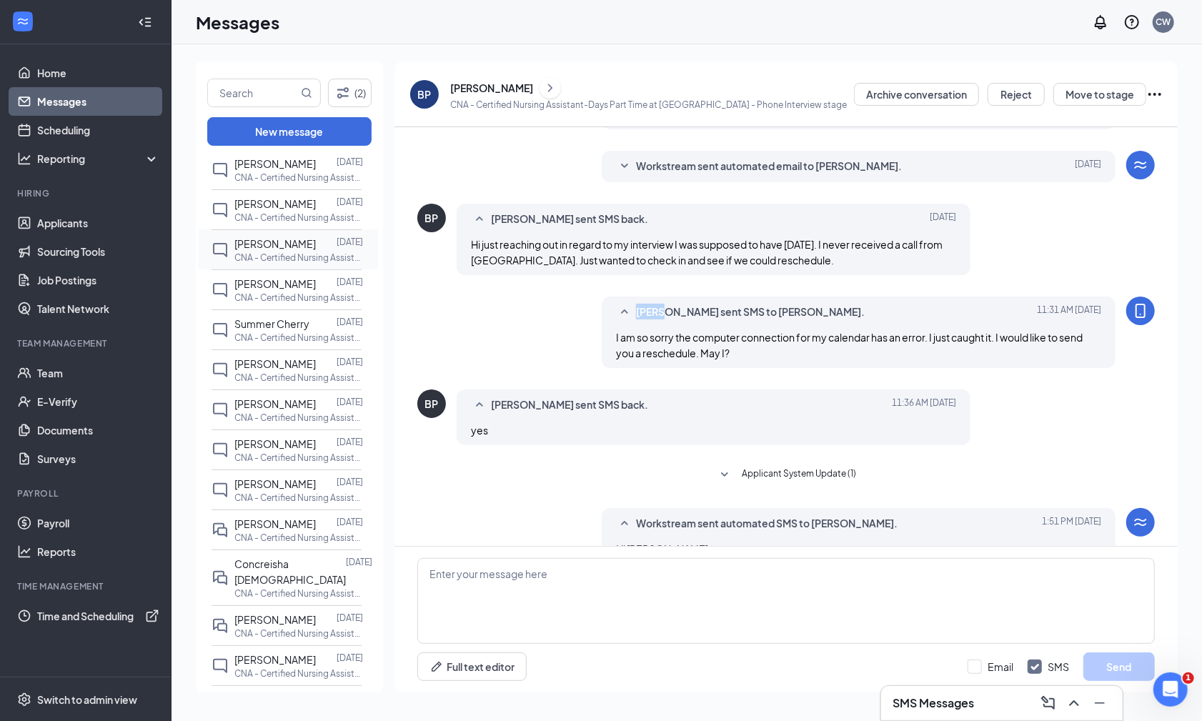
scroll to position [223, 0]
click at [282, 480] on span "[PERSON_NAME]" at bounding box center [274, 485] width 81 height 13
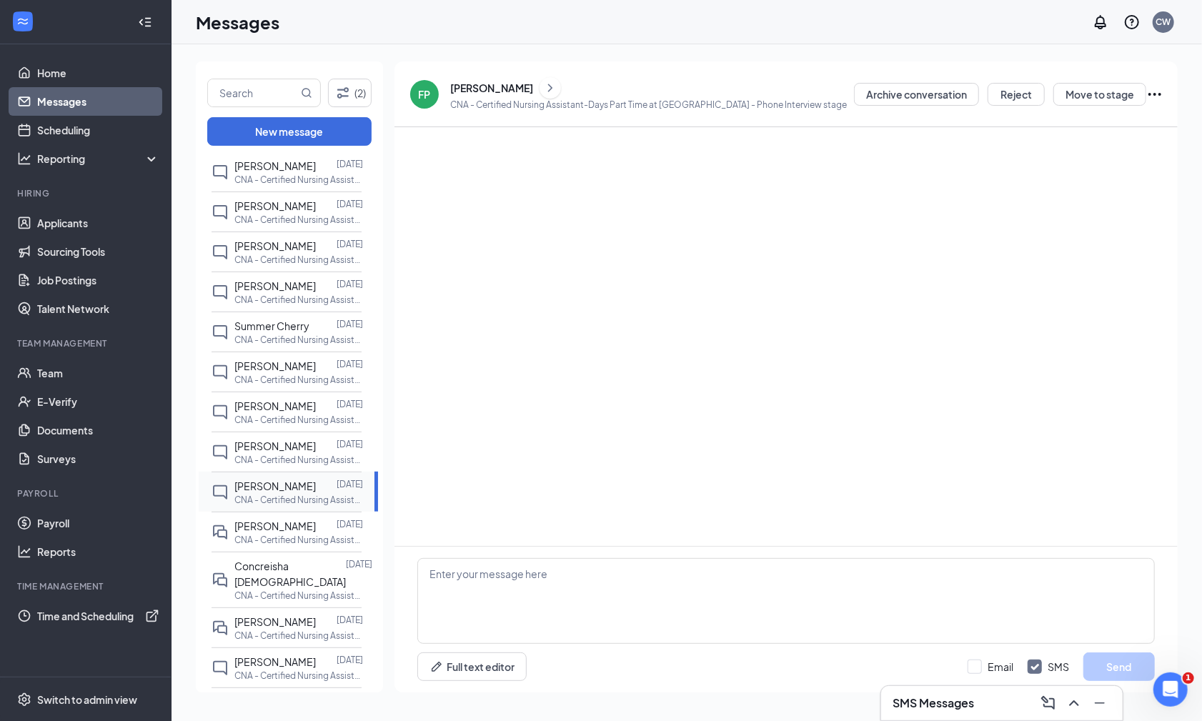
scroll to position [58, 0]
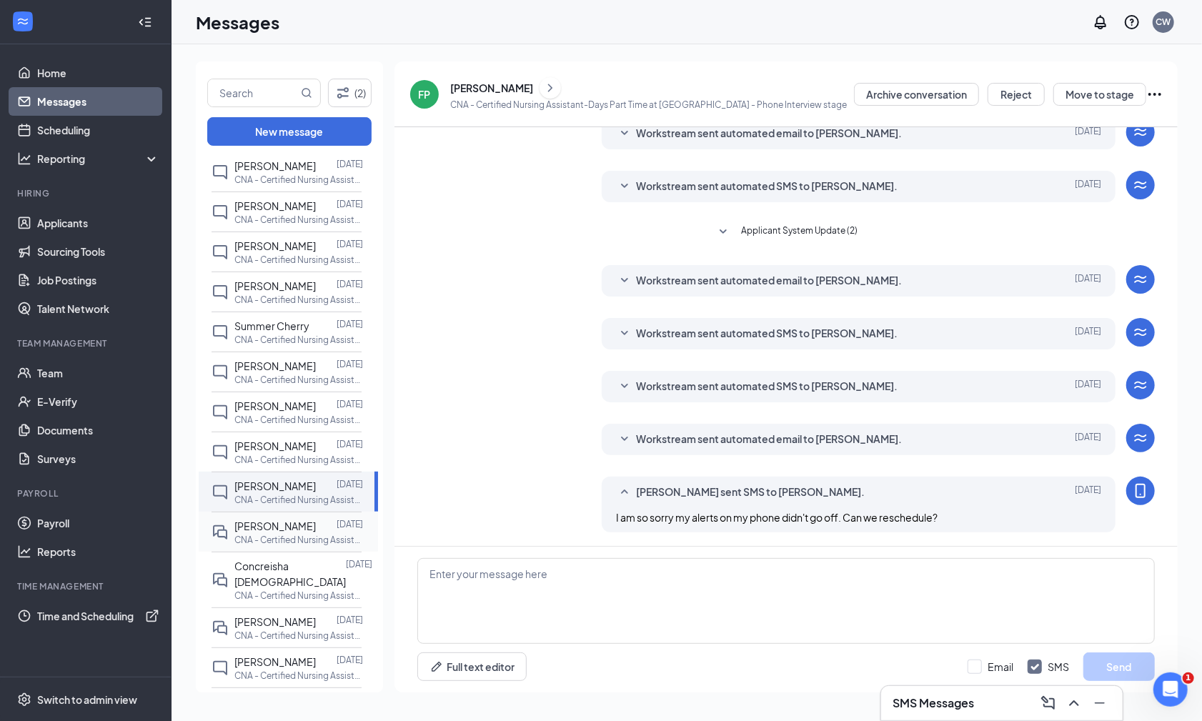
click at [277, 534] on p "CNA - Certified Nursing Assistant-Days Part Time at [GEOGRAPHIC_DATA]" at bounding box center [298, 540] width 129 height 12
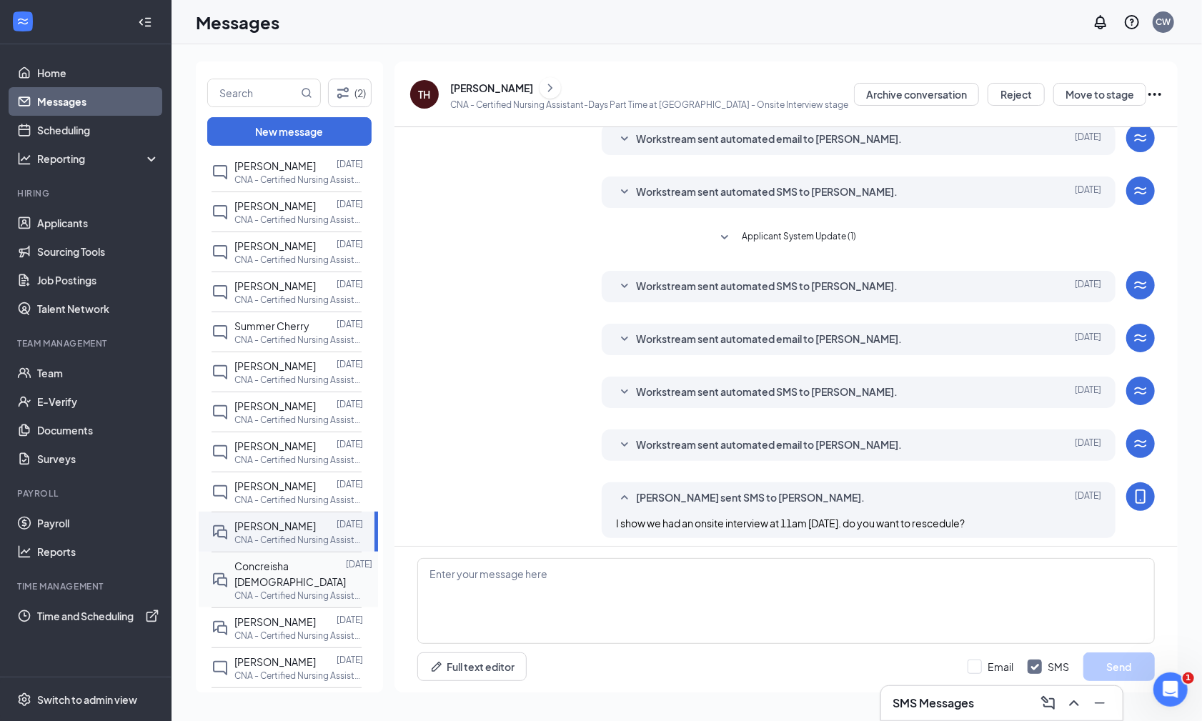
scroll to position [103, 0]
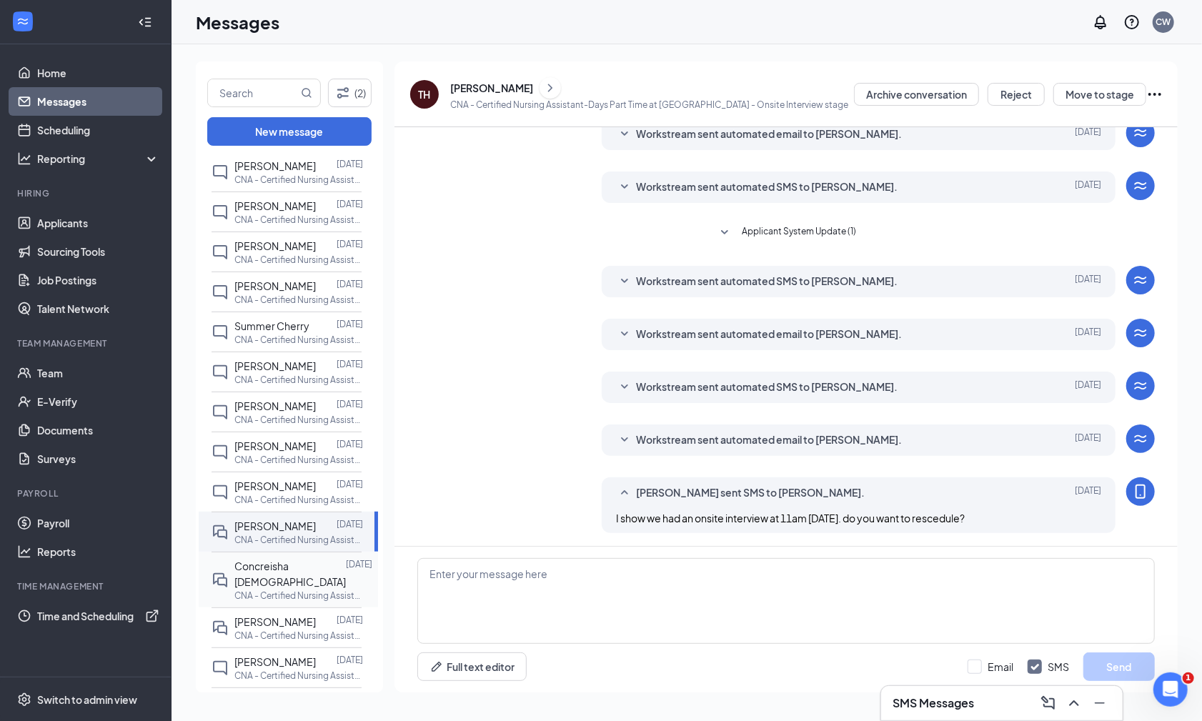
click at [277, 559] on span "Concreisha [DEMOGRAPHIC_DATA]" at bounding box center [289, 573] width 111 height 29
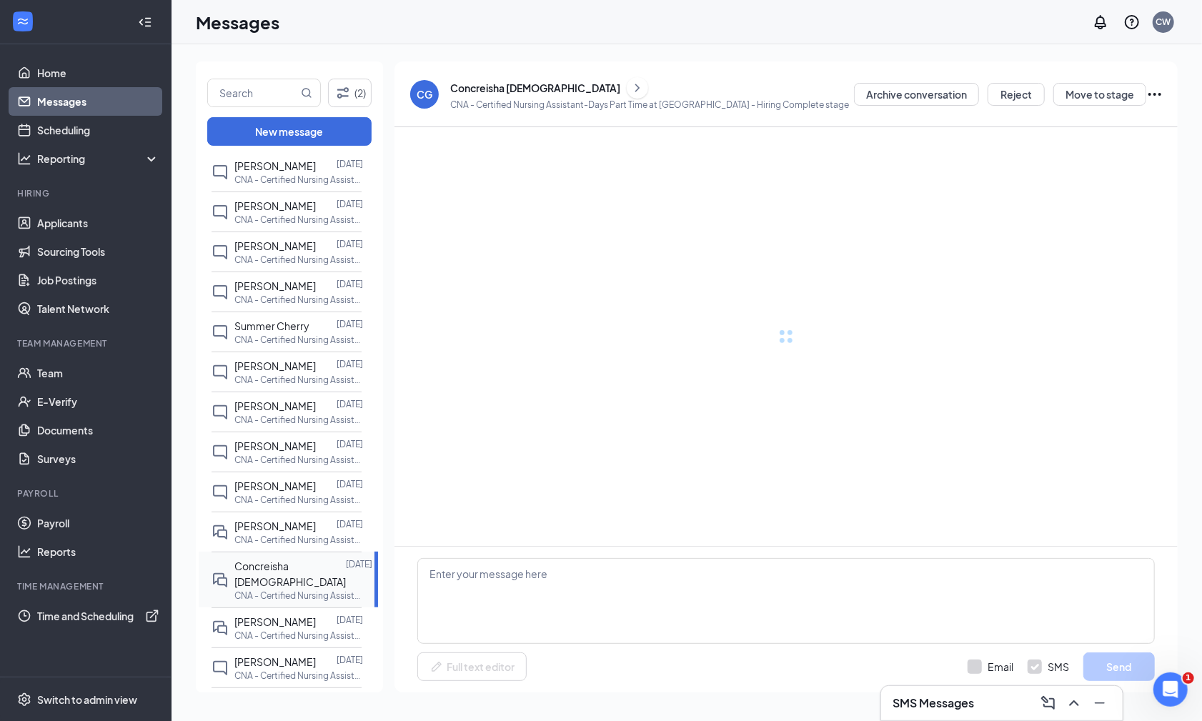
scroll to position [26, 0]
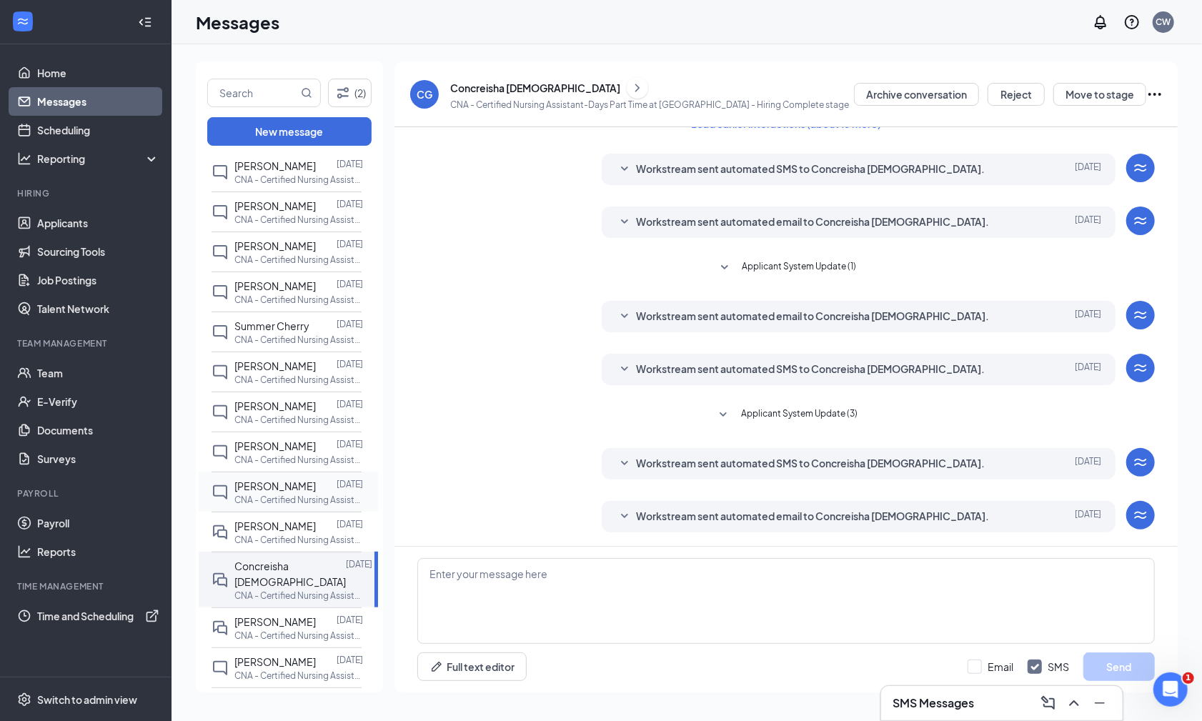
click at [275, 480] on span "[PERSON_NAME]" at bounding box center [274, 485] width 81 height 13
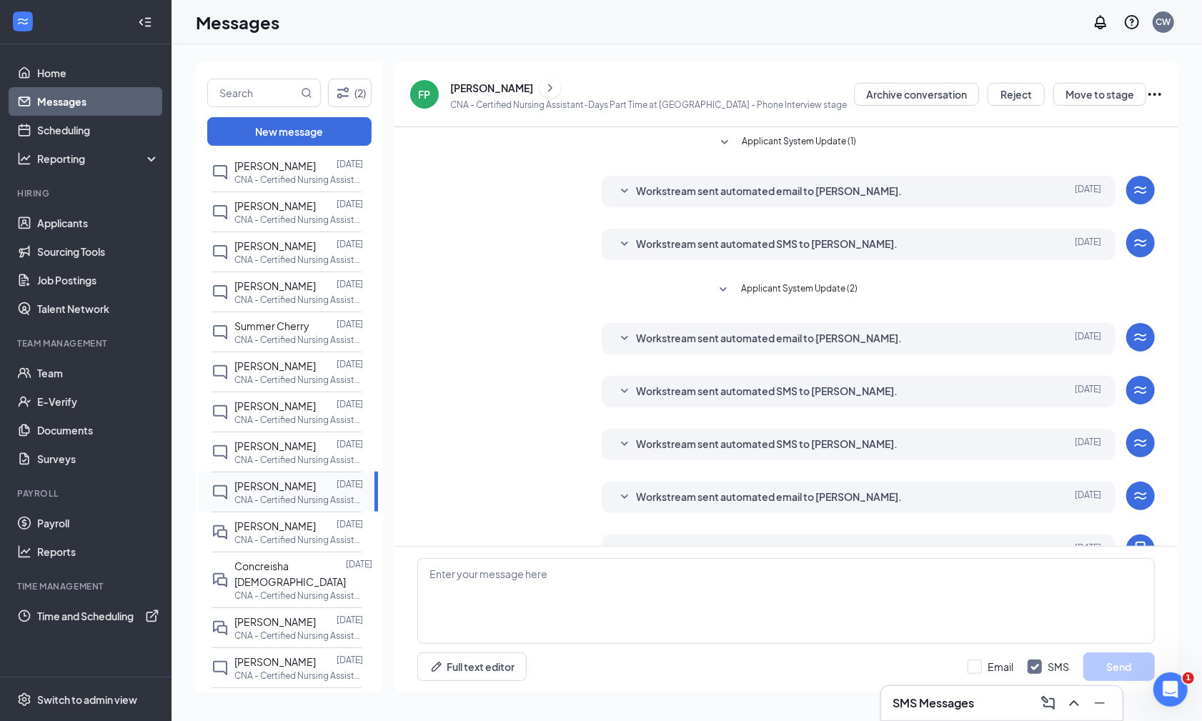
scroll to position [58, 0]
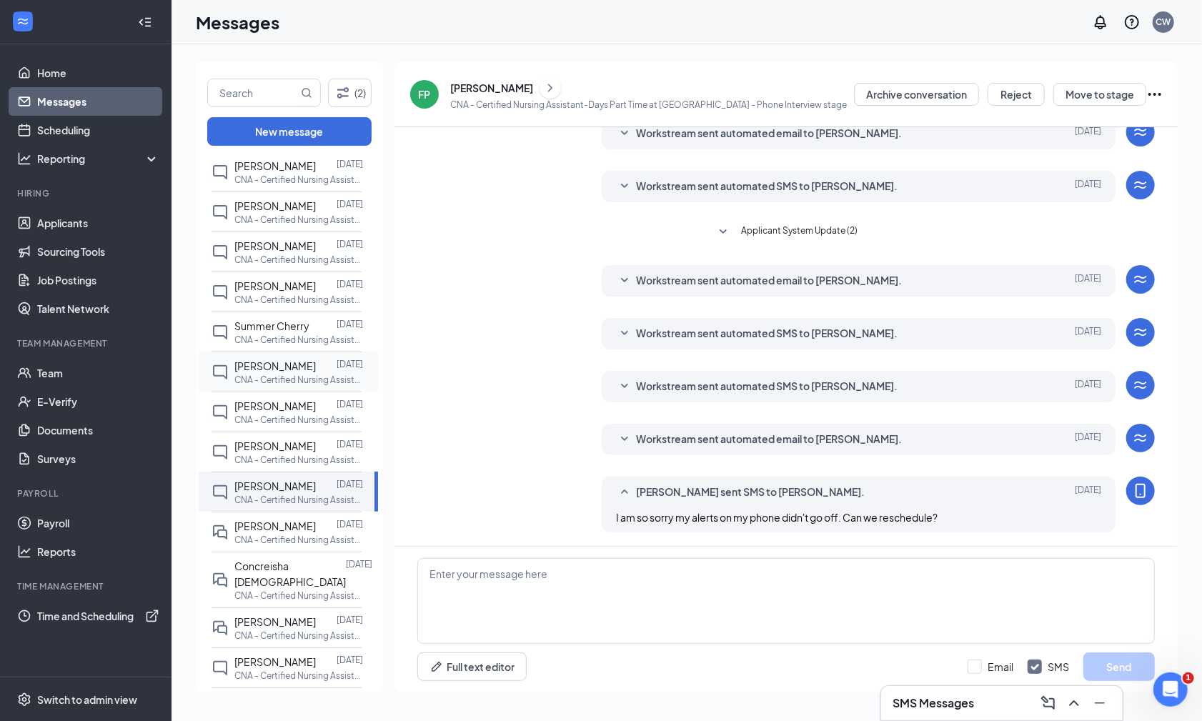
click at [287, 359] on span "[PERSON_NAME]" at bounding box center [274, 365] width 81 height 13
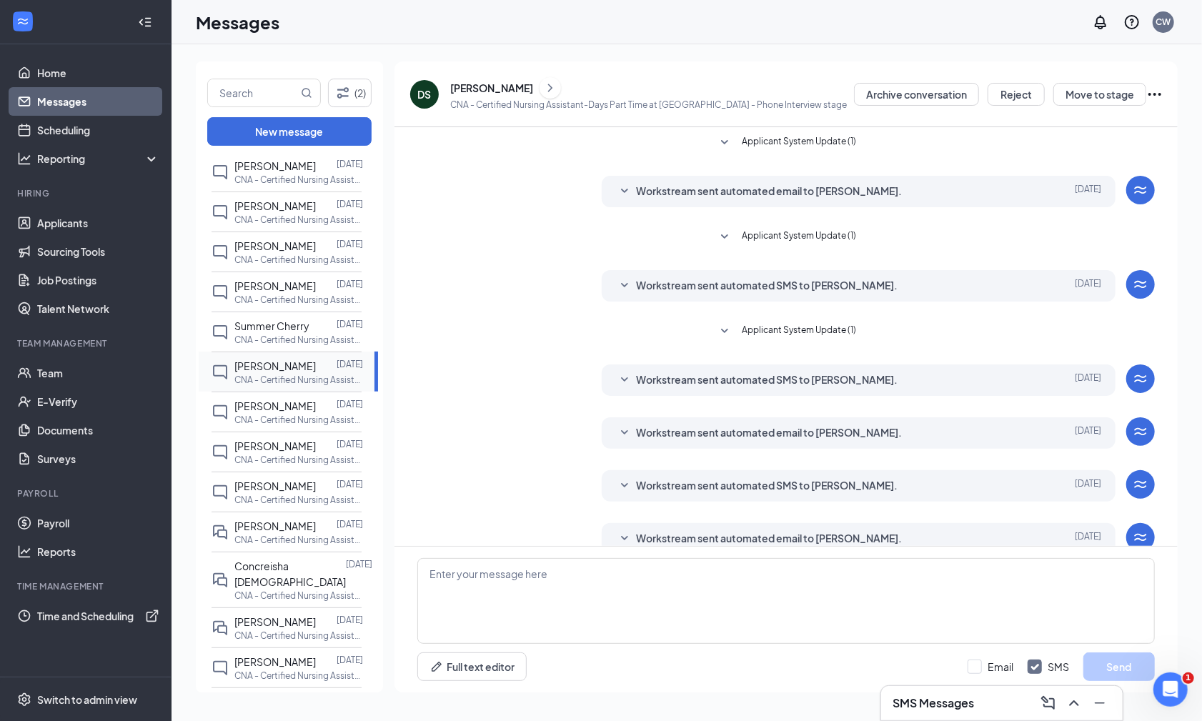
scroll to position [22, 0]
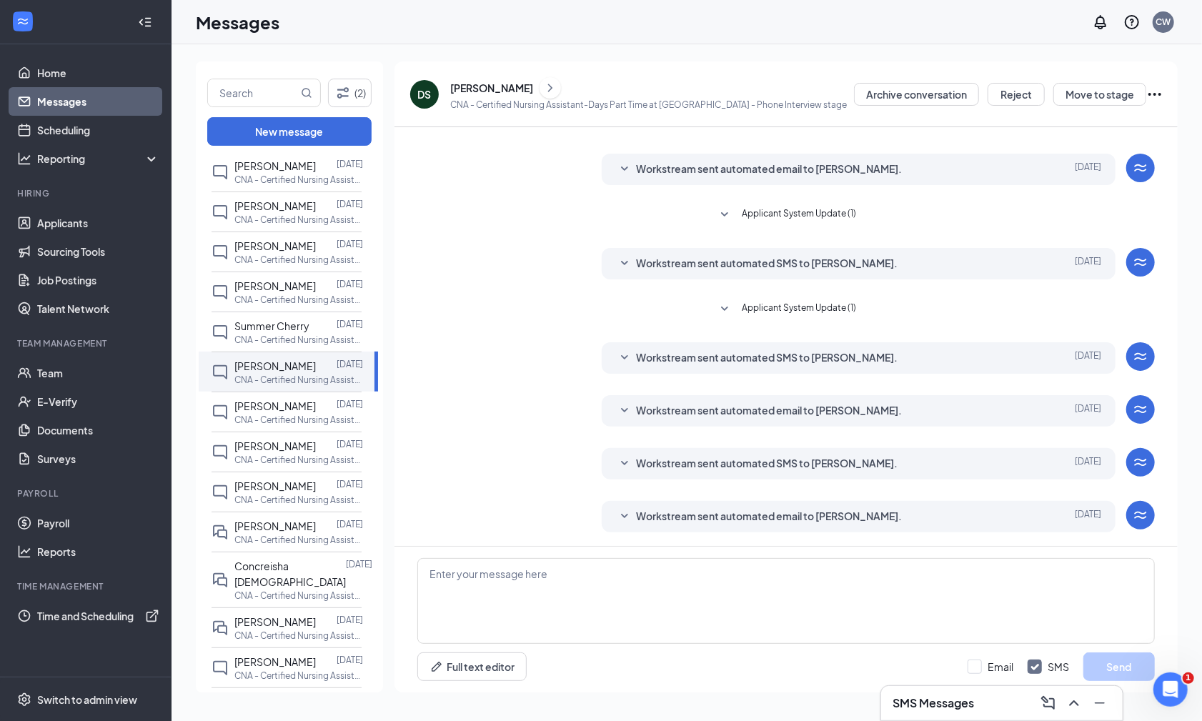
click at [623, 514] on icon "SmallChevronDown" at bounding box center [624, 516] width 17 height 17
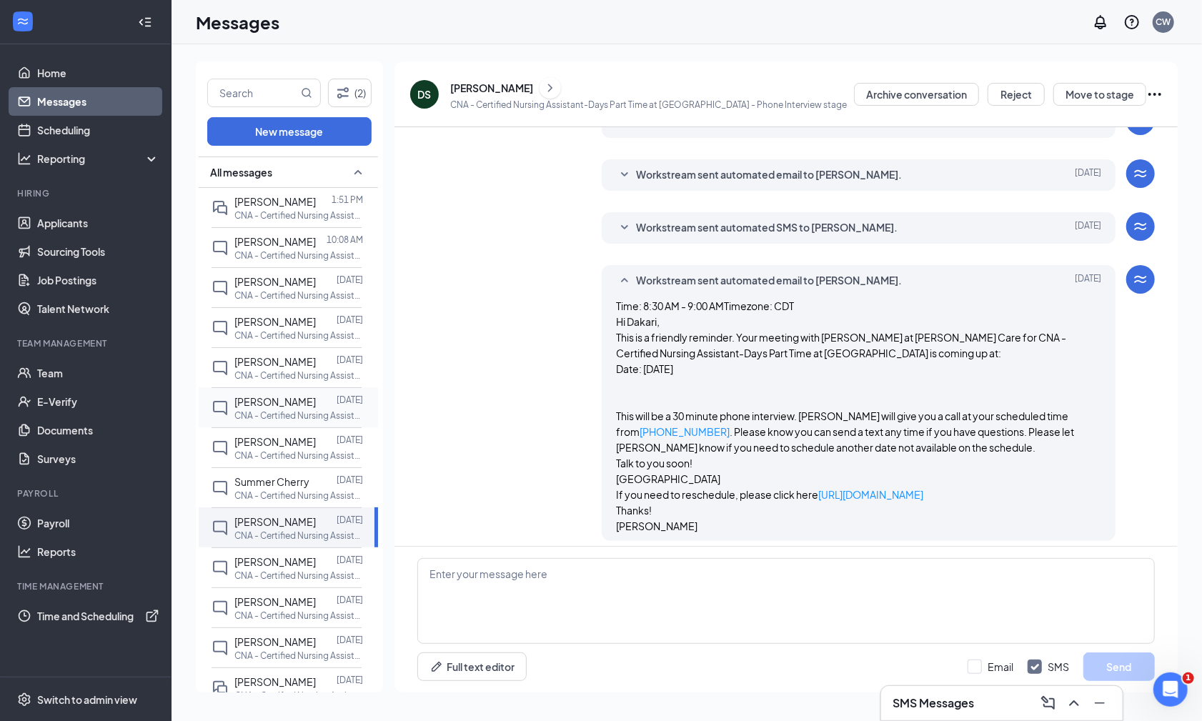
scroll to position [63, 0]
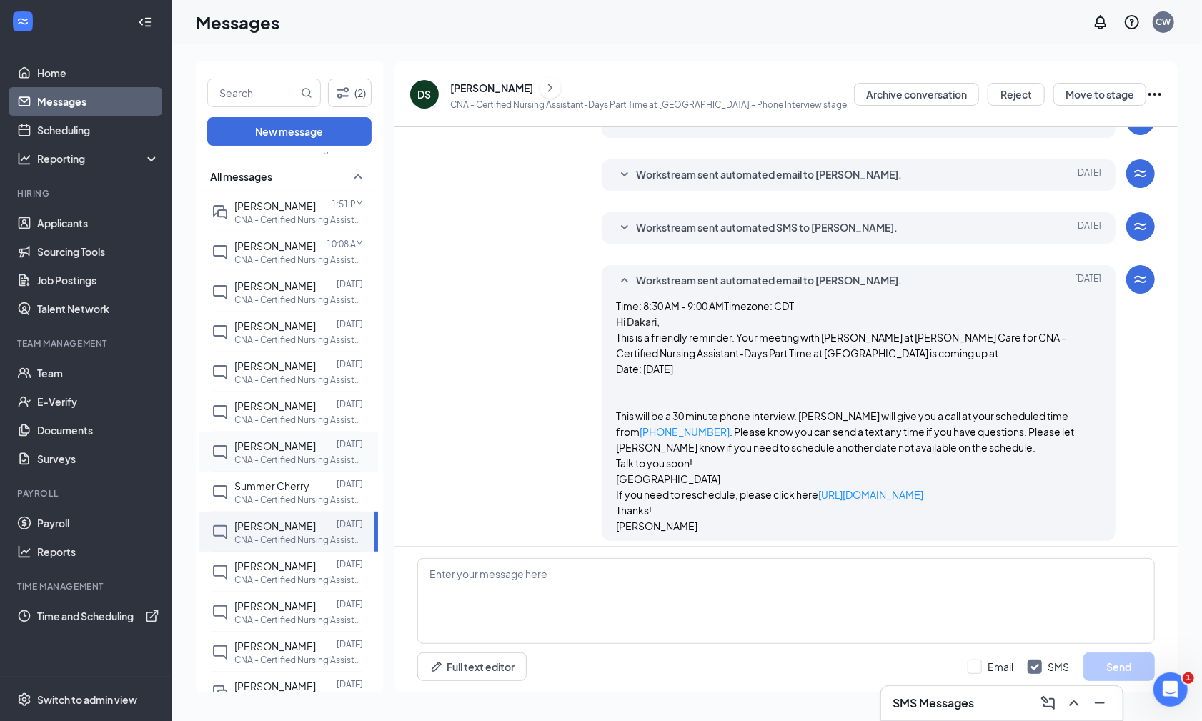
click at [321, 445] on div at bounding box center [326, 446] width 21 height 16
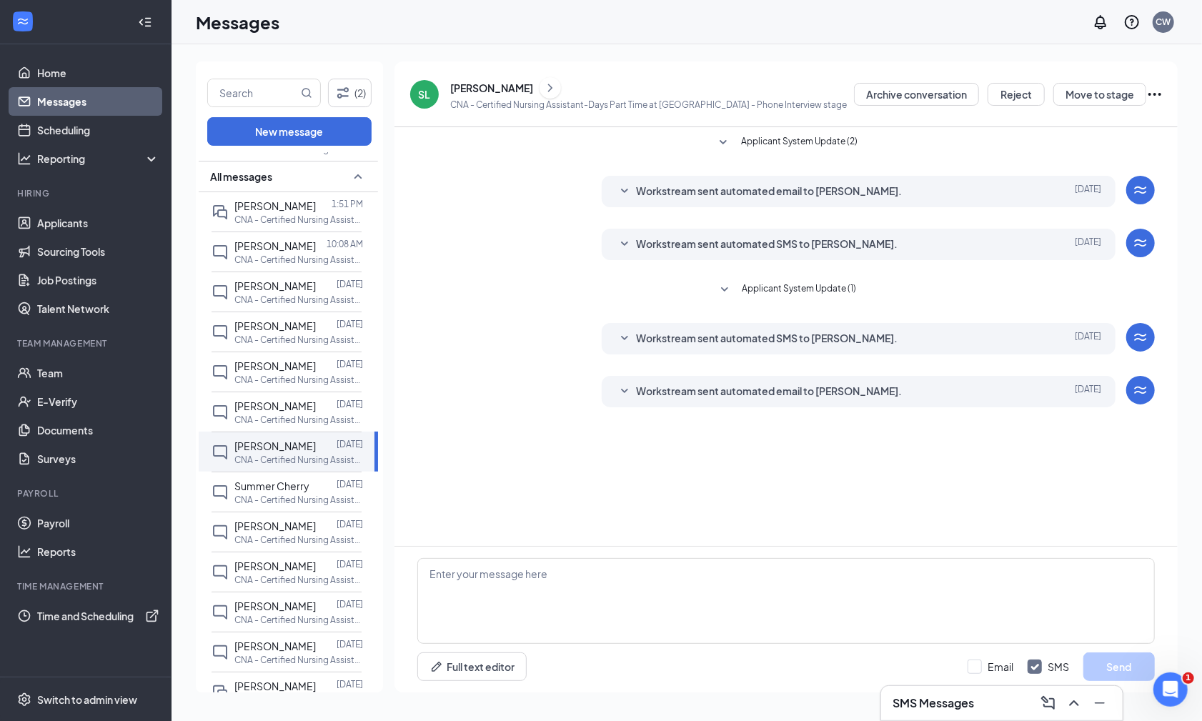
click at [840, 93] on icon "Ellipses" at bounding box center [1154, 94] width 17 height 17
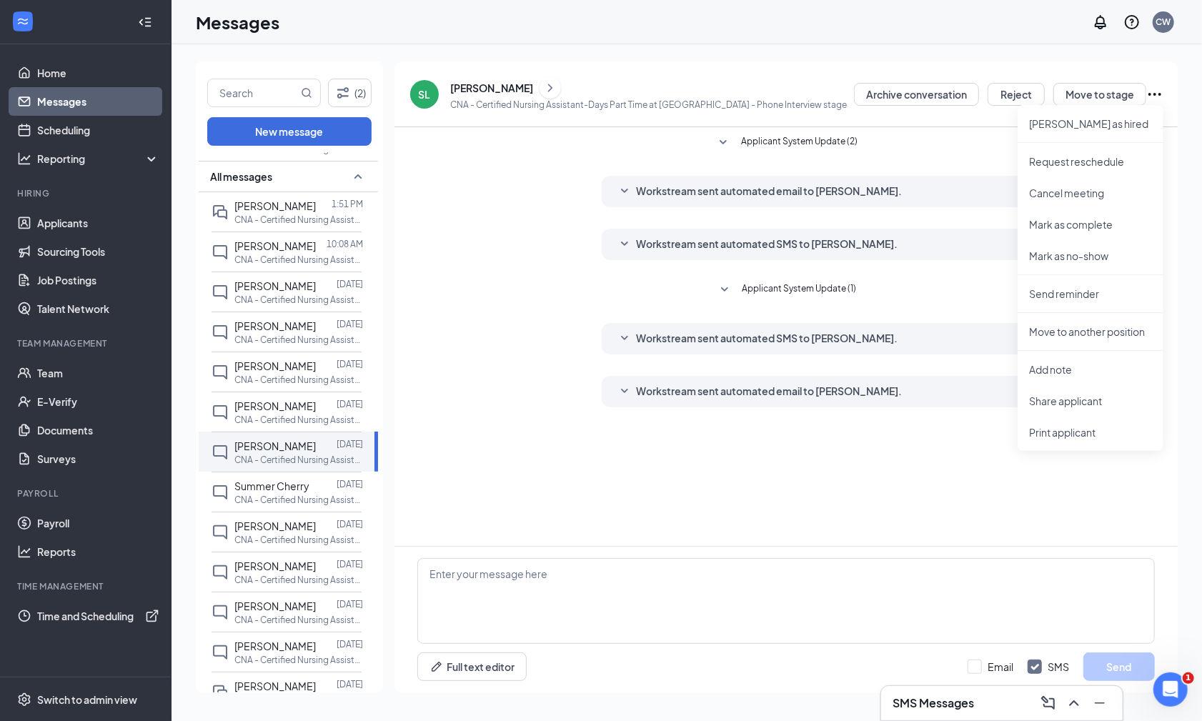
click at [812, 77] on div "[PERSON_NAME] LITTLE CNA - Certified Nursing Assistant-Days Part Time at [GEOGR…" at bounding box center [786, 94] width 753 height 36
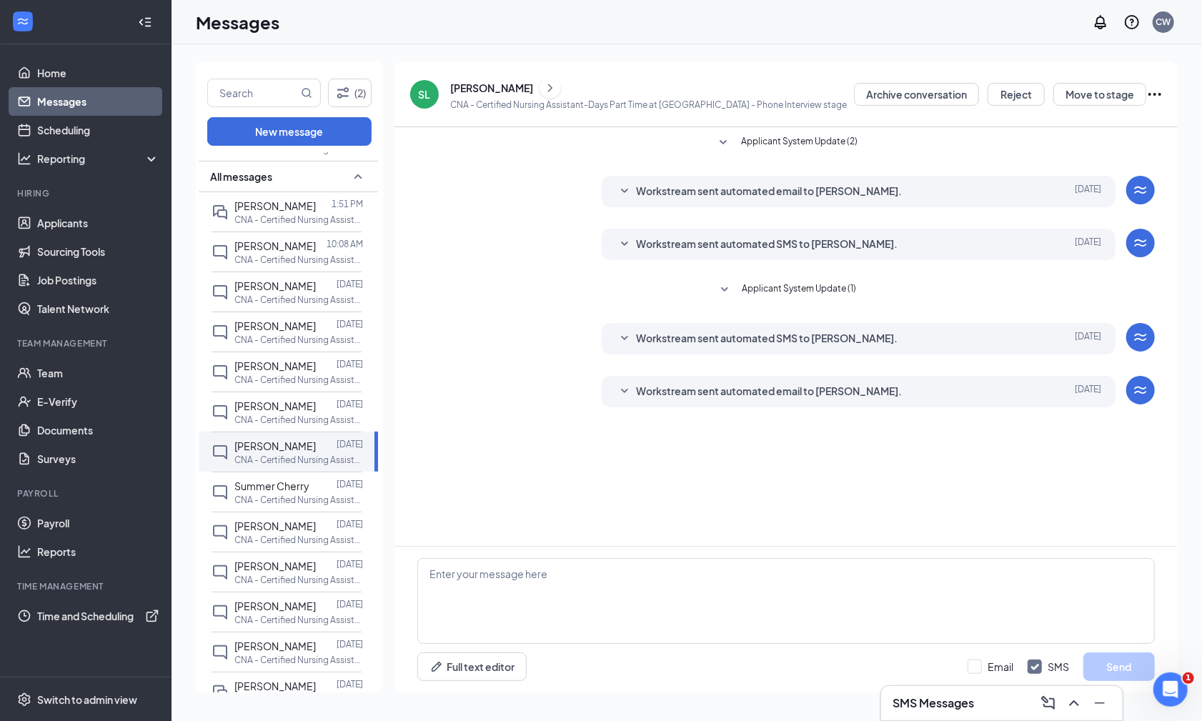
click at [507, 89] on div "[PERSON_NAME]" at bounding box center [491, 88] width 83 height 14
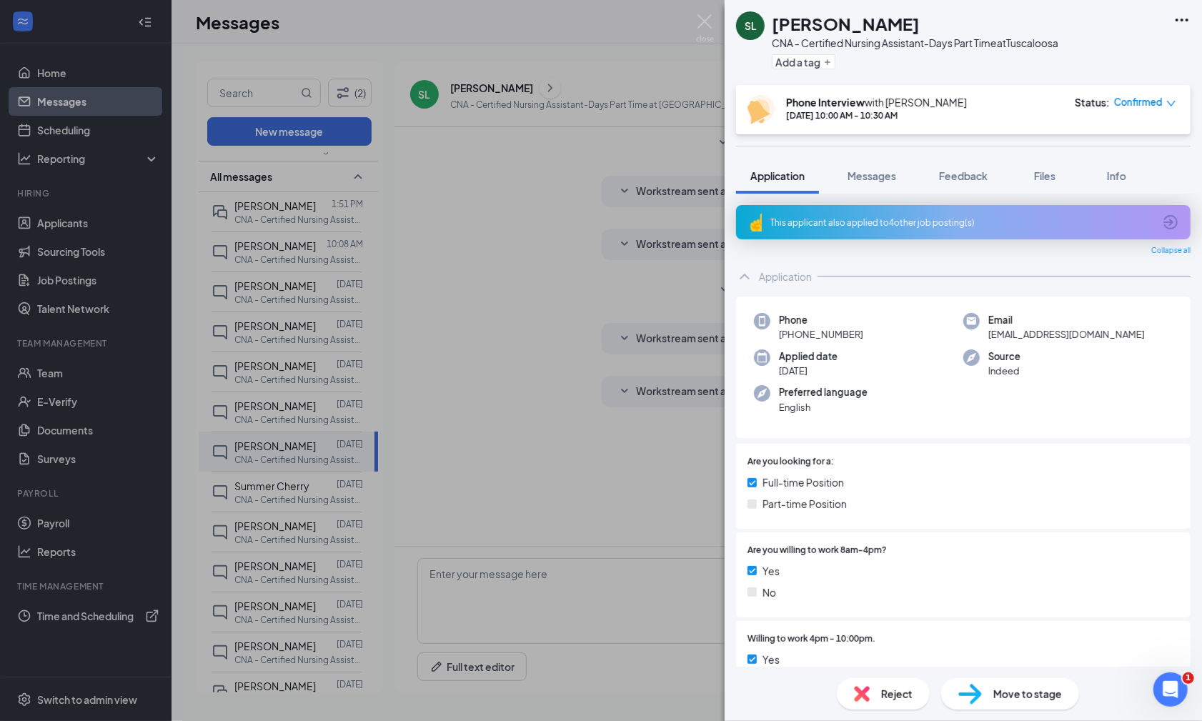
click at [840, 103] on icon "down" at bounding box center [1171, 104] width 10 height 10
click at [840, 681] on span "Reject" at bounding box center [896, 694] width 31 height 16
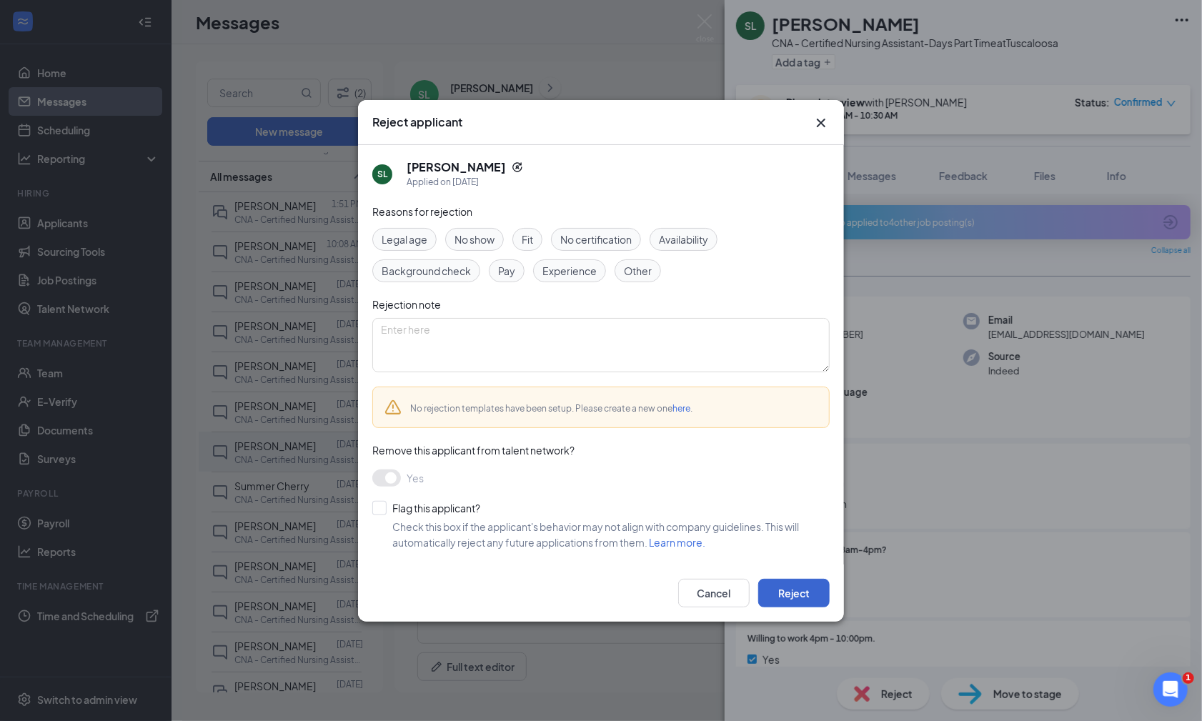
click at [797, 587] on button "Reject" at bounding box center [793, 593] width 71 height 29
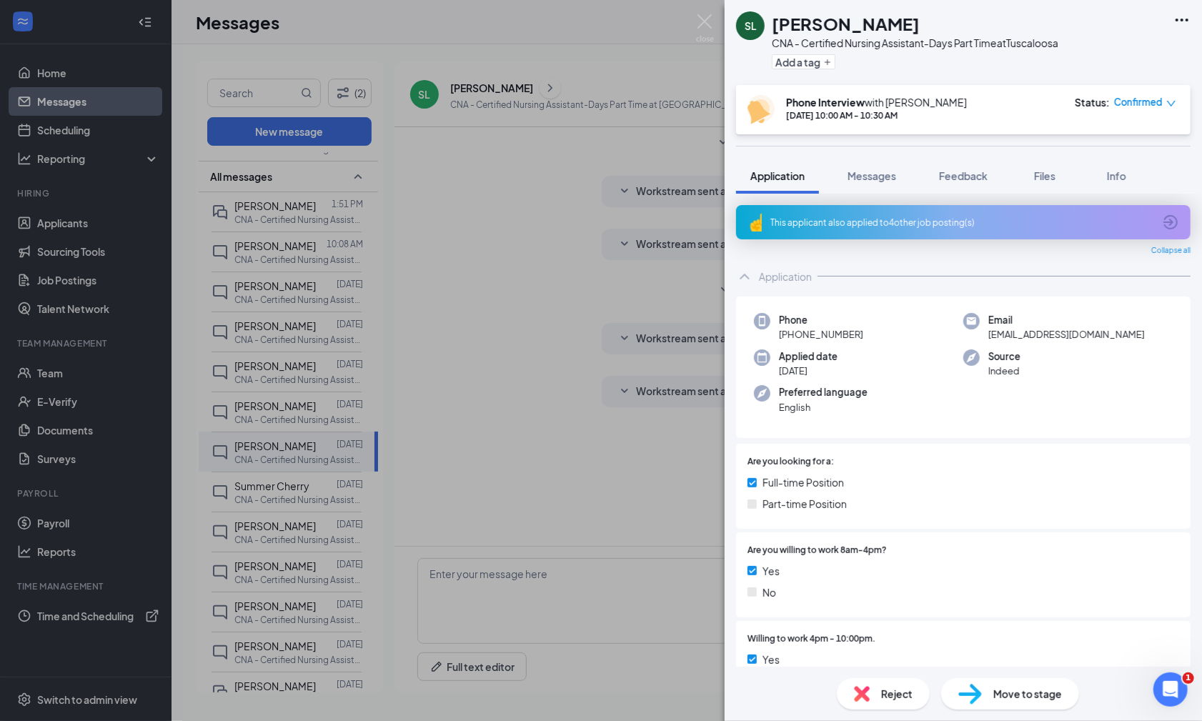
click at [282, 326] on div "[PERSON_NAME] LITTLE CNA - Certified Nursing Assistant-Days Part Time at [GEOGR…" at bounding box center [601, 360] width 1202 height 721
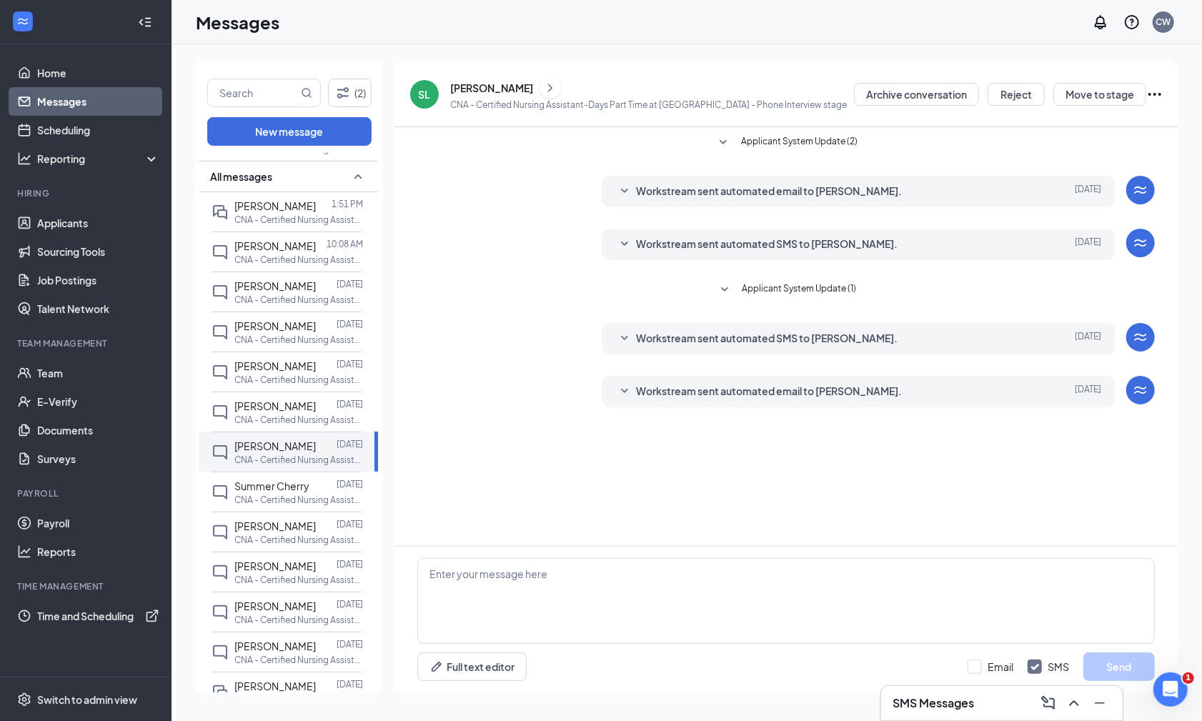
click at [282, 326] on span "[PERSON_NAME]" at bounding box center [274, 325] width 81 height 13
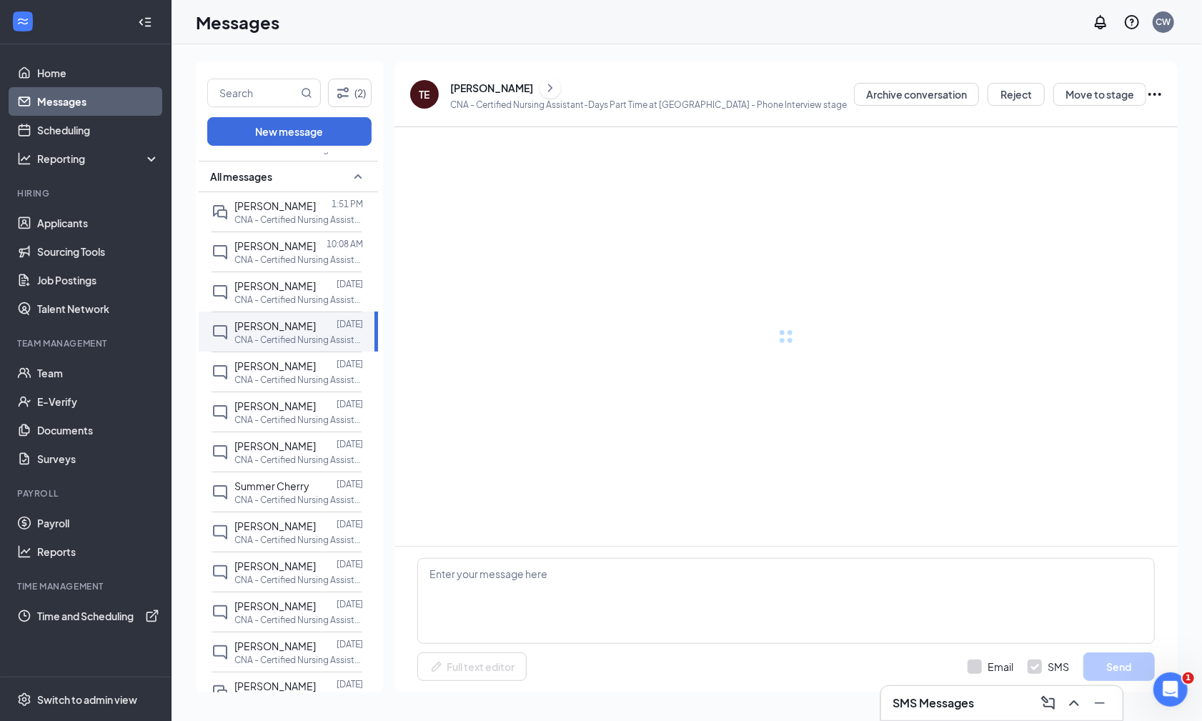
scroll to position [22, 0]
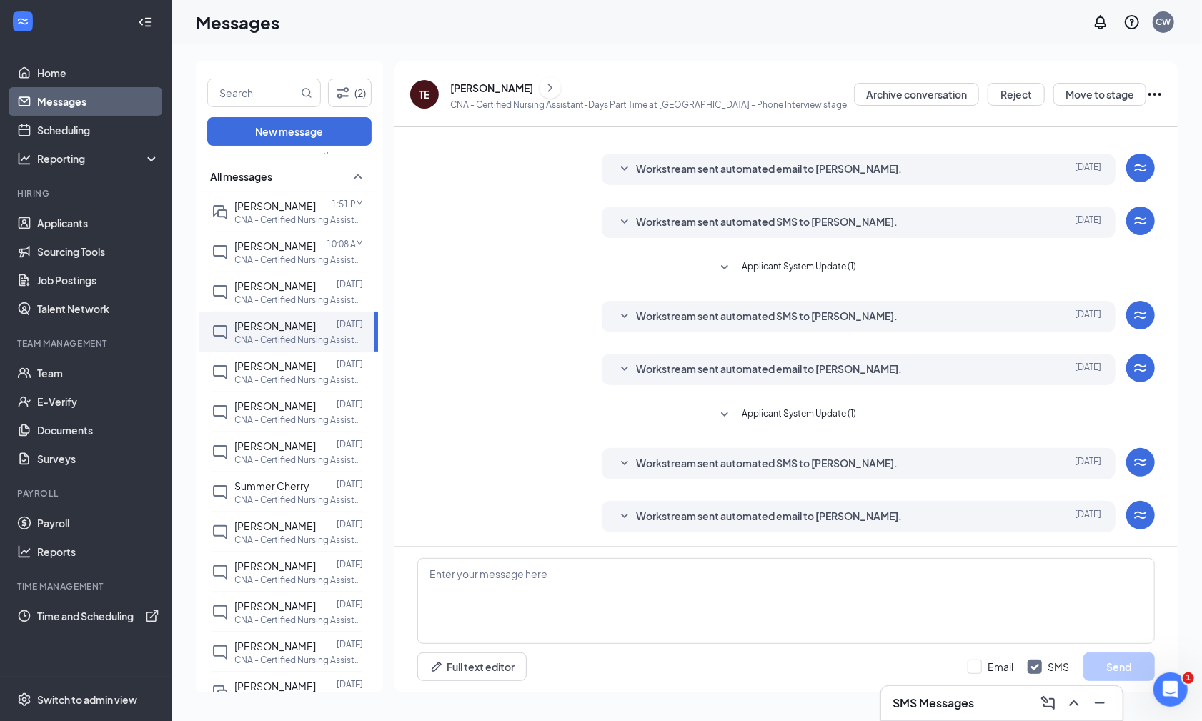
click at [625, 512] on icon "SmallChevronDown" at bounding box center [624, 516] width 17 height 17
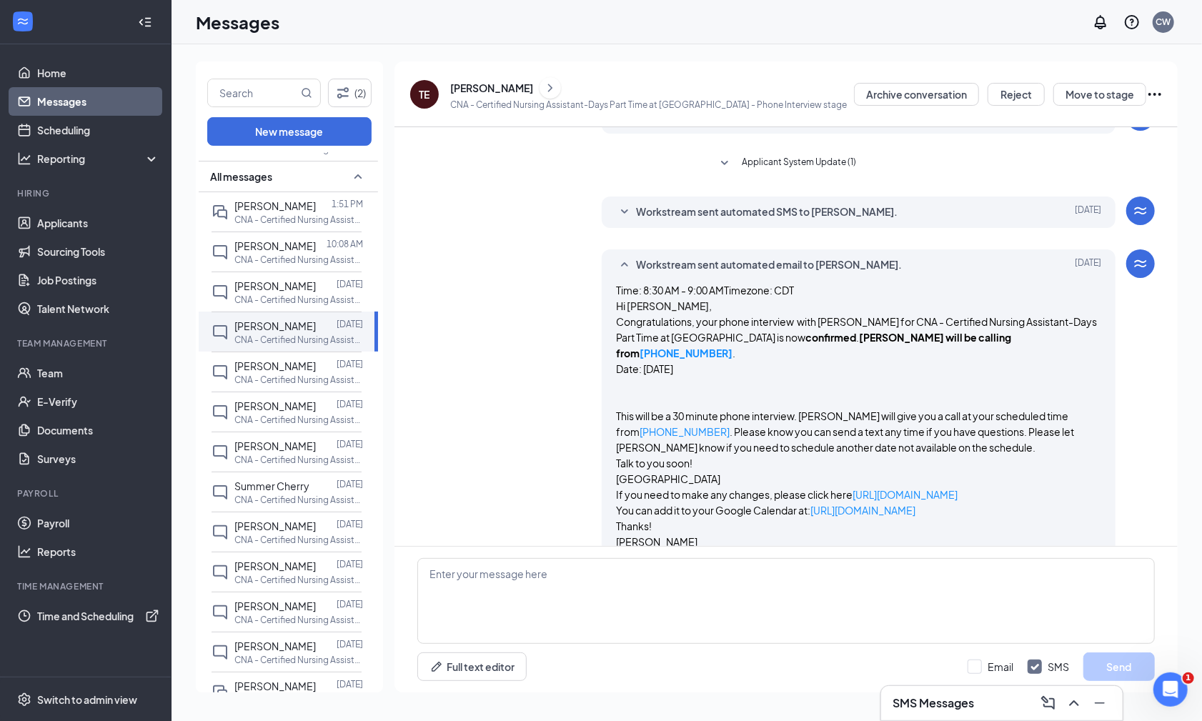
scroll to position [273, 0]
paste textarea "I am so sorry the computer connection for my calendar has an error. I just caug…"
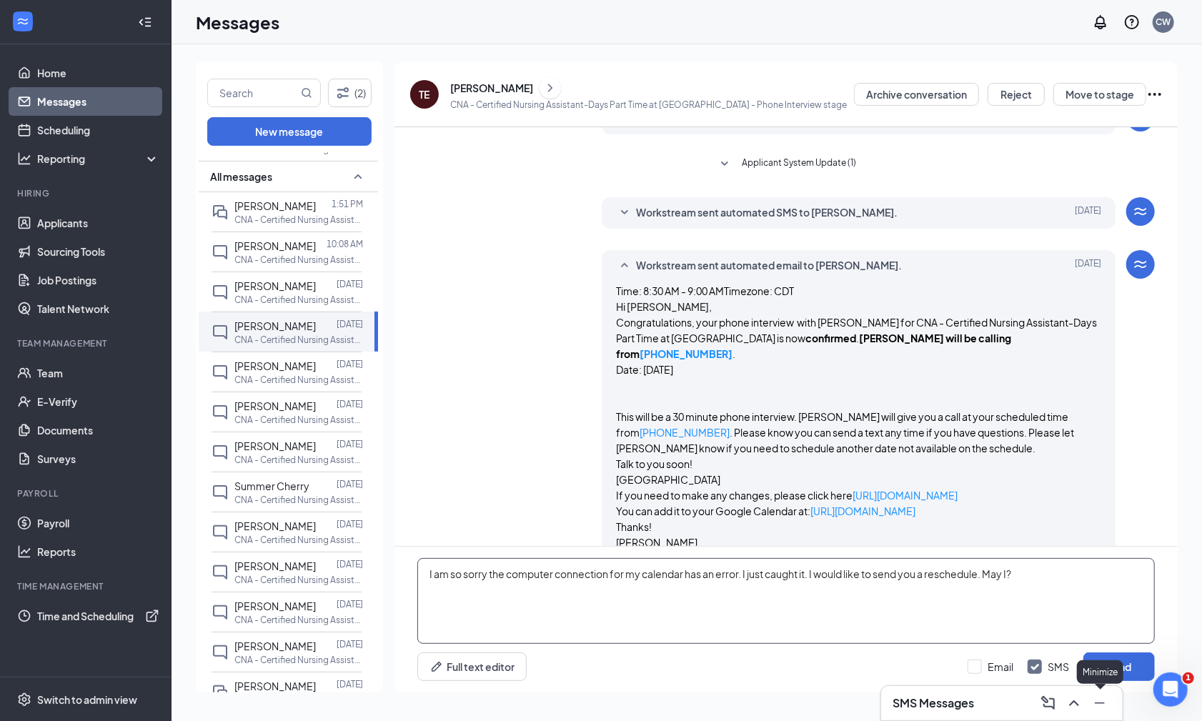
type textarea "I am so sorry the computer connection for my calendar has an error. I just caug…"
click at [840, 672] on div "Minimize" at bounding box center [1100, 672] width 46 height 24
click at [840, 664] on button "Send" at bounding box center [1118, 666] width 71 height 29
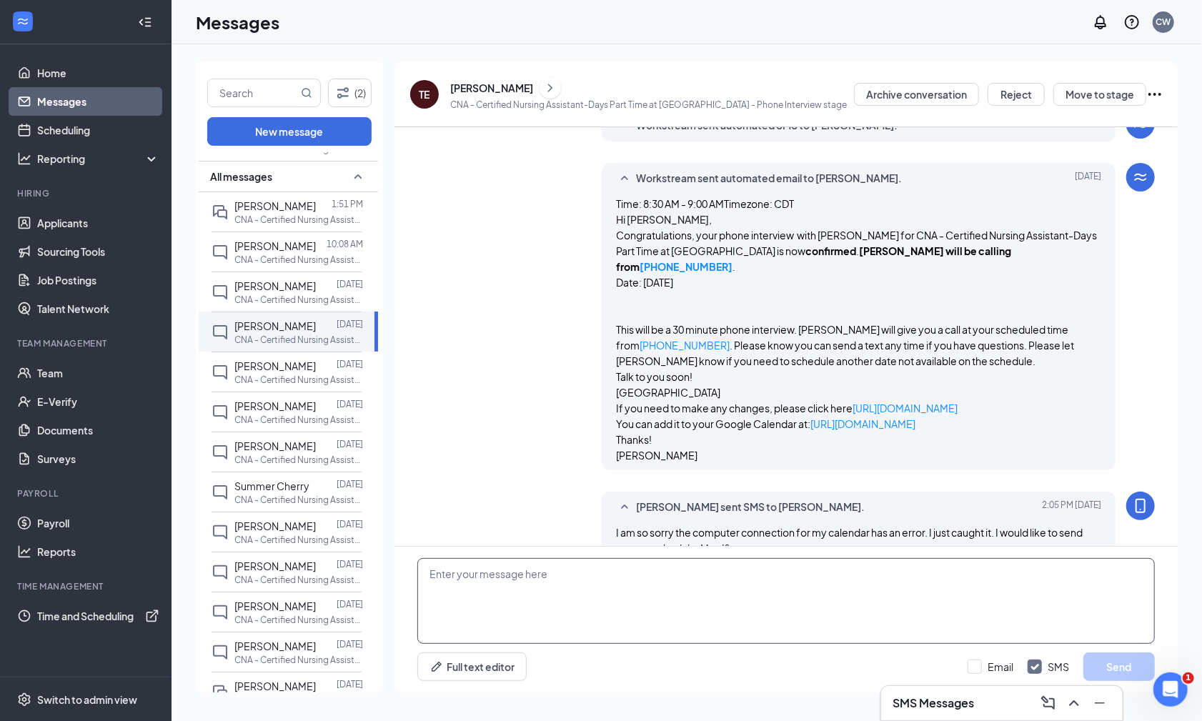
scroll to position [364, 0]
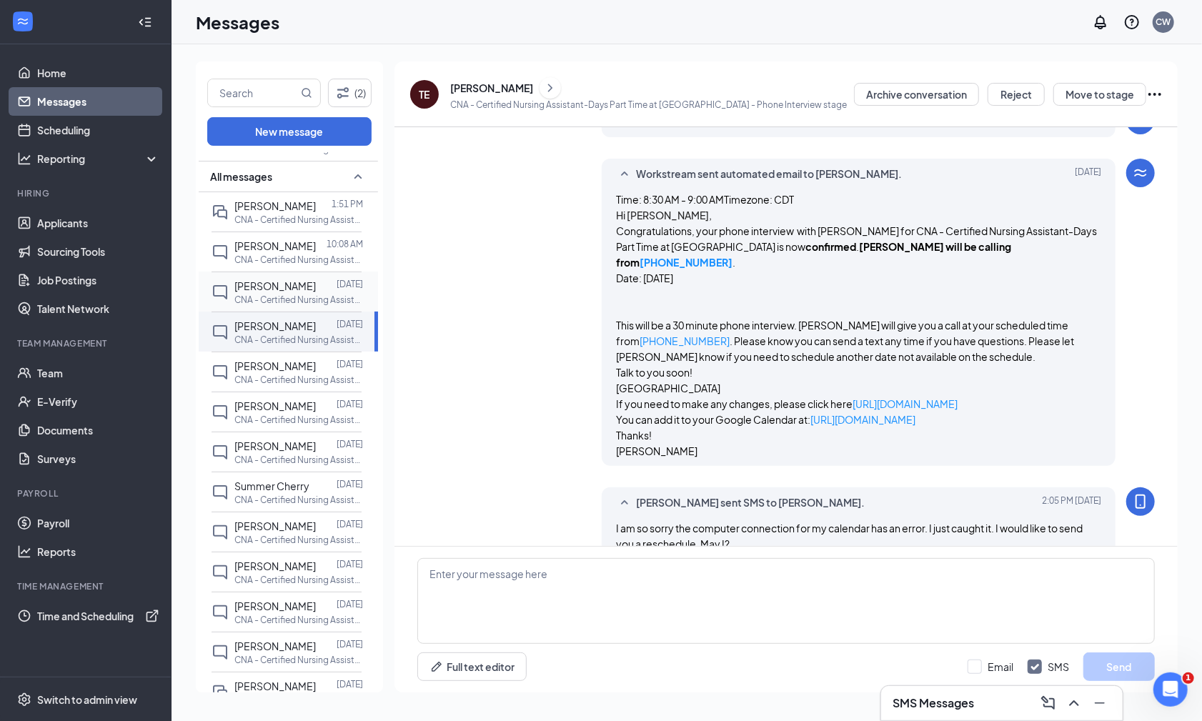
click at [259, 287] on span "[PERSON_NAME]" at bounding box center [274, 285] width 81 height 13
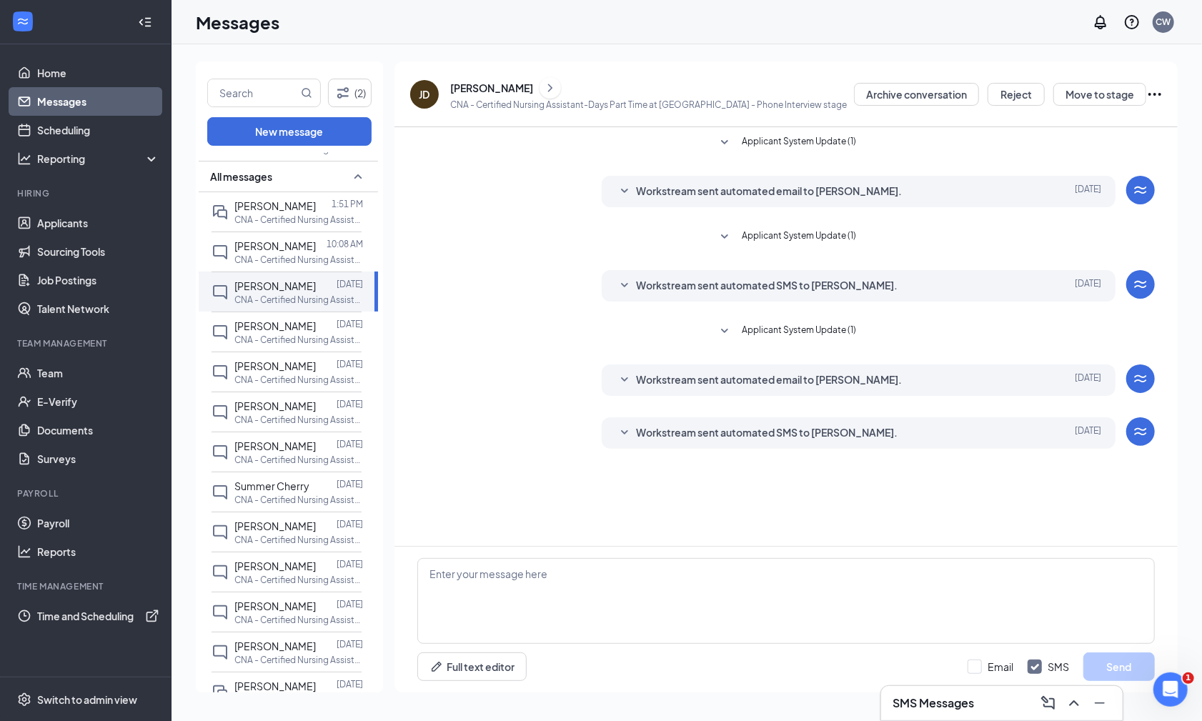
click at [627, 432] on icon "SmallChevronDown" at bounding box center [624, 432] width 17 height 17
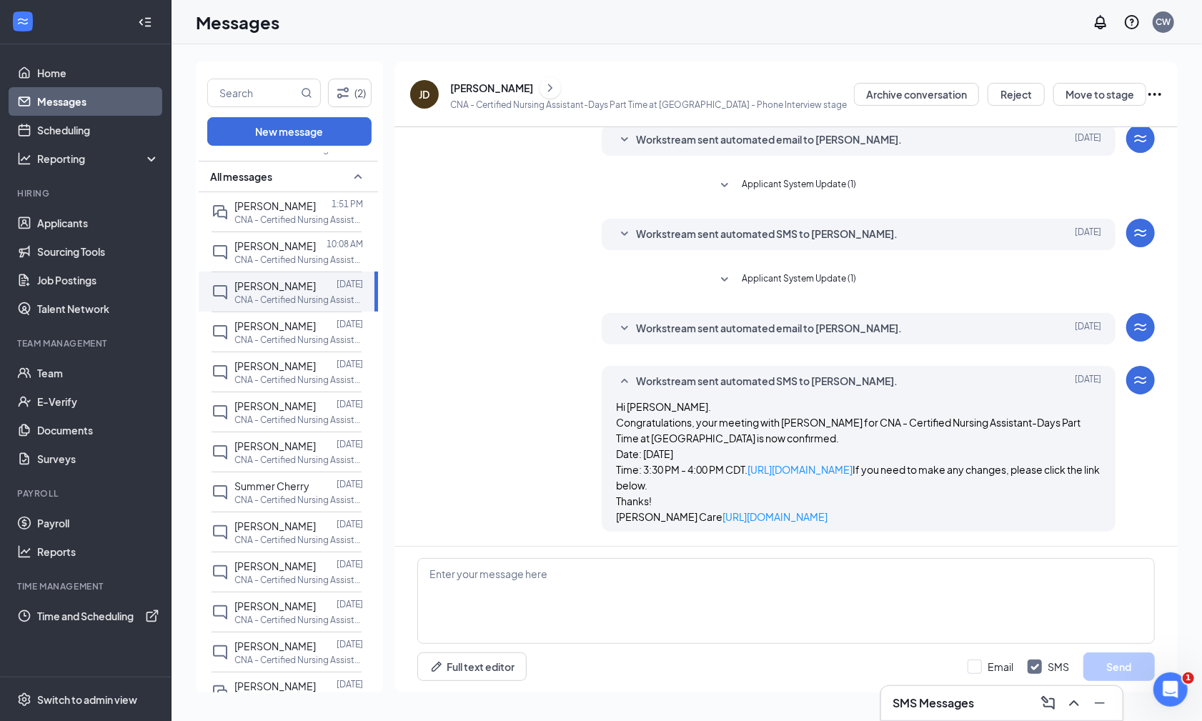
scroll to position [77, 0]
click at [304, 254] on p "CNA - Certified Nursing Assistant-Days Part Time at [GEOGRAPHIC_DATA]" at bounding box center [298, 260] width 129 height 12
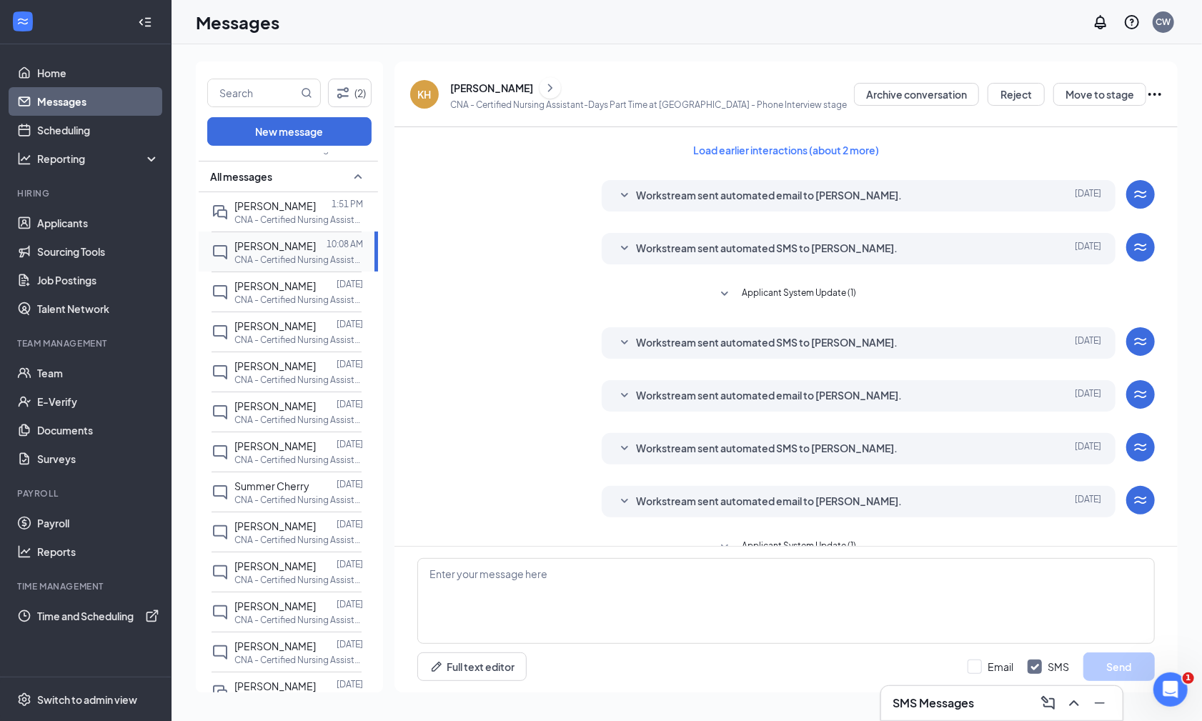
scroll to position [132, 0]
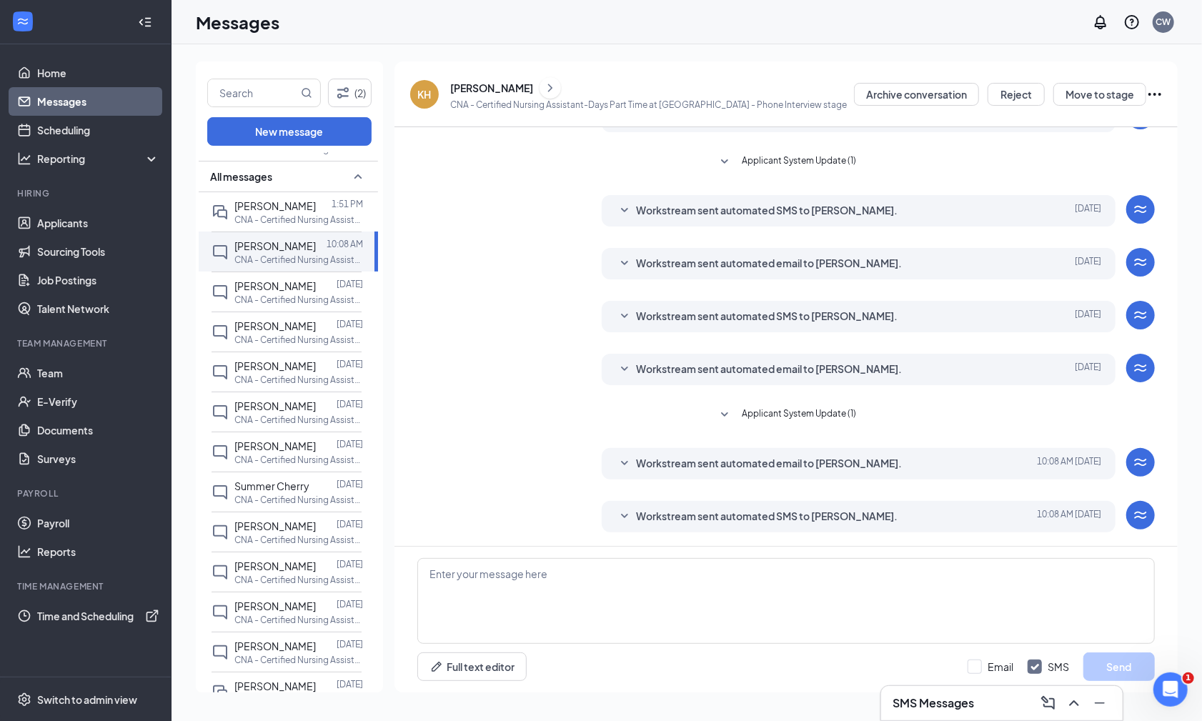
click at [622, 514] on icon "SmallChevronDown" at bounding box center [624, 516] width 7 height 4
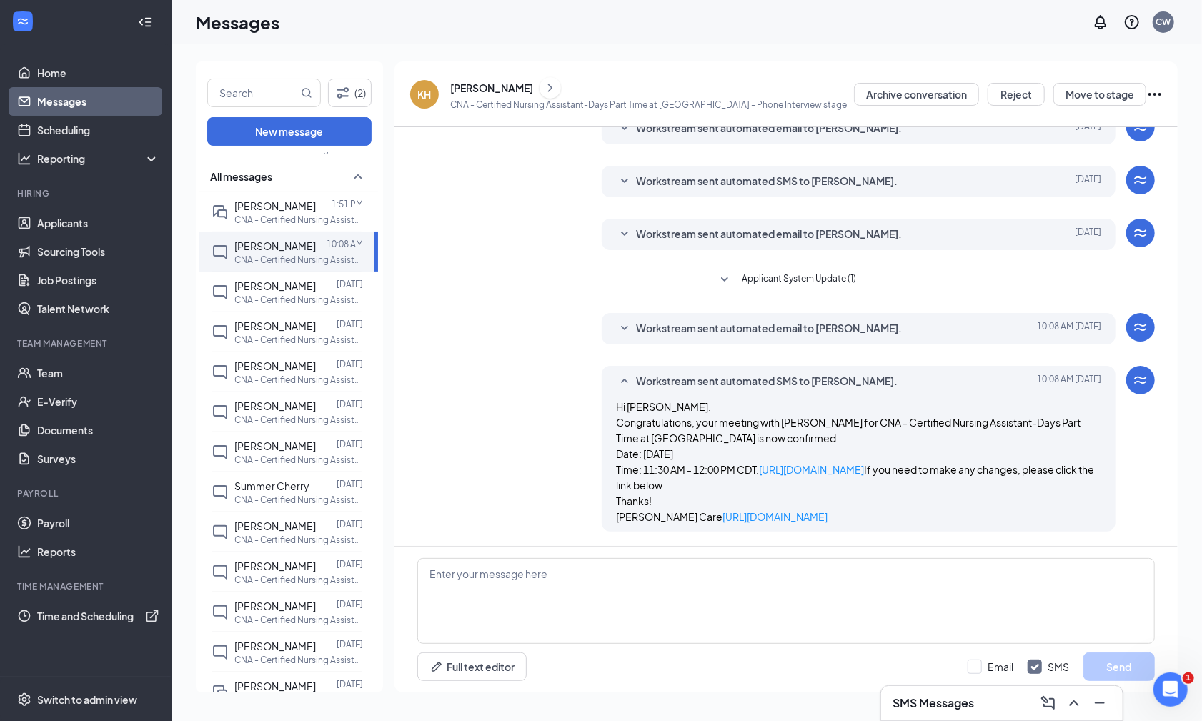
scroll to position [292, 0]
click at [260, 216] on p "CNA - Certified Nursing Assistant-Days Part Time at [GEOGRAPHIC_DATA]" at bounding box center [298, 220] width 129 height 12
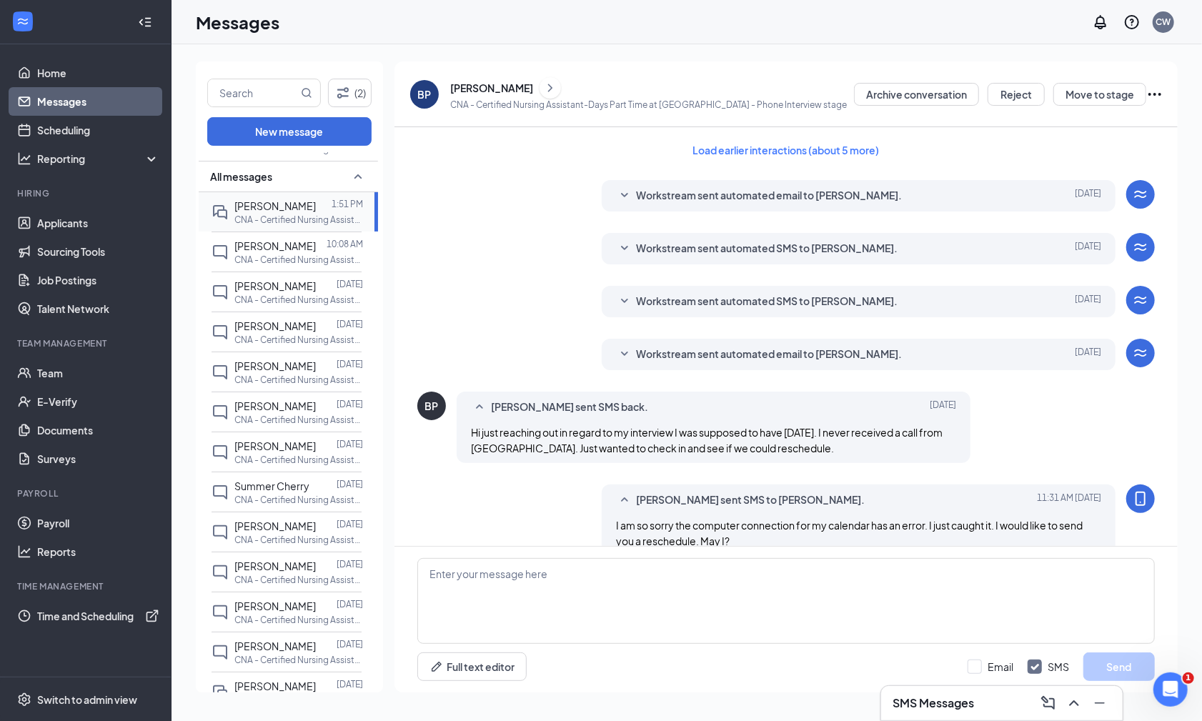
scroll to position [245, 0]
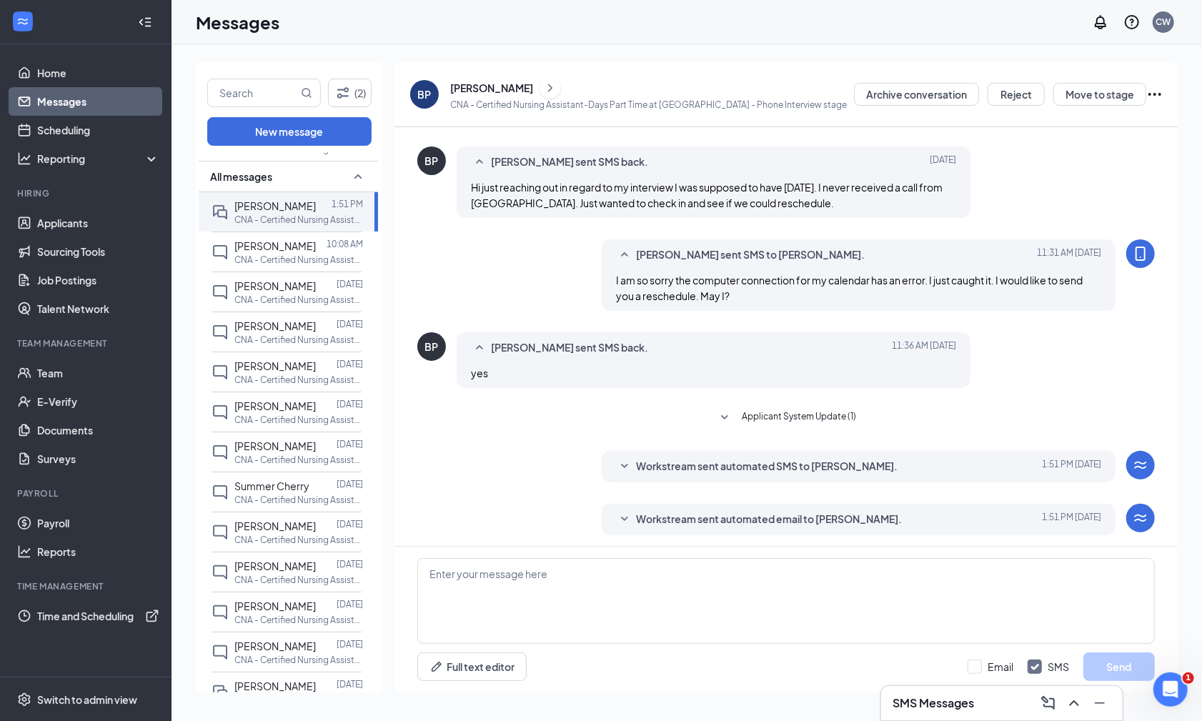
click at [623, 511] on icon "SmallChevronDown" at bounding box center [624, 519] width 17 height 17
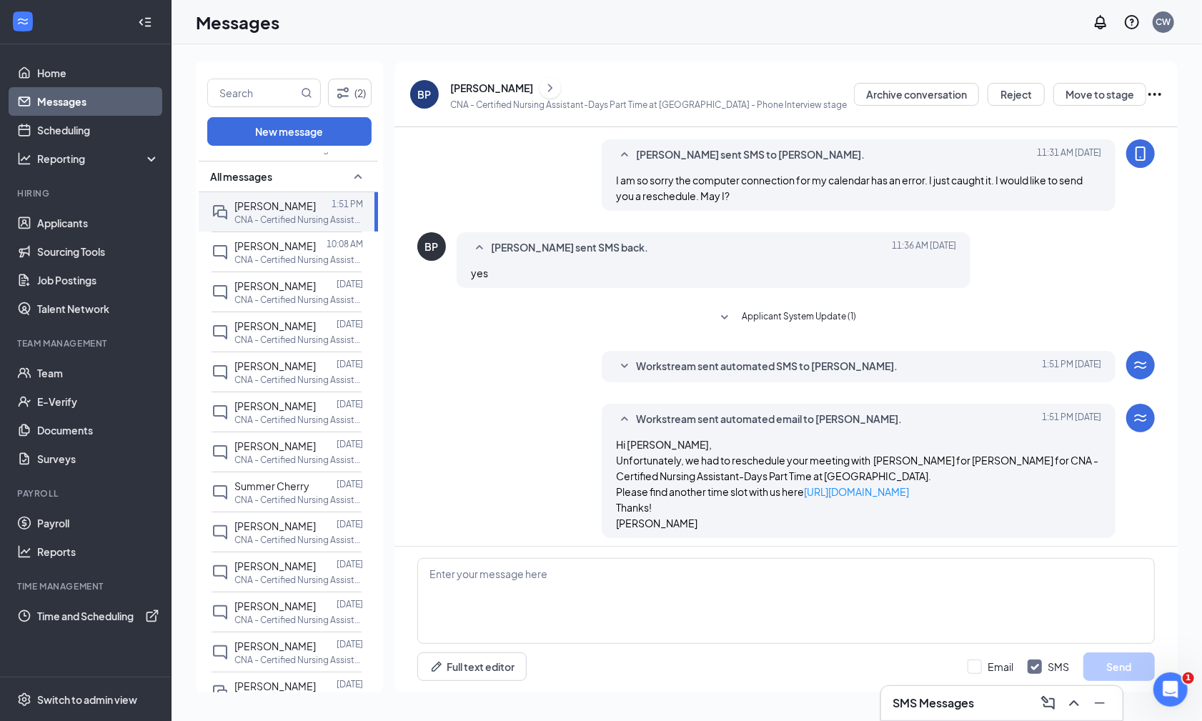
scroll to position [344, 0]
click at [622, 364] on icon "SmallChevronDown" at bounding box center [624, 366] width 7 height 4
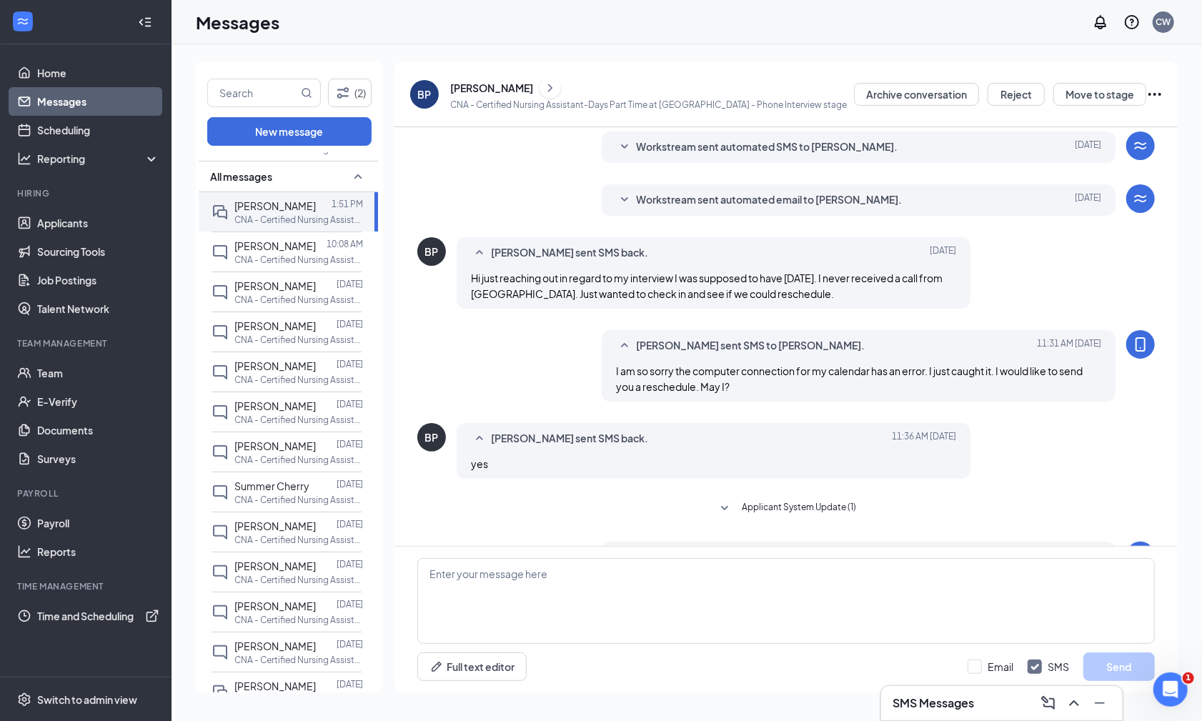
scroll to position [156, 0]
click at [625, 193] on icon "SmallChevronDown" at bounding box center [624, 198] width 17 height 17
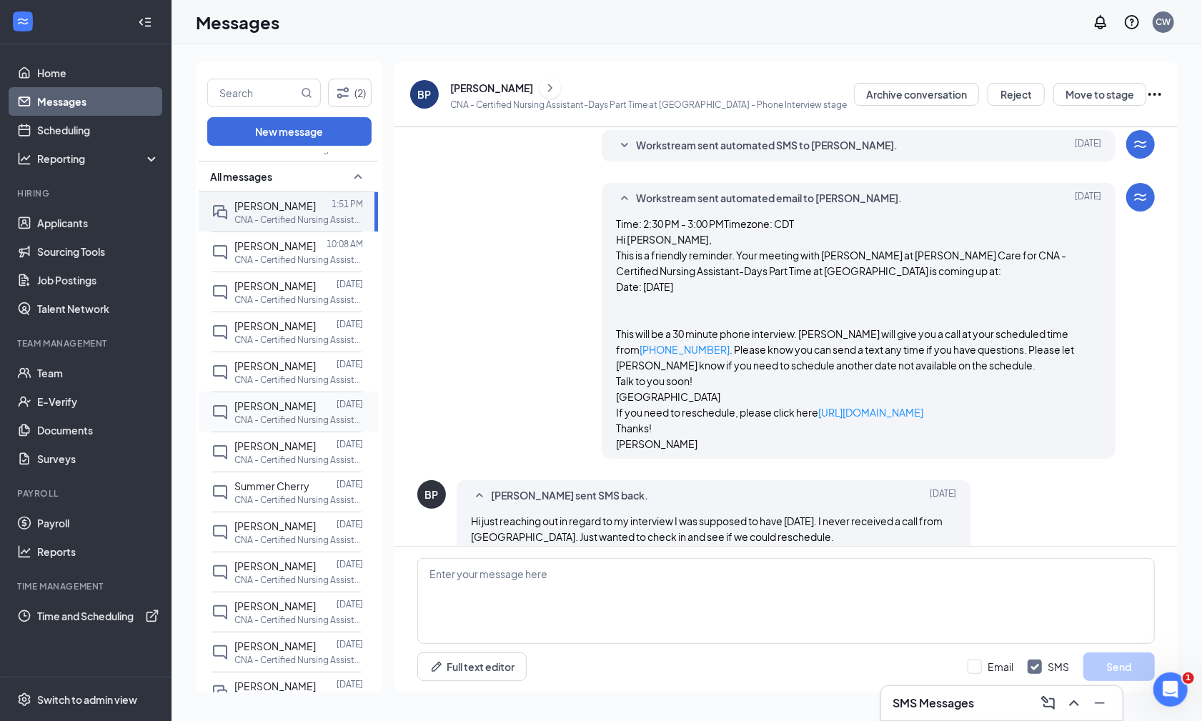
click at [302, 402] on span "[PERSON_NAME]" at bounding box center [274, 405] width 81 height 13
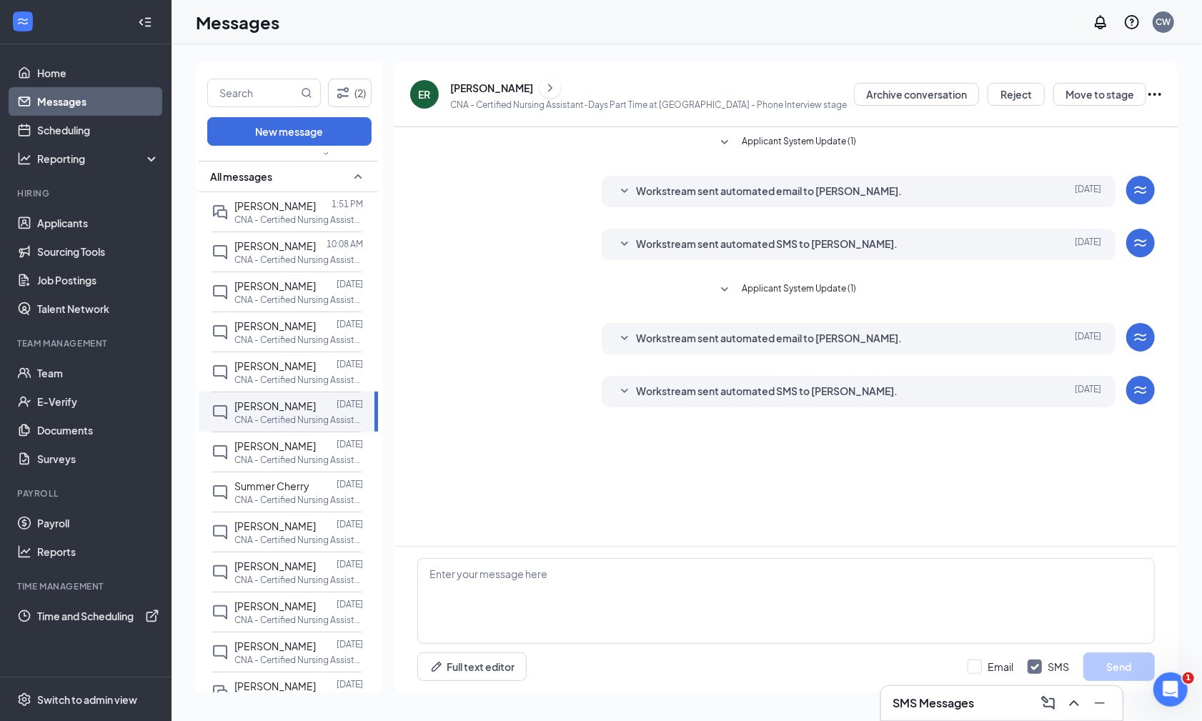
click at [627, 388] on icon "SmallChevronDown" at bounding box center [624, 391] width 17 height 17
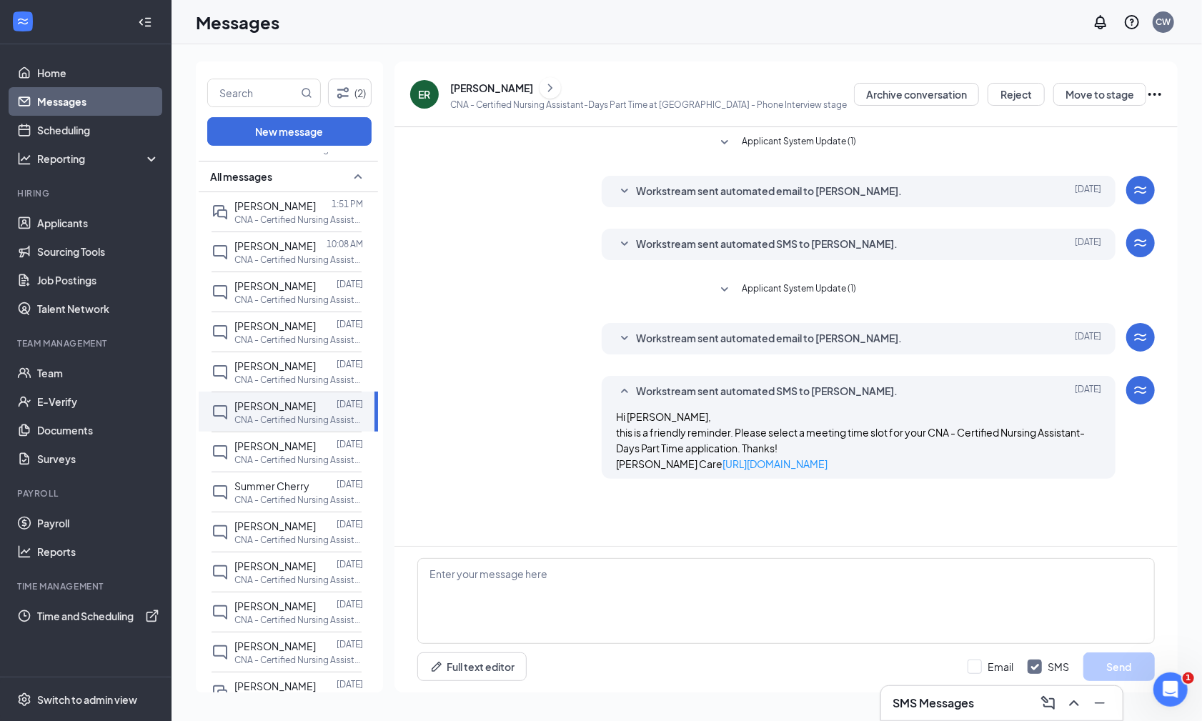
click at [625, 335] on icon "SmallChevronDown" at bounding box center [624, 338] width 17 height 17
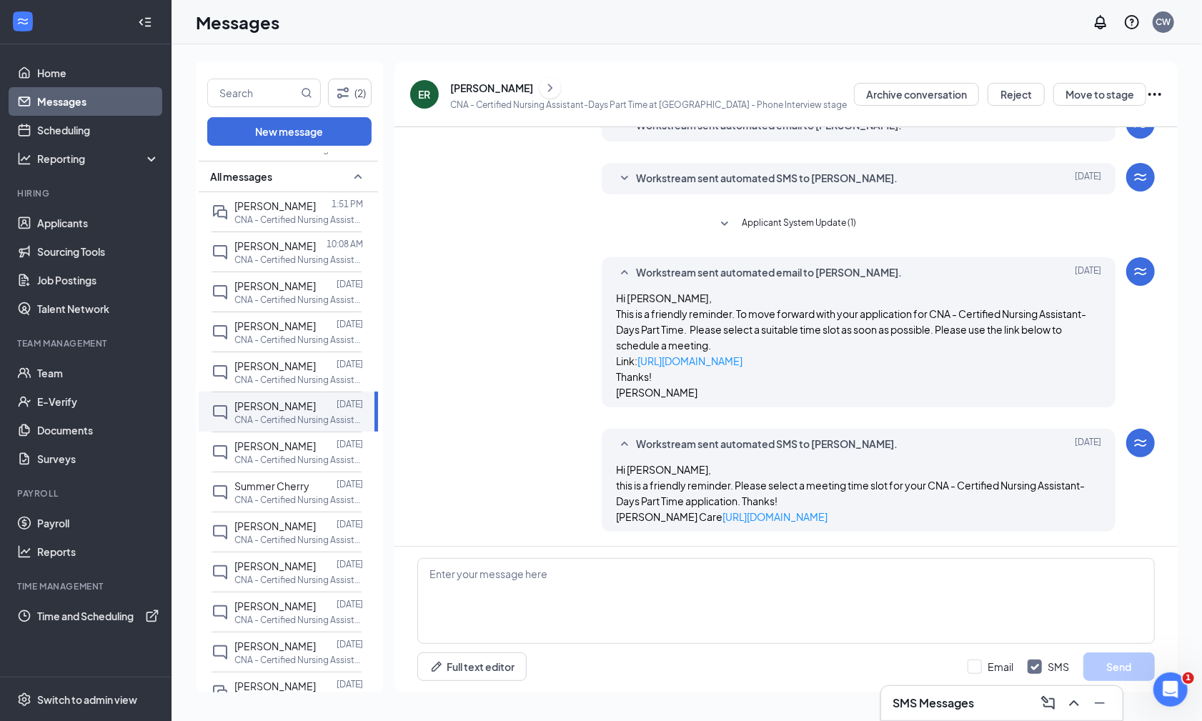
scroll to position [74, 0]
click at [530, 593] on textarea at bounding box center [785, 601] width 737 height 86
drag, startPoint x: 612, startPoint y: 452, endPoint x: 784, endPoint y: 531, distance: 189.6
click at [784, 531] on div "Workstream sent automated SMS to [PERSON_NAME]. [DATE] Hi [PERSON_NAME], this i…" at bounding box center [785, 484] width 737 height 110
copy span "Hi [PERSON_NAME], this is a friendly reminder. Please select a meeting time slo…"
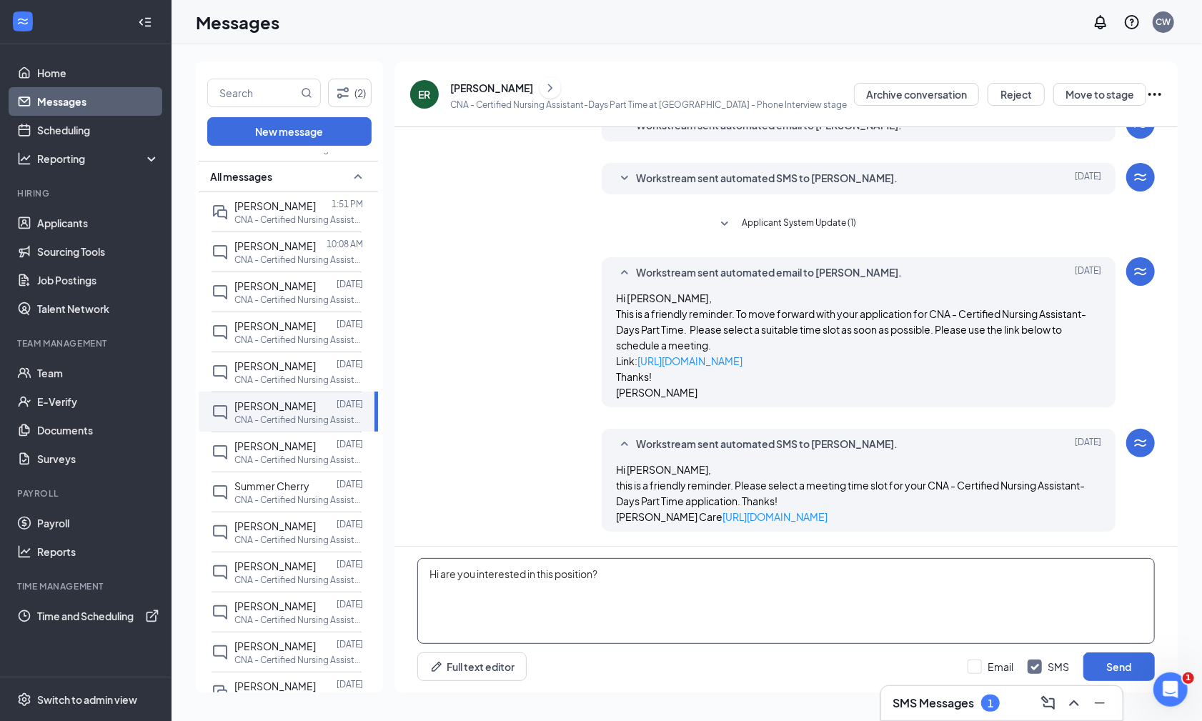
click at [574, 584] on textarea "Hi are you interested in this position?" at bounding box center [785, 601] width 737 height 86
paste textarea "Hi [PERSON_NAME], this is a friendly reminder. Please select a meeting time slo…"
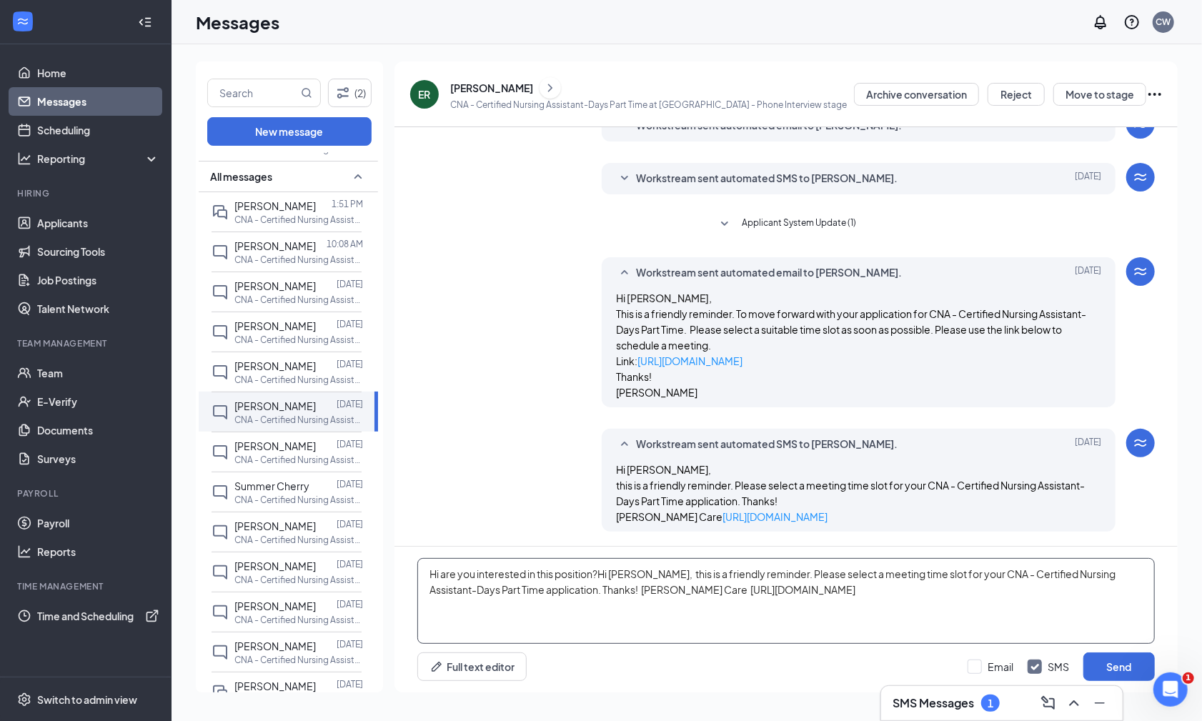
drag, startPoint x: 600, startPoint y: 574, endPoint x: 811, endPoint y: 600, distance: 213.0
click at [811, 600] on textarea "Hi are you interested in this position?Hi [PERSON_NAME], this is a friendly rem…" at bounding box center [785, 601] width 737 height 86
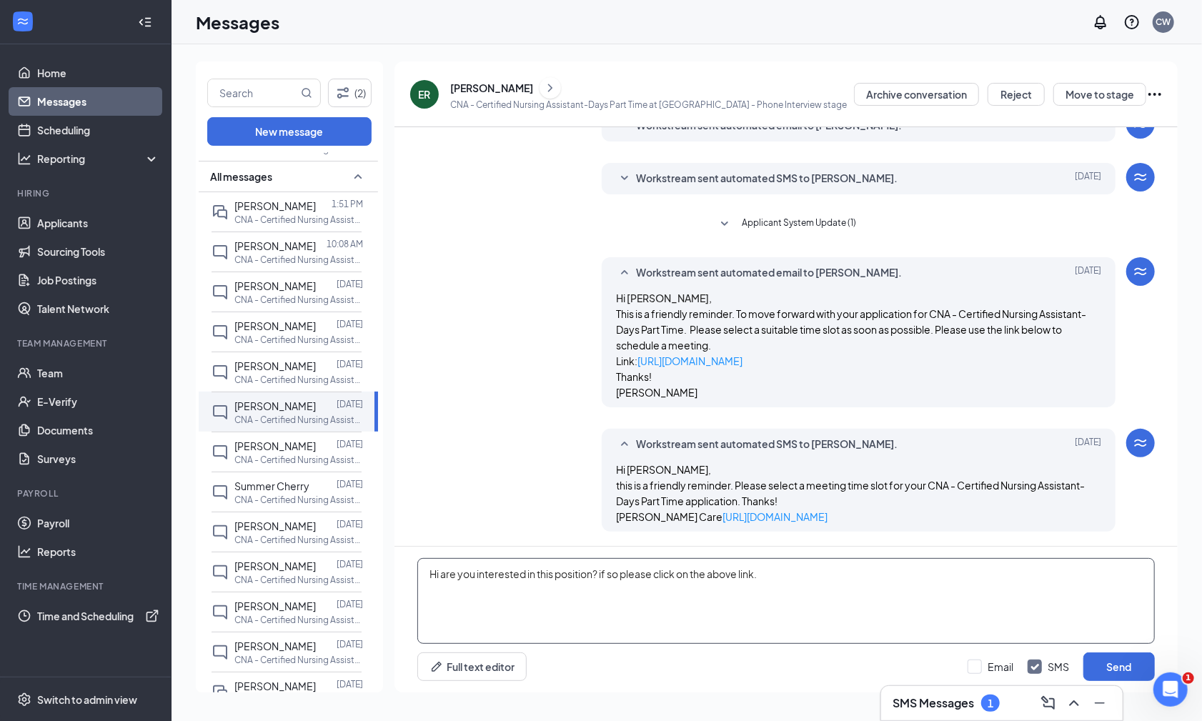
click at [605, 573] on textarea "Hi are you interested in this position? if so please click on the above link." at bounding box center [785, 601] width 737 height 86
type textarea "Hi are you interested in this position? If so please click on the above link."
click at [840, 661] on button "Send" at bounding box center [1118, 666] width 71 height 29
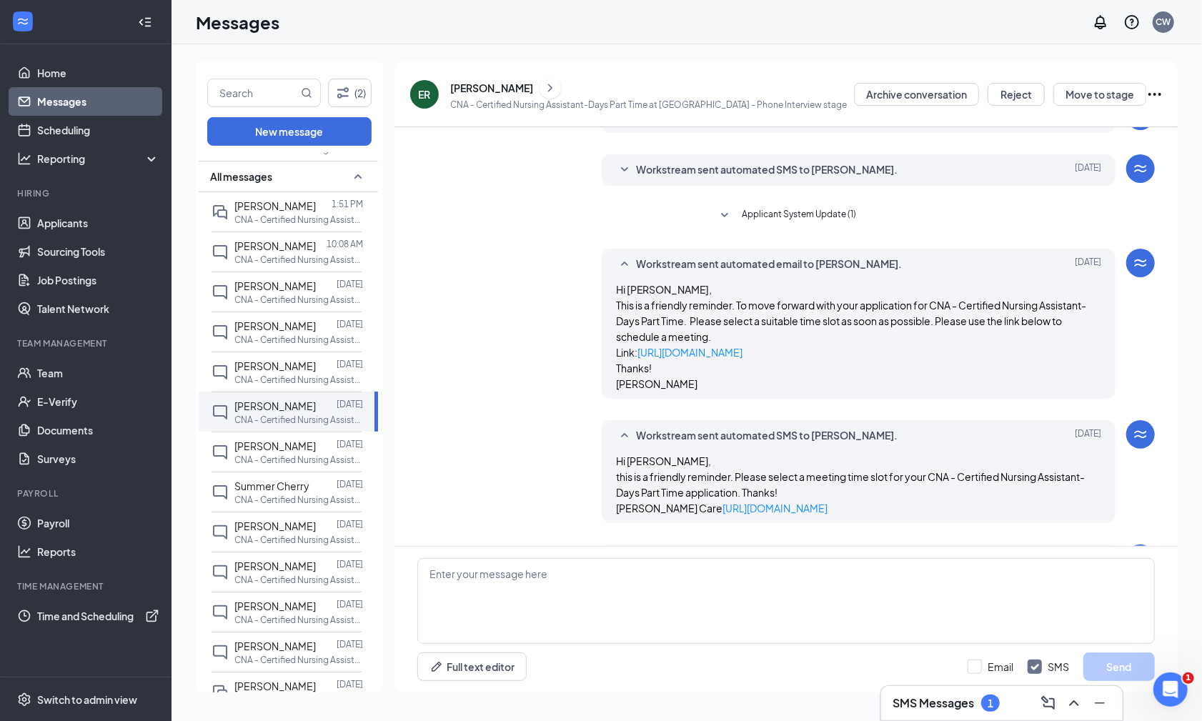
scroll to position [151, 0]
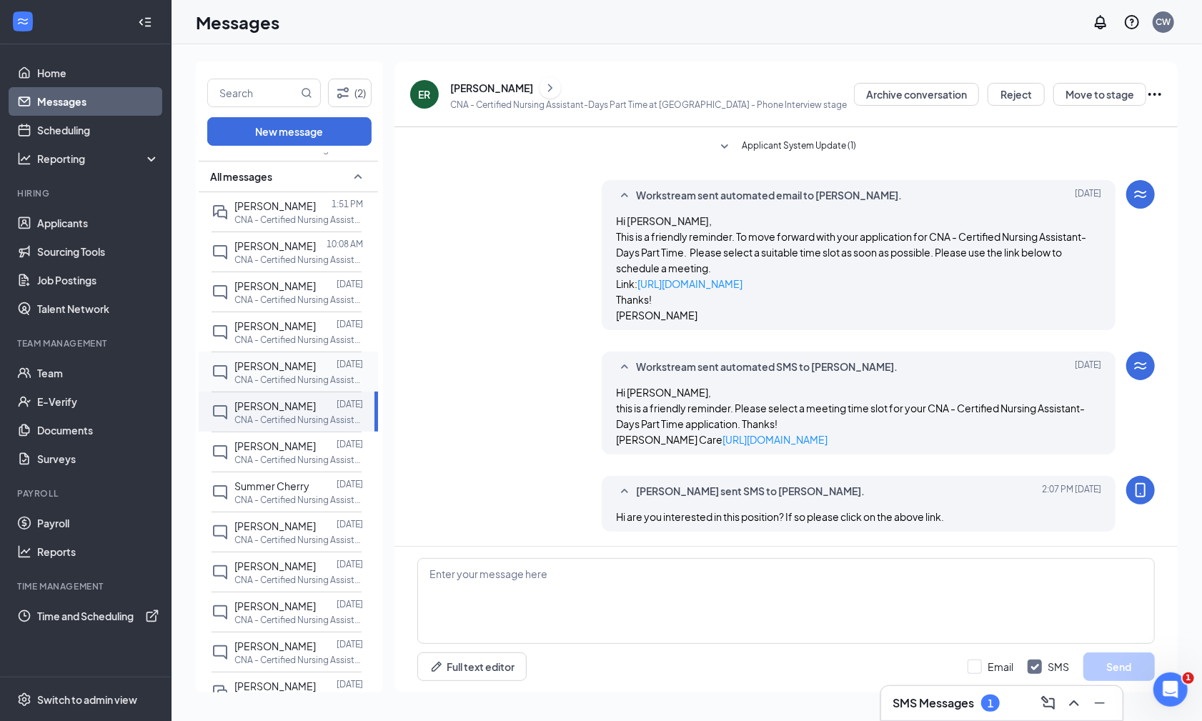
click at [307, 374] on p "CNA - Certified Nursing Assistant-Days Part Time at [GEOGRAPHIC_DATA]" at bounding box center [298, 380] width 129 height 12
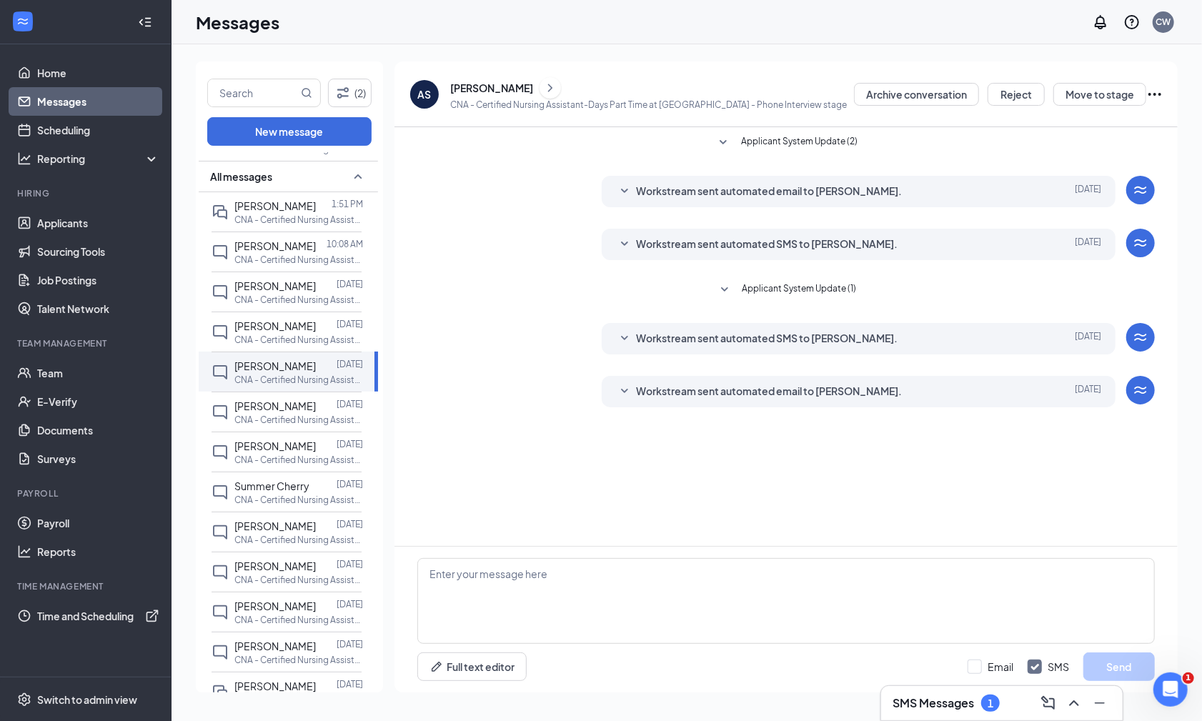
click at [623, 392] on icon "SmallChevronDown" at bounding box center [624, 391] width 17 height 17
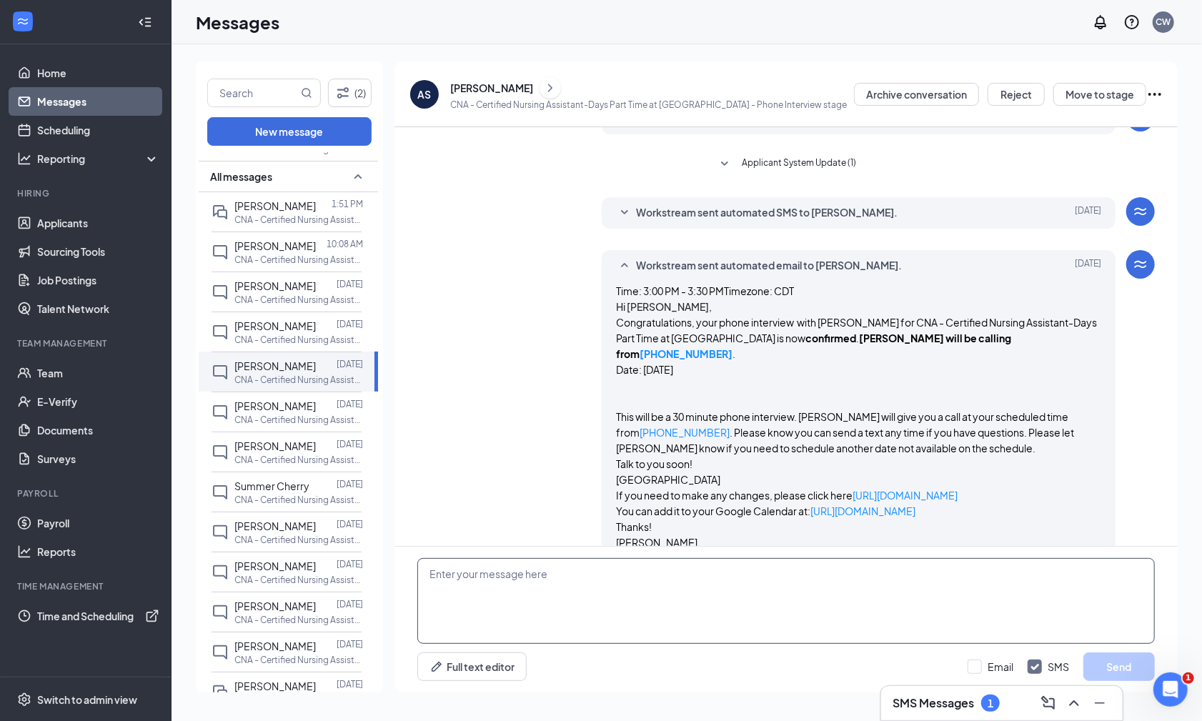
click at [485, 579] on textarea at bounding box center [785, 601] width 737 height 86
paste textarea "Hi [PERSON_NAME], this is a friendly reminder. Please select a meeting time slo…"
type textarea "Hi [PERSON_NAME], this is a friendly reminder. Please select a meeting time slo…"
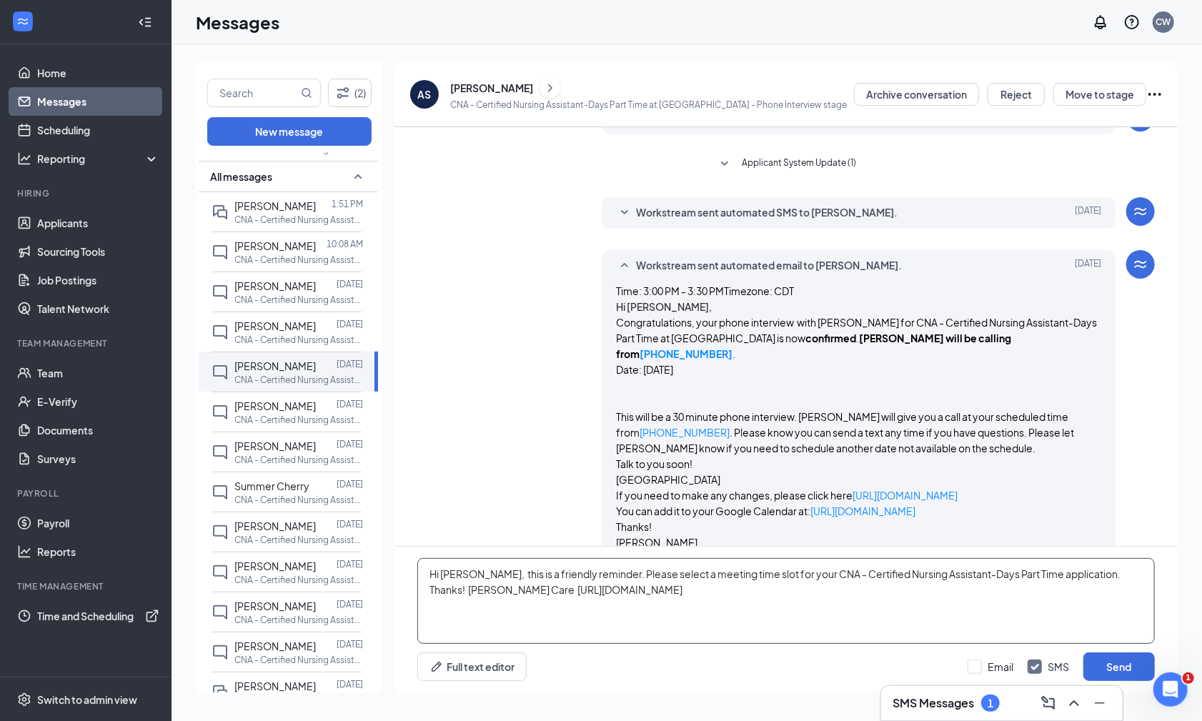
drag, startPoint x: 424, startPoint y: 571, endPoint x: 648, endPoint y: 589, distance: 224.4
click at [648, 589] on textarea "Hi [PERSON_NAME], this is a friendly reminder. Please select a meeting time slo…" at bounding box center [785, 601] width 737 height 86
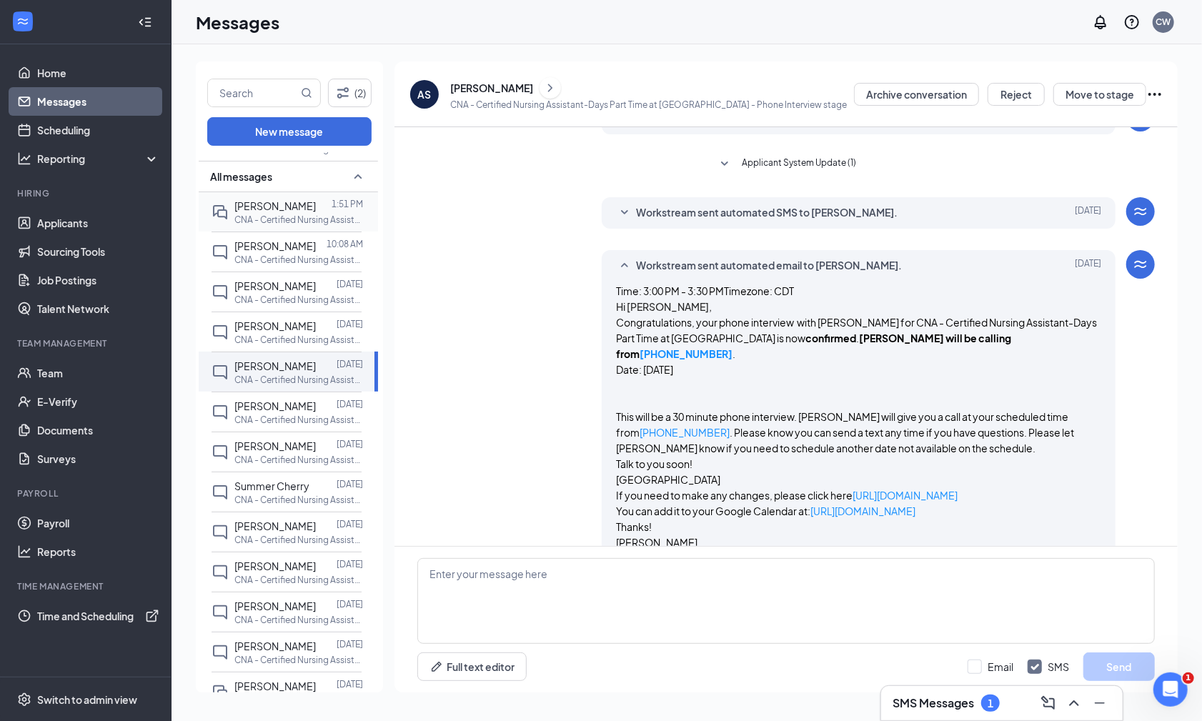
click at [299, 210] on span "[PERSON_NAME]" at bounding box center [274, 205] width 81 height 13
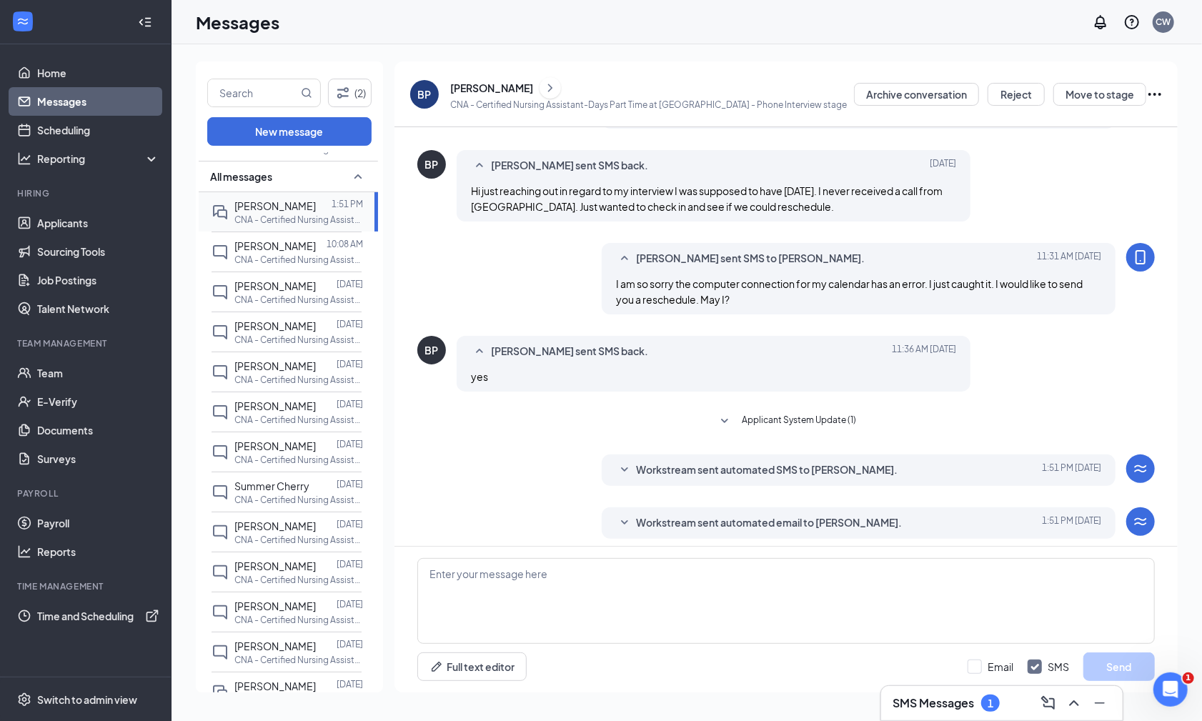
scroll to position [245, 0]
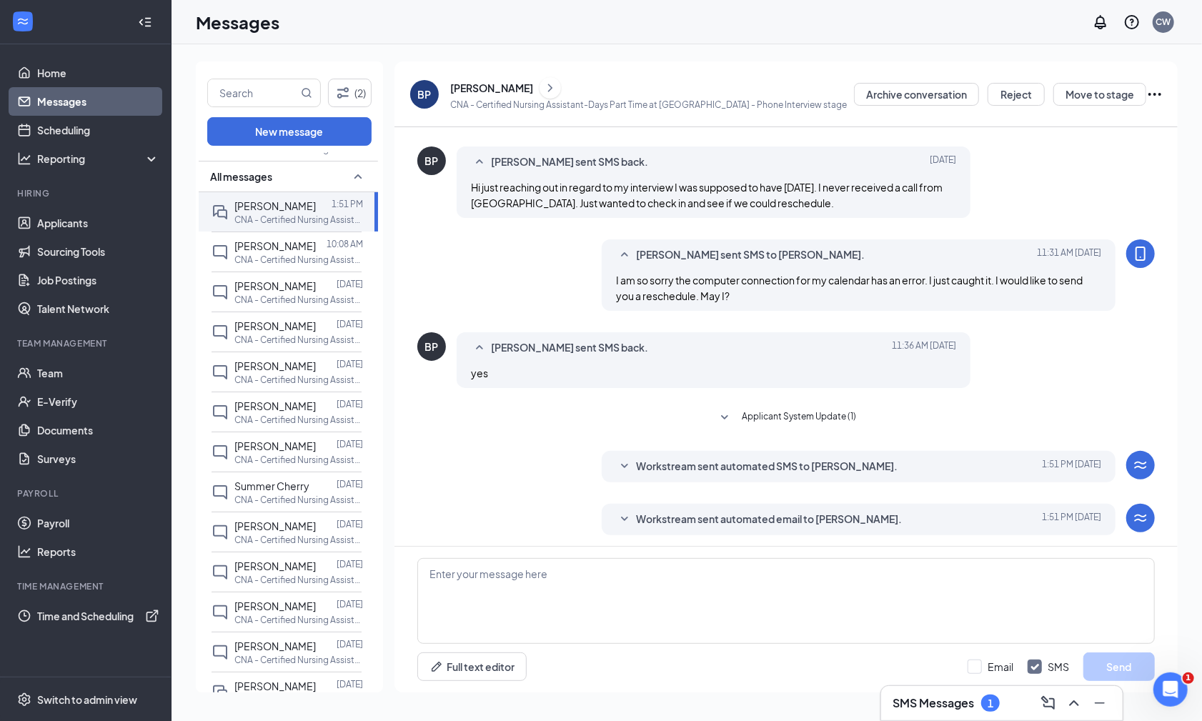
click at [617, 512] on icon "SmallChevronDown" at bounding box center [624, 519] width 17 height 17
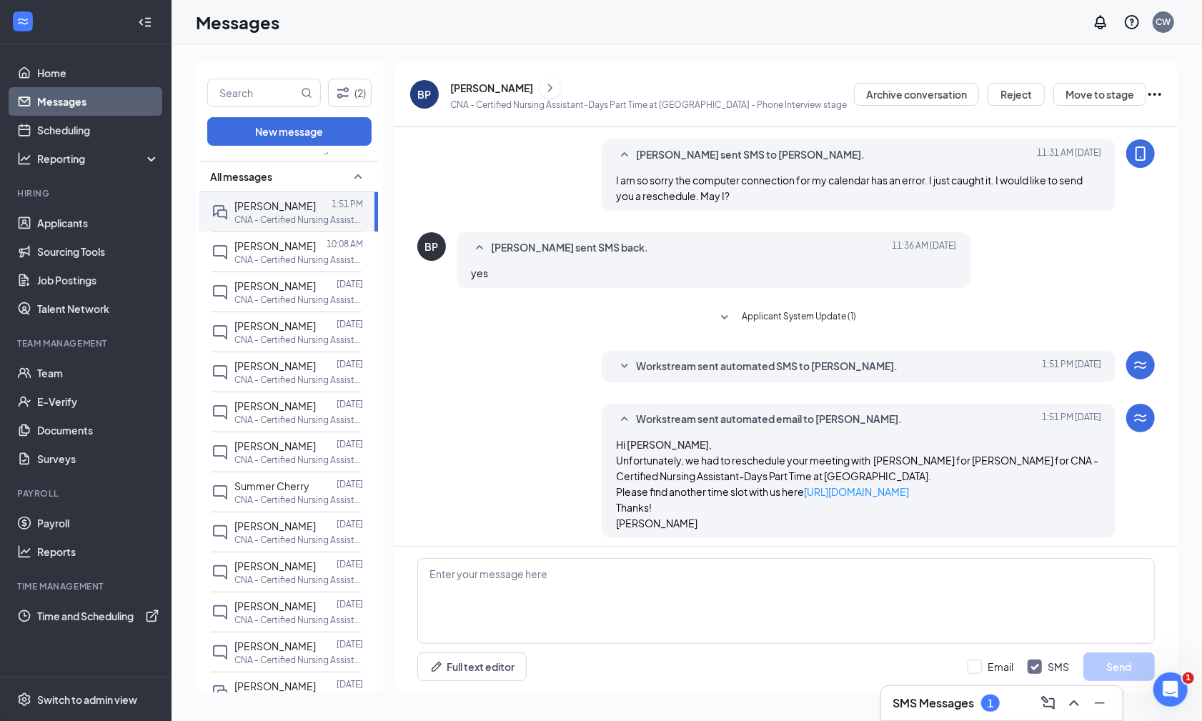
scroll to position [344, 0]
click at [625, 359] on icon "SmallChevronDown" at bounding box center [624, 367] width 17 height 17
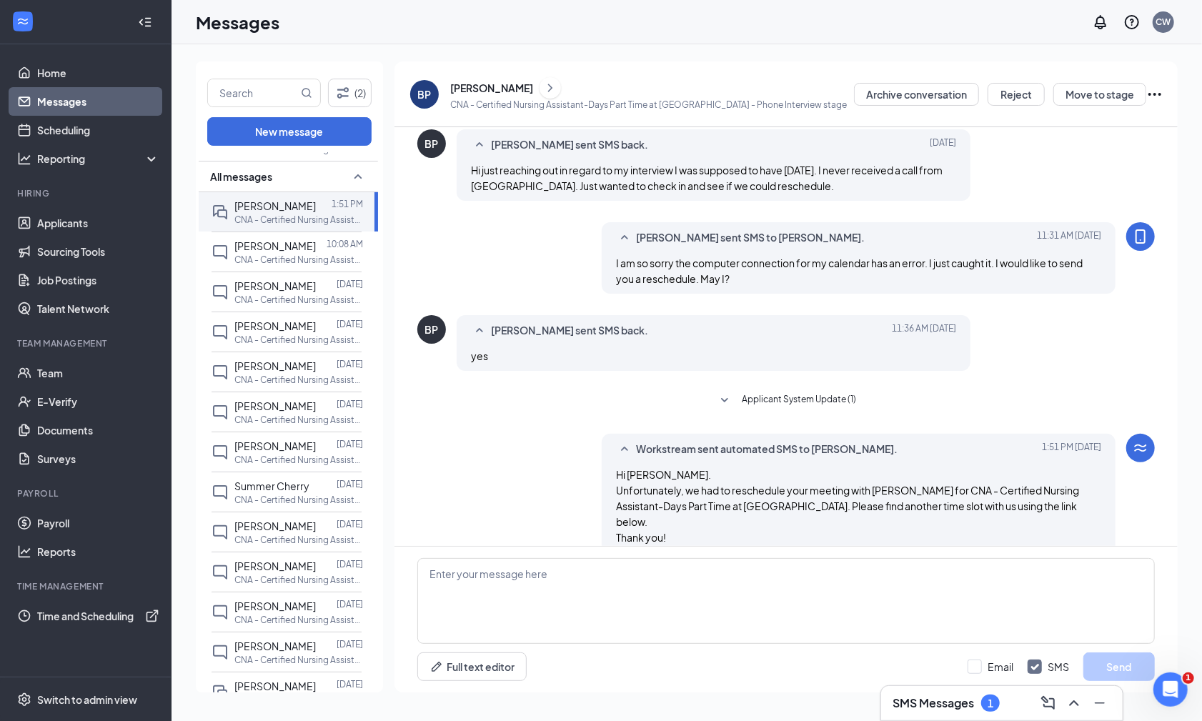
scroll to position [229, 0]
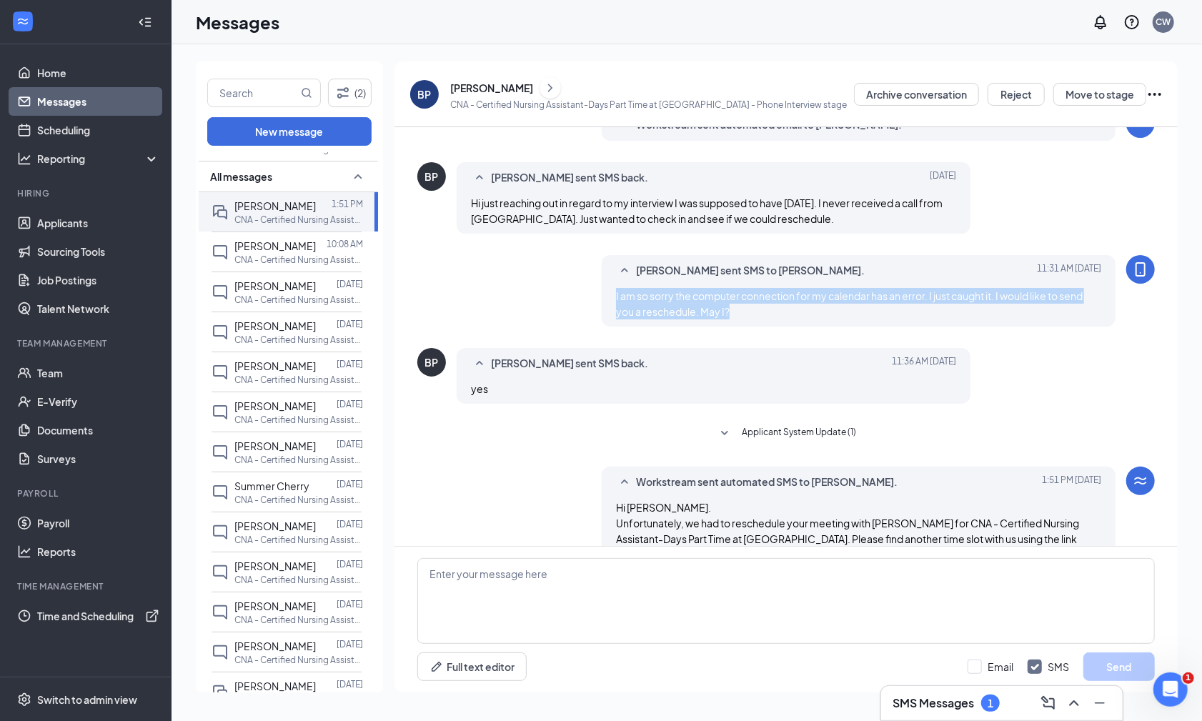
drag, startPoint x: 610, startPoint y: 284, endPoint x: 735, endPoint y: 321, distance: 129.6
click at [740, 321] on div "[PERSON_NAME] sent SMS to [PERSON_NAME]. [DATE] 11:31 AM I am so sorry the comp…" at bounding box center [859, 290] width 514 height 71
copy span "I am so sorry the computer connection for my calendar has an error. I just caug…"
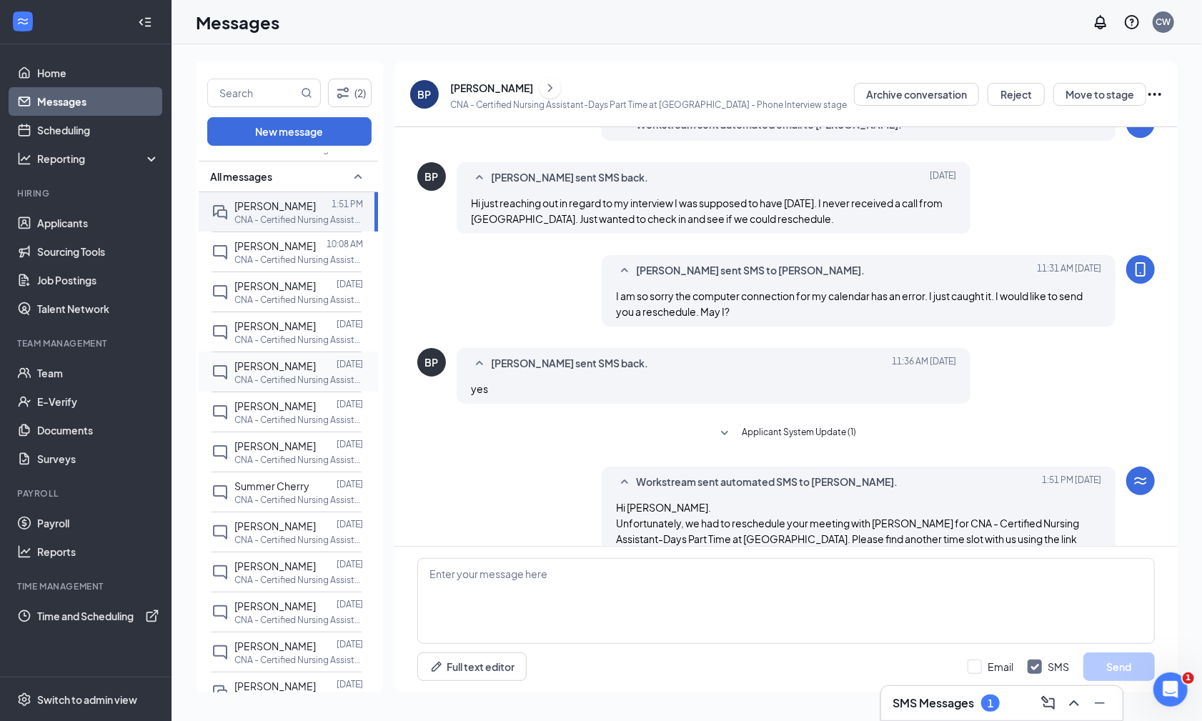
click at [275, 374] on p "CNA - Certified Nursing Assistant-Days Part Time at [GEOGRAPHIC_DATA]" at bounding box center [298, 380] width 129 height 12
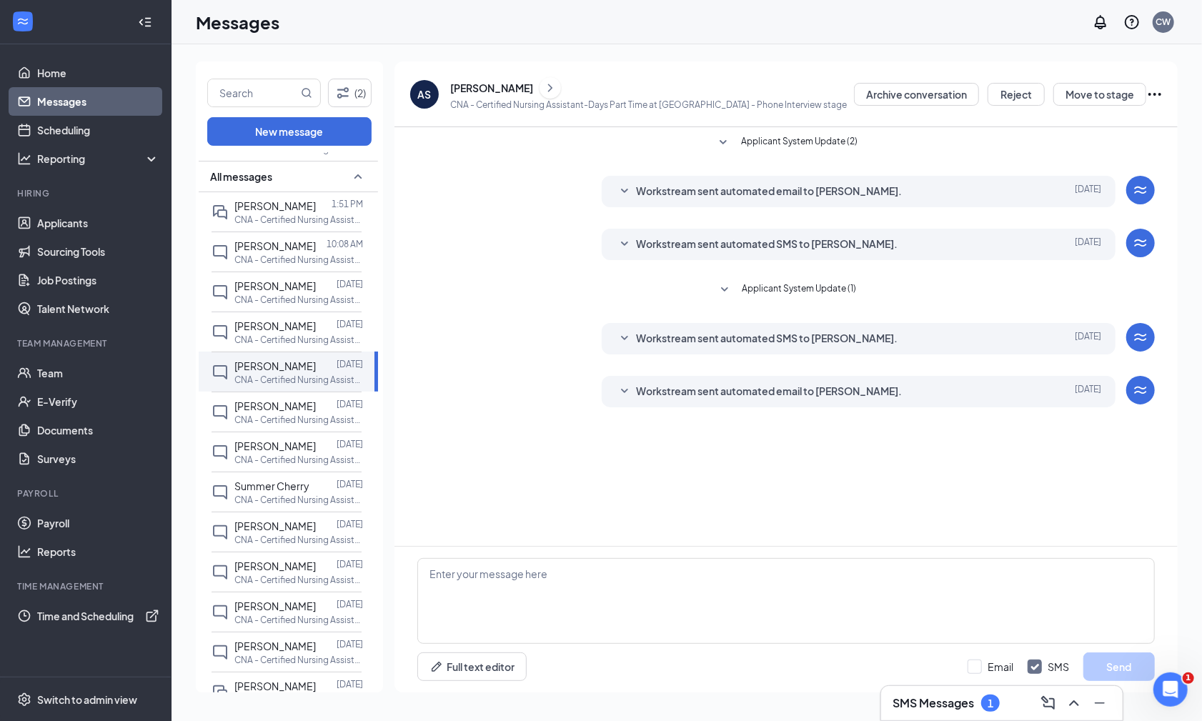
click at [625, 388] on icon "SmallChevronDown" at bounding box center [624, 391] width 17 height 17
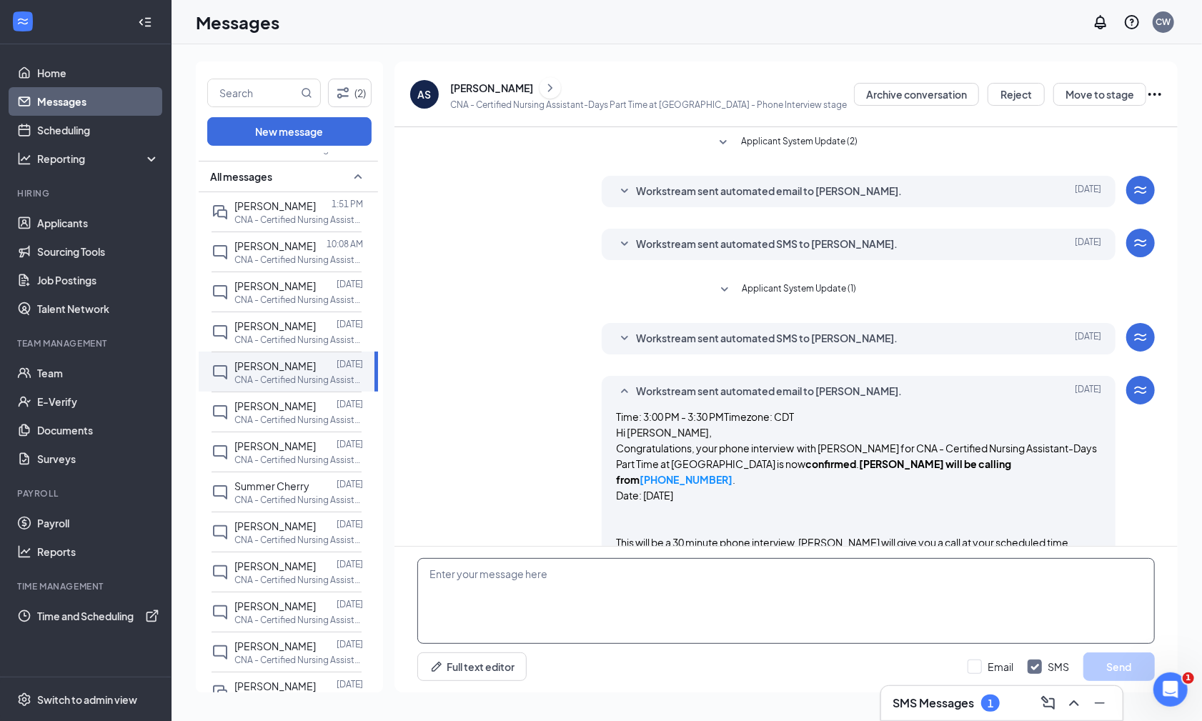
click at [540, 575] on textarea at bounding box center [785, 601] width 737 height 86
paste textarea "I am so sorry the computer connection for my calendar has an error. I just caug…"
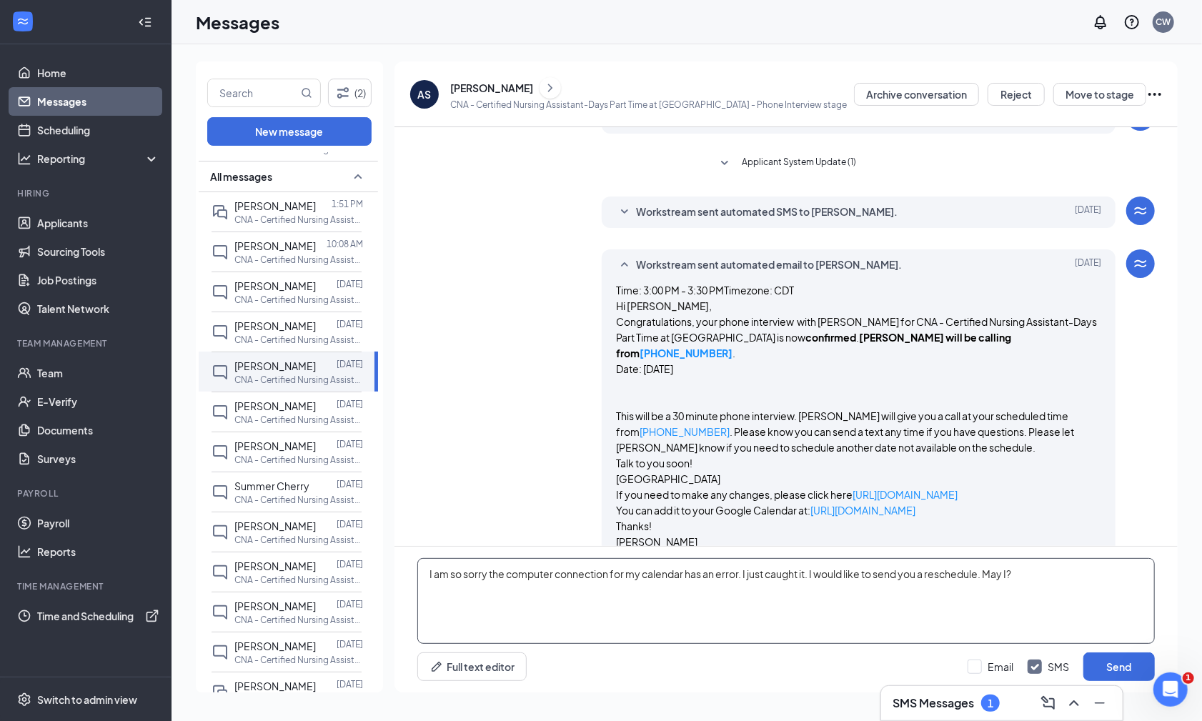
scroll to position [126, 0]
type textarea "I am so sorry the computer connection for my calendar has an error. I just caug…"
click at [840, 664] on button "Send" at bounding box center [1118, 666] width 71 height 29
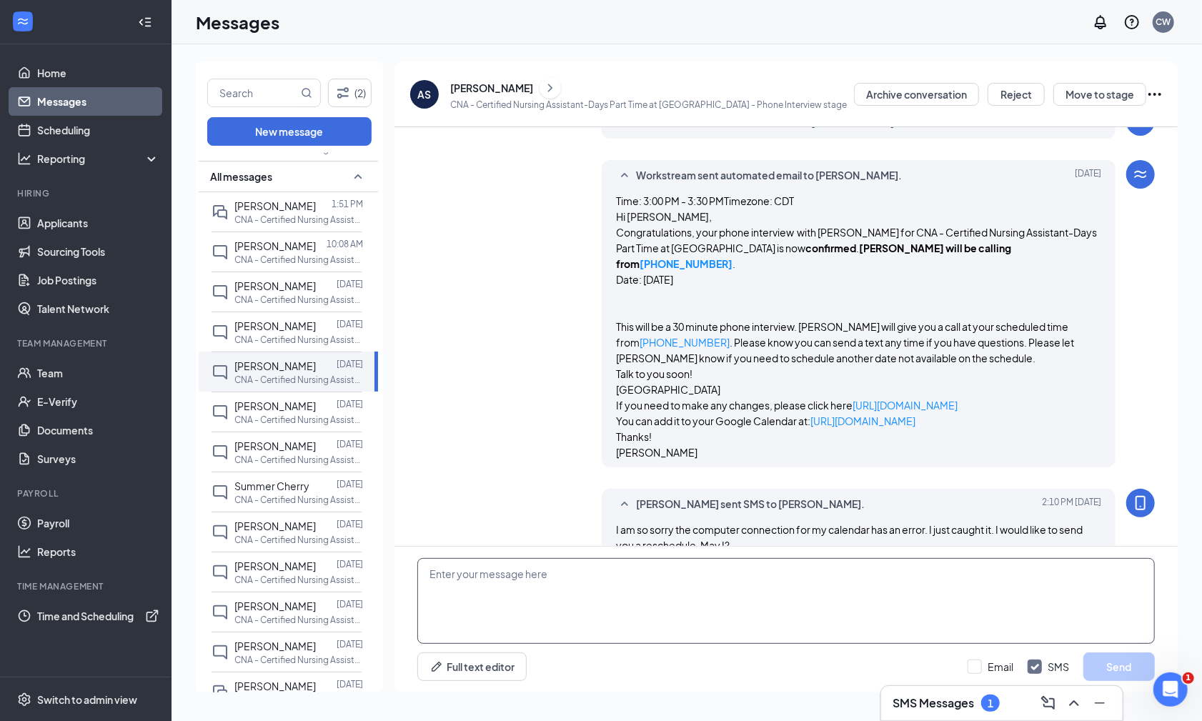
scroll to position [217, 0]
click at [285, 414] on p "CNA - Certified Nursing Assistant-Days Part Time at [GEOGRAPHIC_DATA]" at bounding box center [298, 420] width 129 height 12
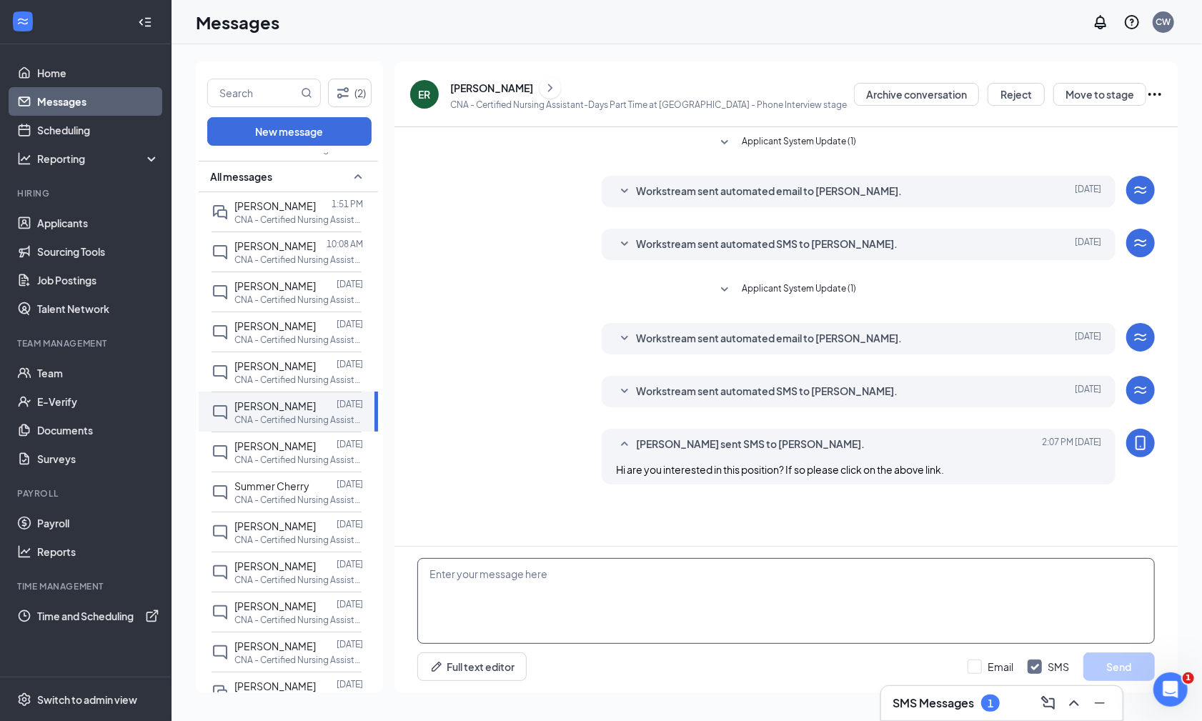
click at [542, 575] on textarea at bounding box center [785, 601] width 737 height 86
click at [625, 237] on icon "SmallChevronDown" at bounding box center [624, 244] width 17 height 17
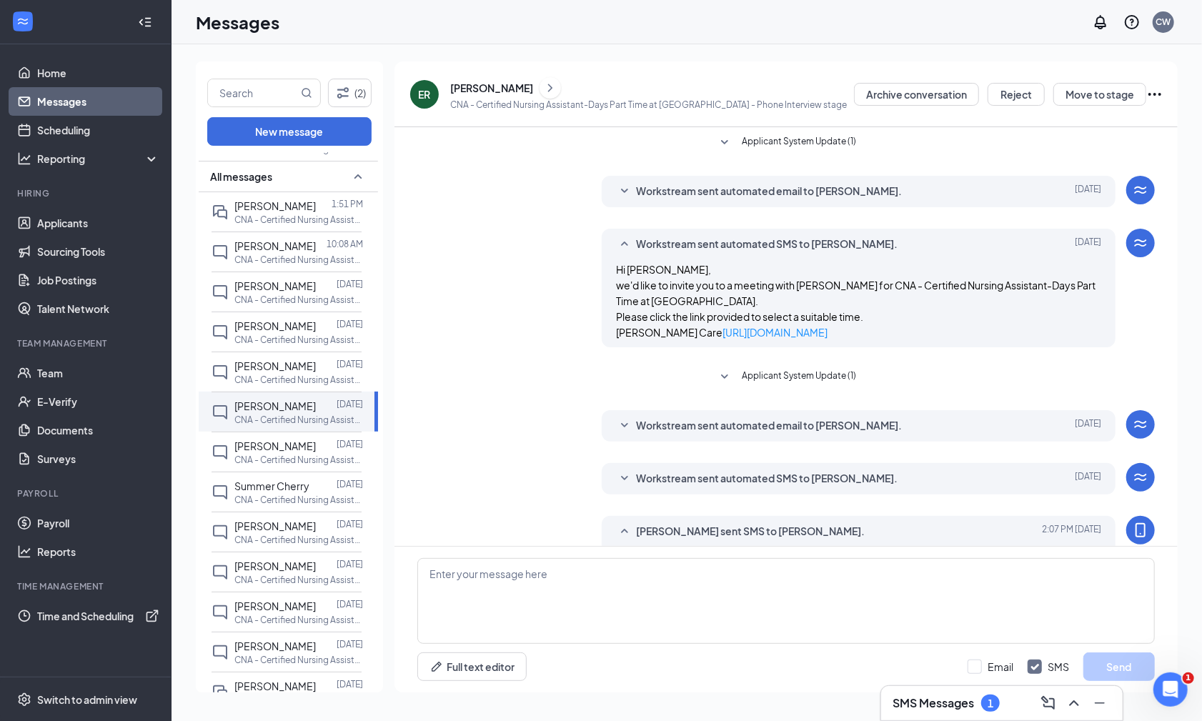
click at [622, 186] on icon "SmallChevronDown" at bounding box center [624, 191] width 17 height 17
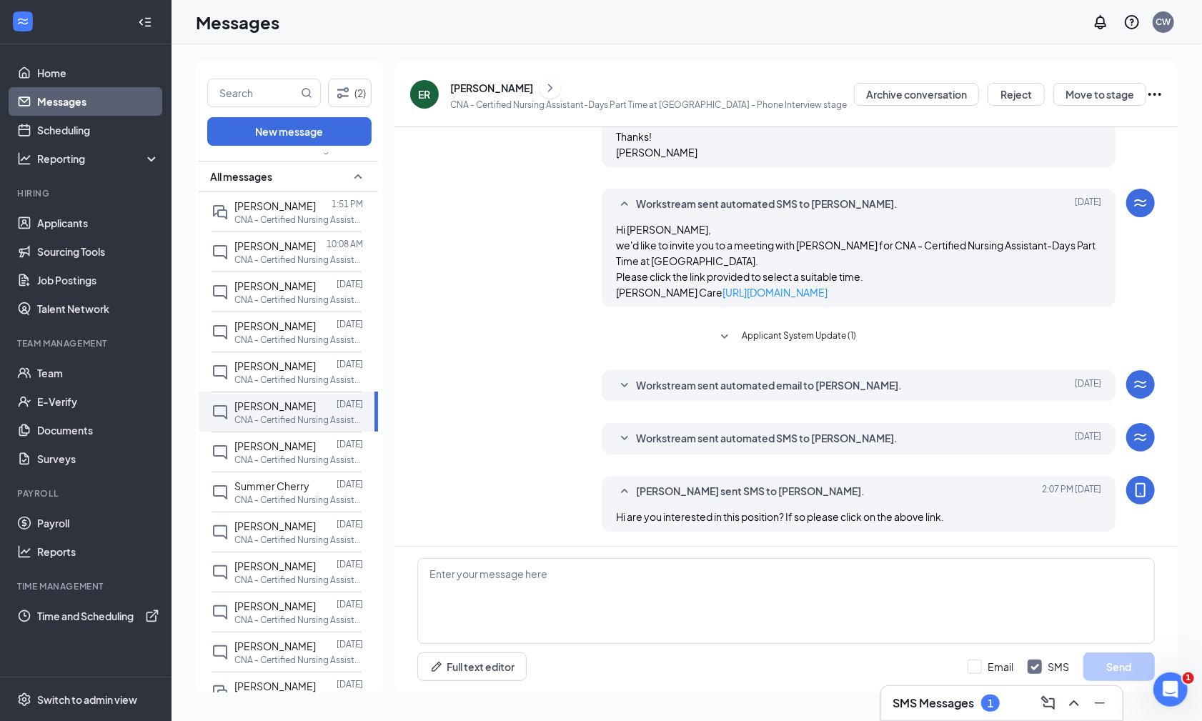
scroll to position [242, 0]
click at [627, 384] on icon "SmallChevronDown" at bounding box center [624, 385] width 7 height 4
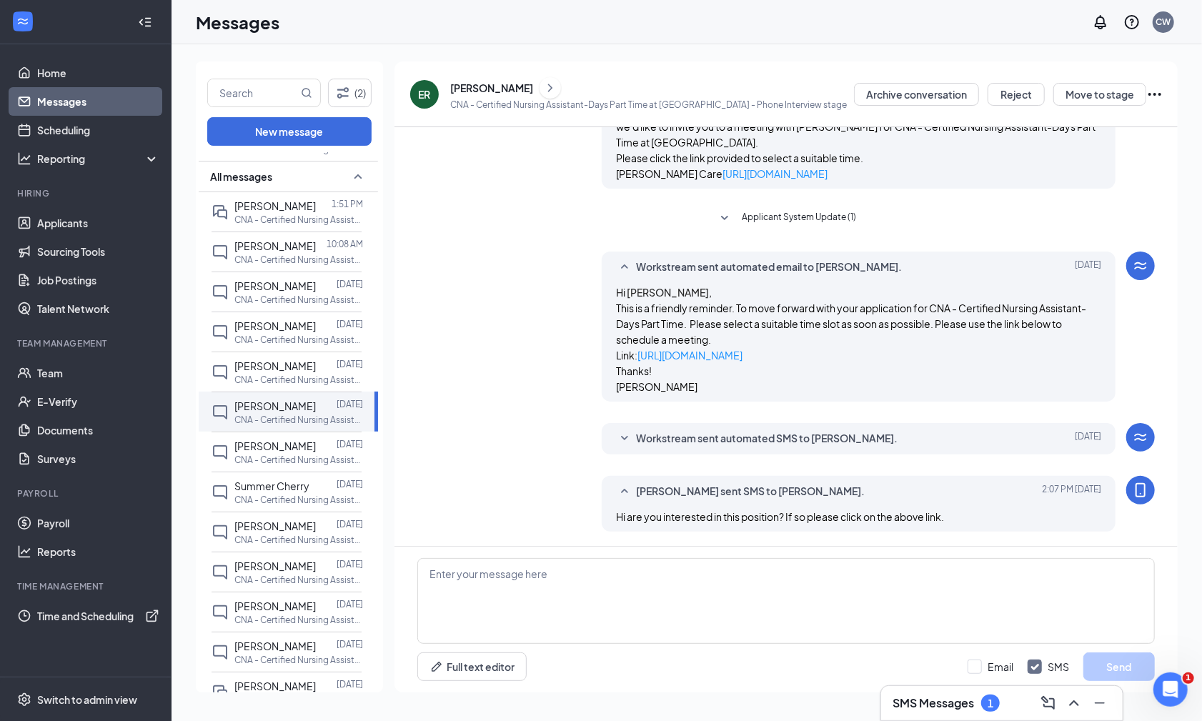
scroll to position [356, 0]
click at [622, 434] on icon "SmallChevronDown" at bounding box center [624, 438] width 17 height 17
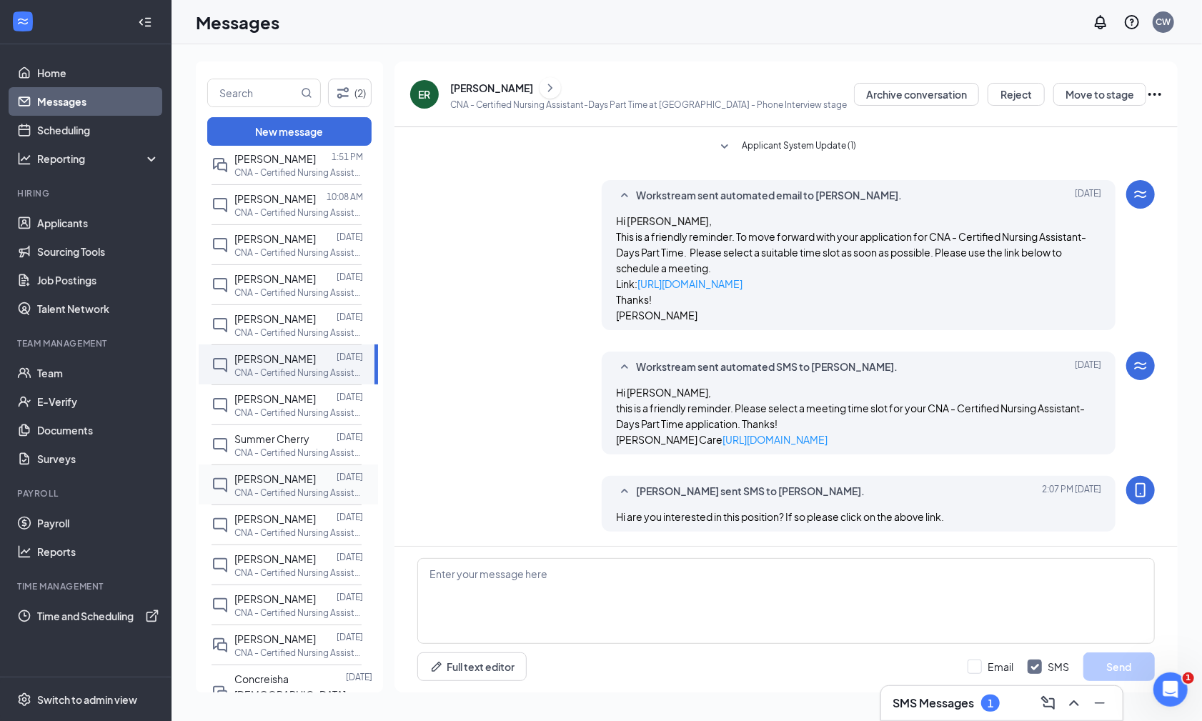
scroll to position [121, 0]
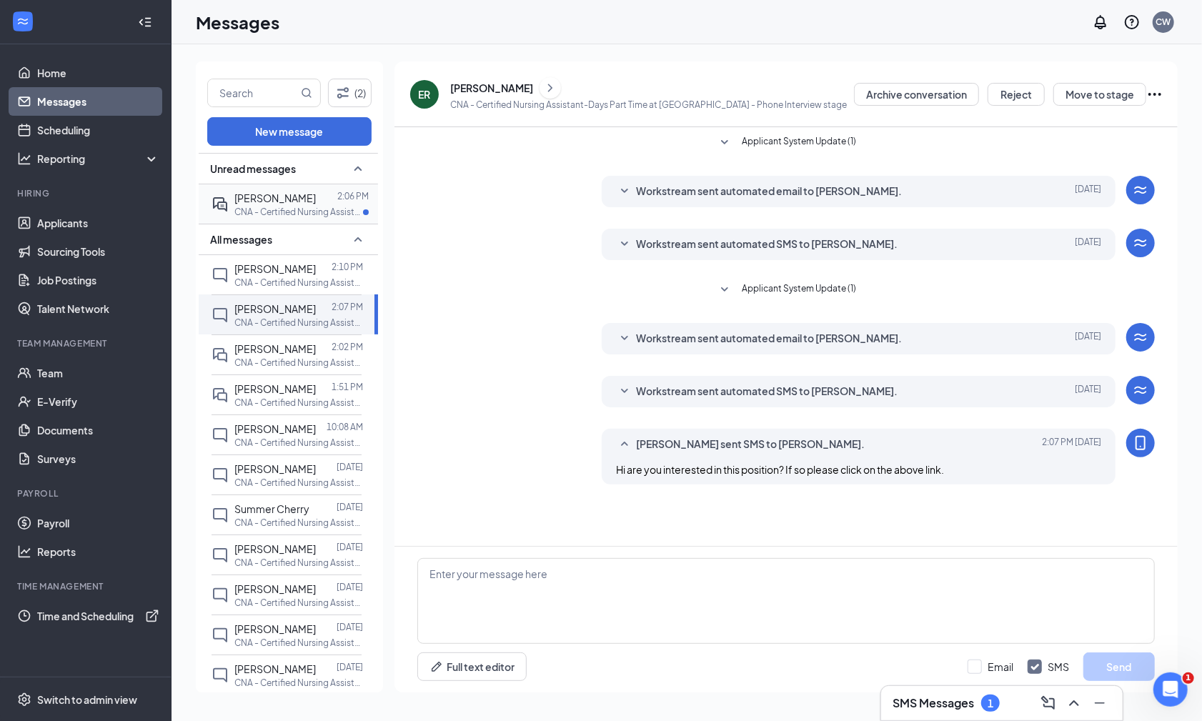
click at [298, 207] on p "CNA - Certified Nursing Assistant-Days Part Time at [GEOGRAPHIC_DATA]" at bounding box center [298, 212] width 129 height 12
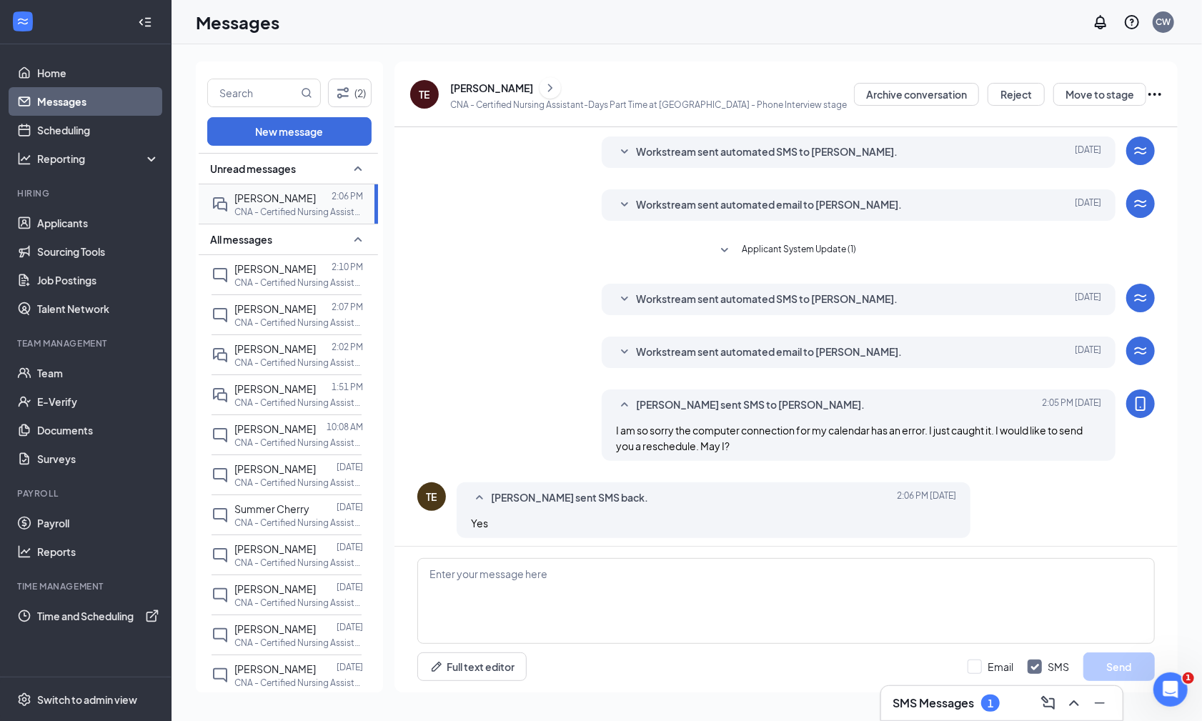
scroll to position [194, 0]
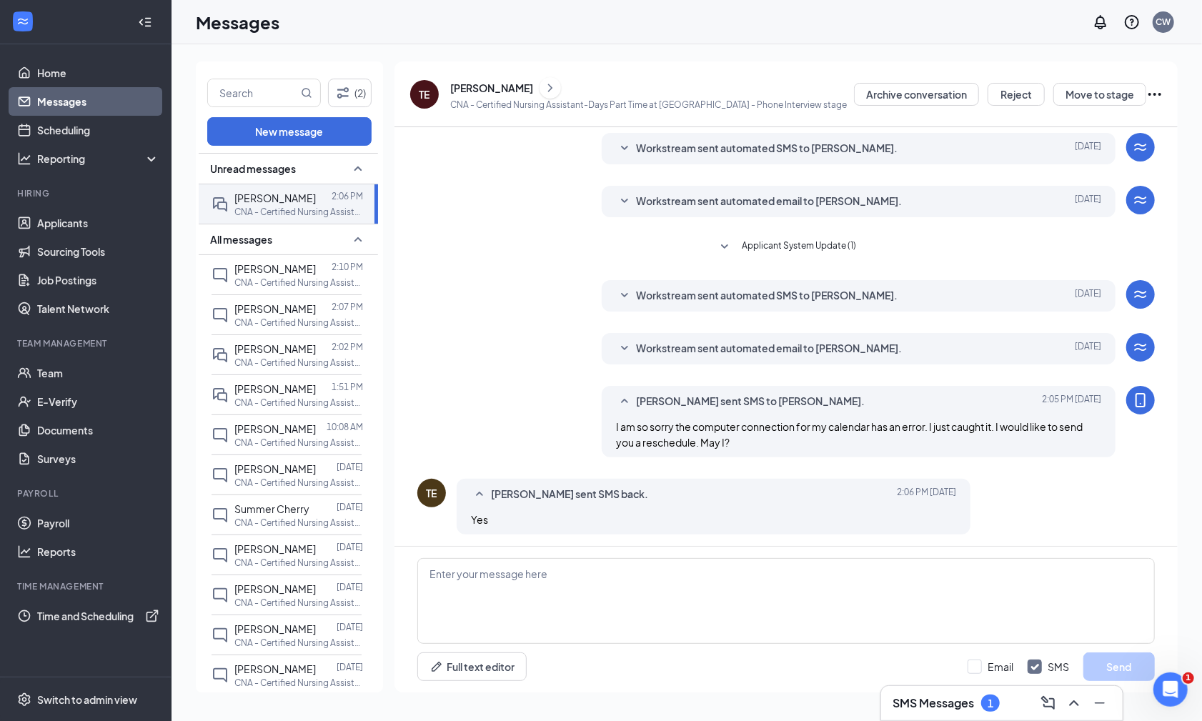
click at [1158, 91] on icon "Ellipses" at bounding box center [1154, 94] width 17 height 17
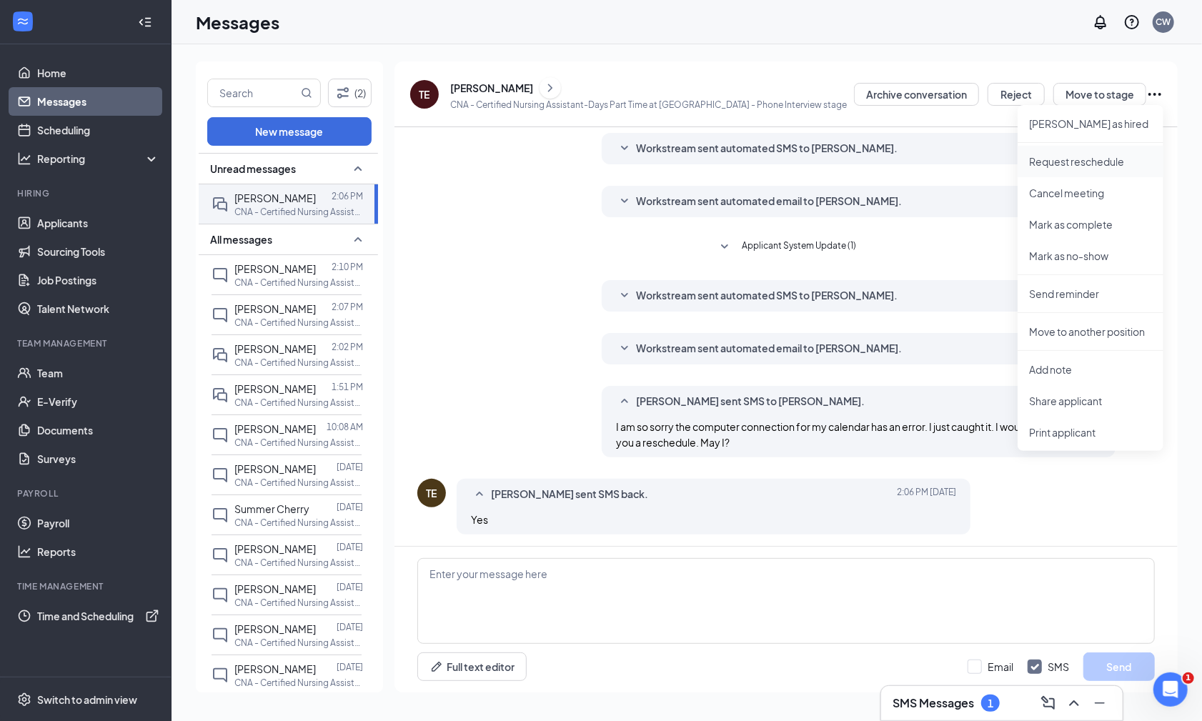
click at [1080, 160] on p "Request reschedule" at bounding box center [1090, 161] width 123 height 14
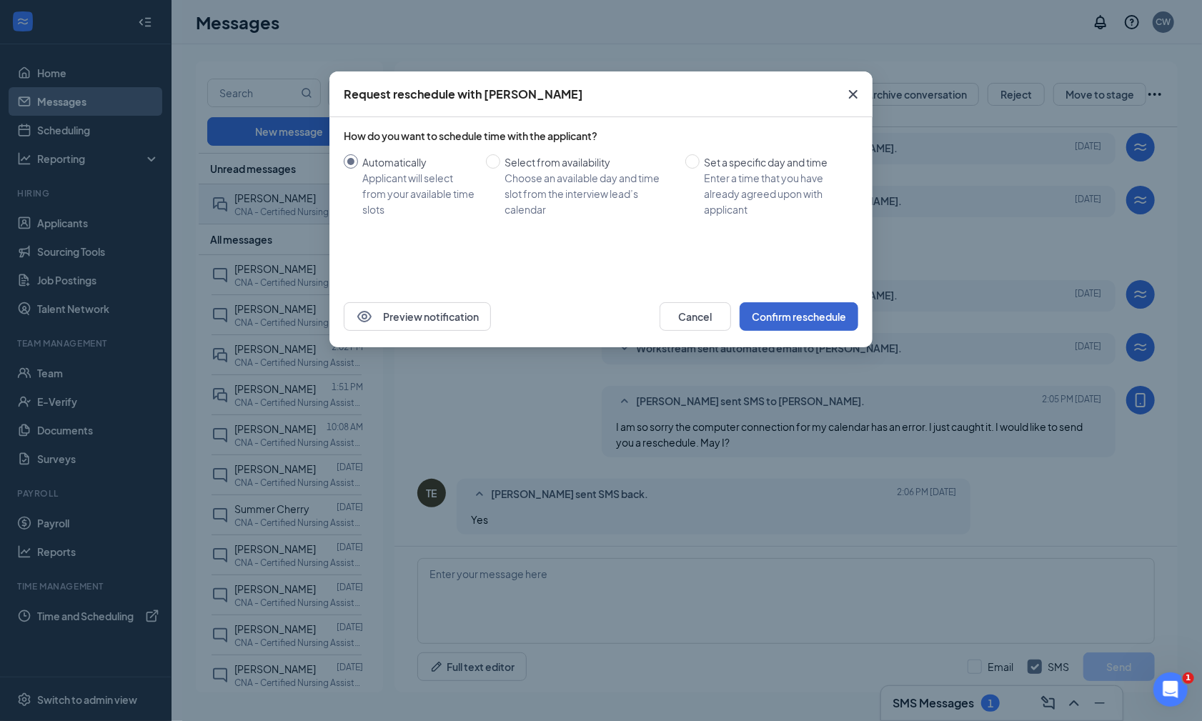
click at [785, 317] on button "Confirm reschedule" at bounding box center [799, 316] width 119 height 29
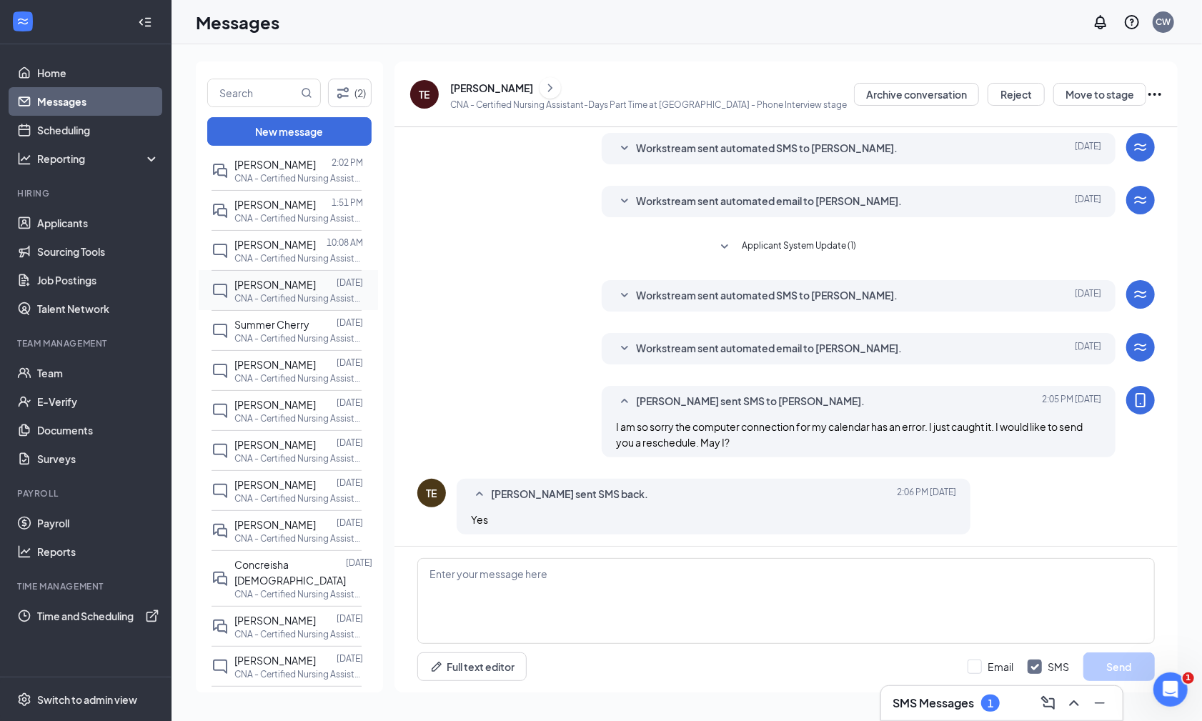
scroll to position [184, 0]
click at [284, 479] on span "[PERSON_NAME]" at bounding box center [274, 485] width 81 height 13
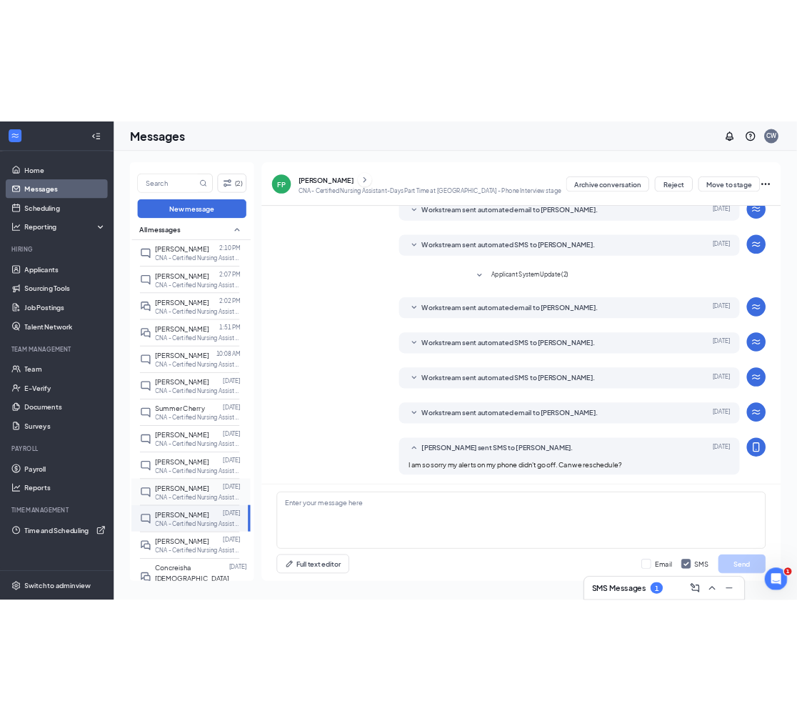
scroll to position [69, 0]
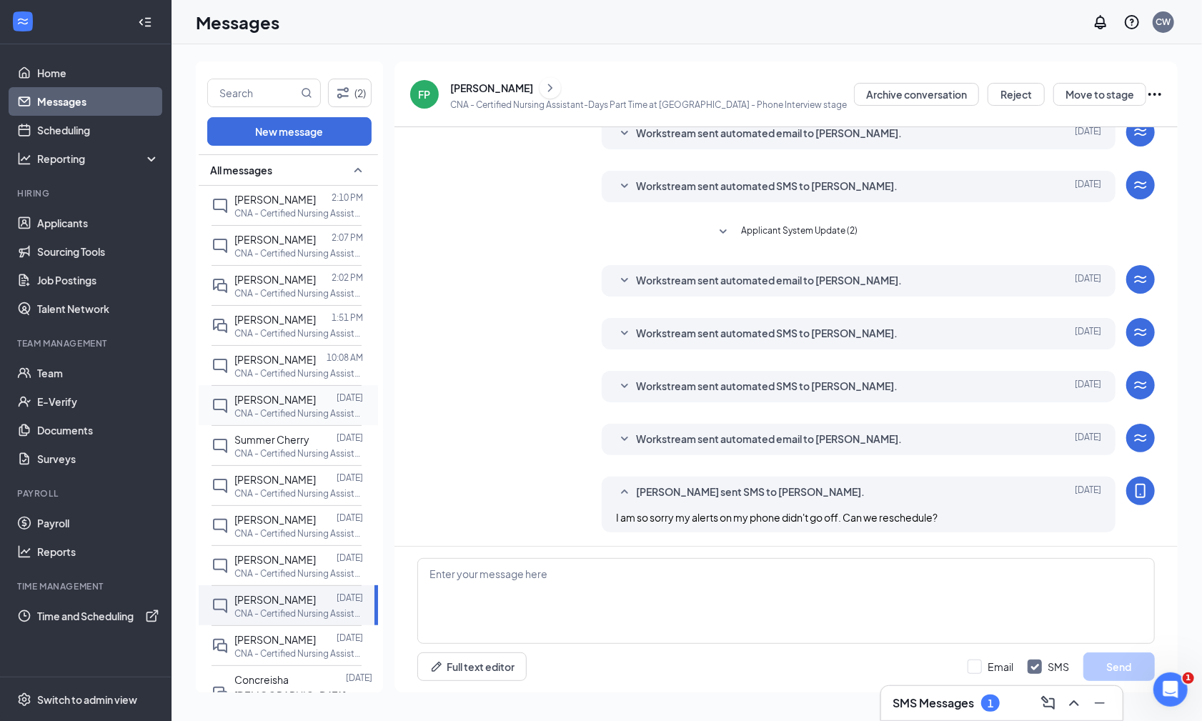
click at [291, 394] on span "[PERSON_NAME]" at bounding box center [274, 399] width 81 height 13
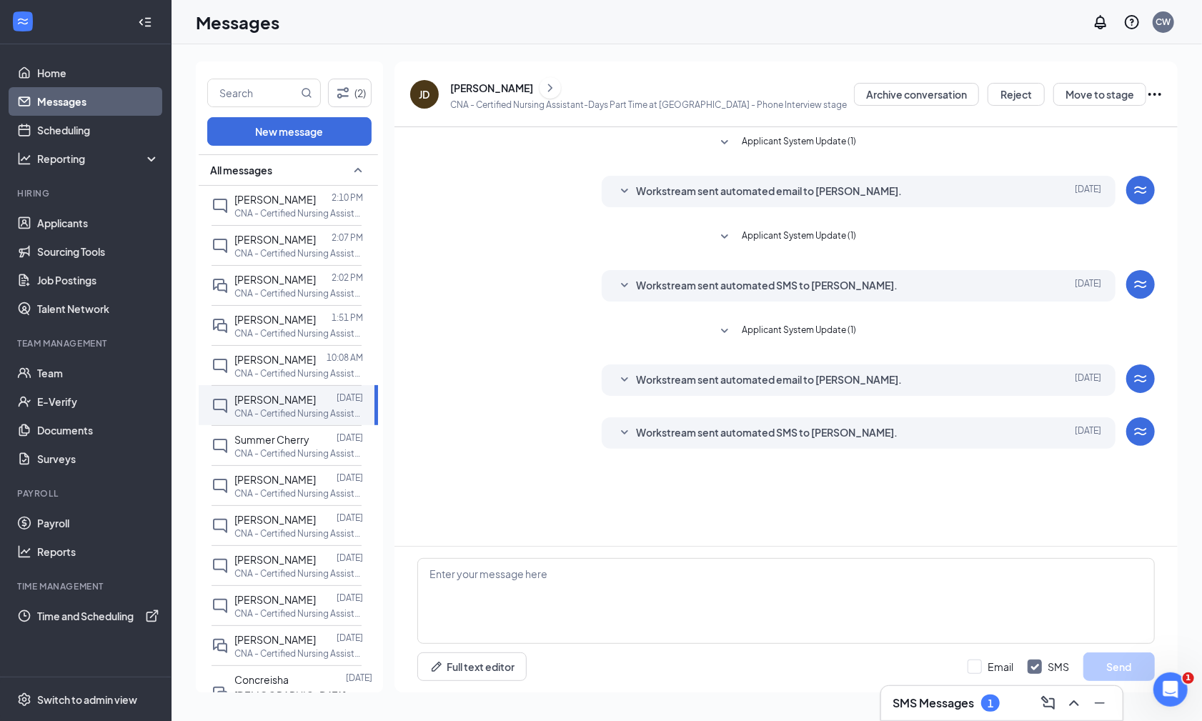
click at [622, 429] on icon "SmallChevronDown" at bounding box center [624, 432] width 17 height 17
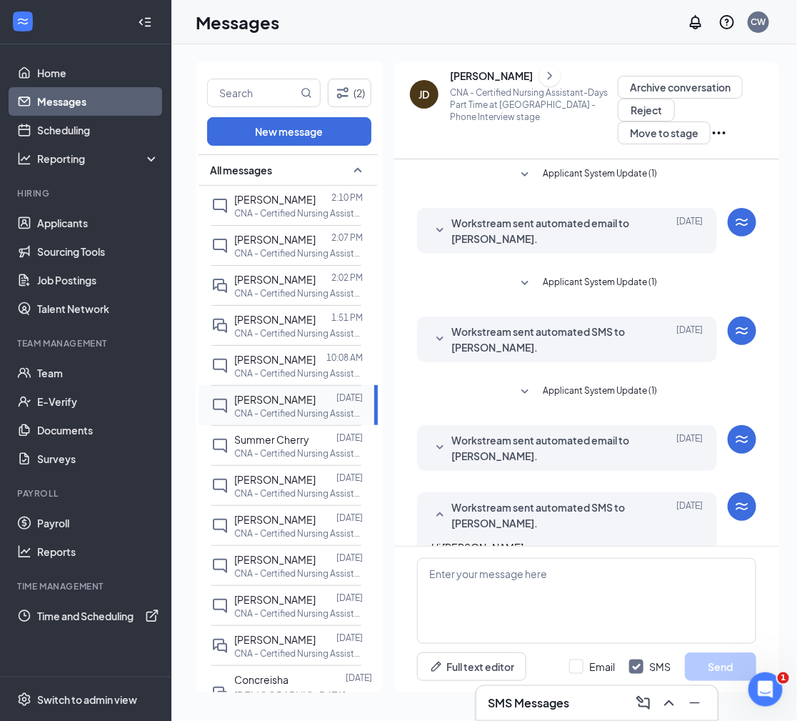
click at [255, 393] on span "[PERSON_NAME]" at bounding box center [274, 399] width 81 height 13
click at [473, 73] on div "[PERSON_NAME]" at bounding box center [491, 76] width 83 height 14
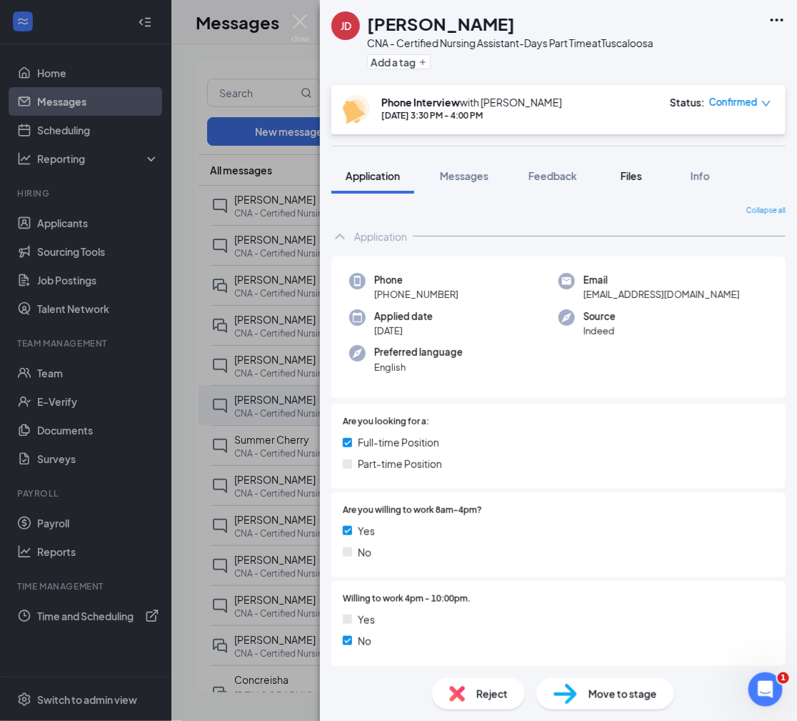
click at [627, 174] on span "Files" at bounding box center [631, 175] width 21 height 13
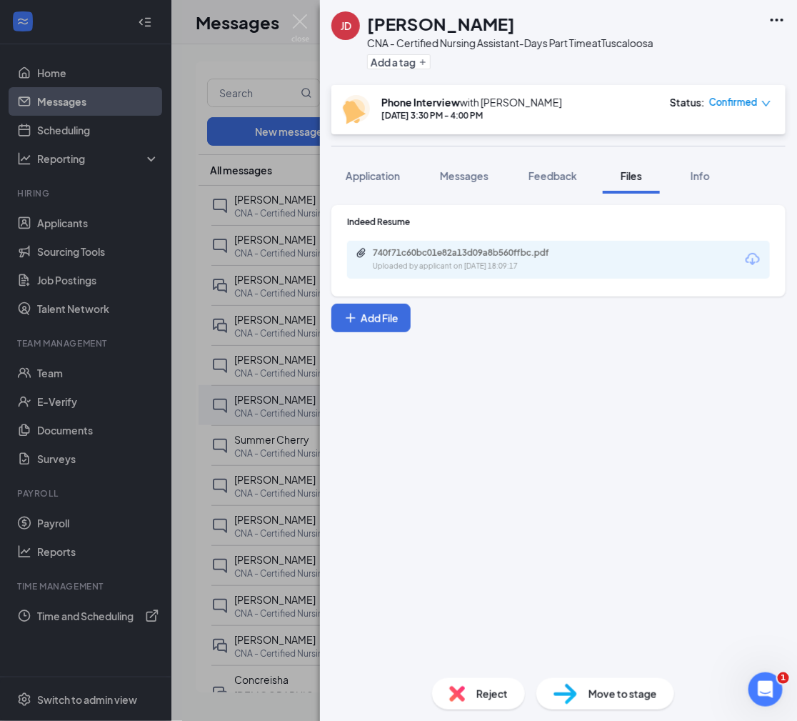
click at [466, 268] on div "Uploaded by applicant on Sep 15, 2025 at 18:09:17" at bounding box center [480, 266] width 214 height 11
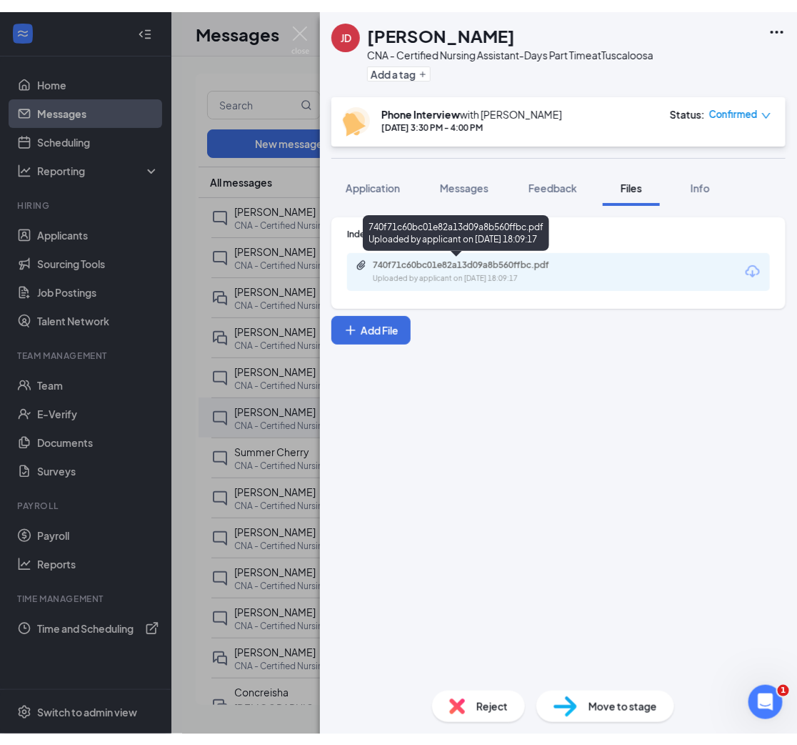
scroll to position [191, 0]
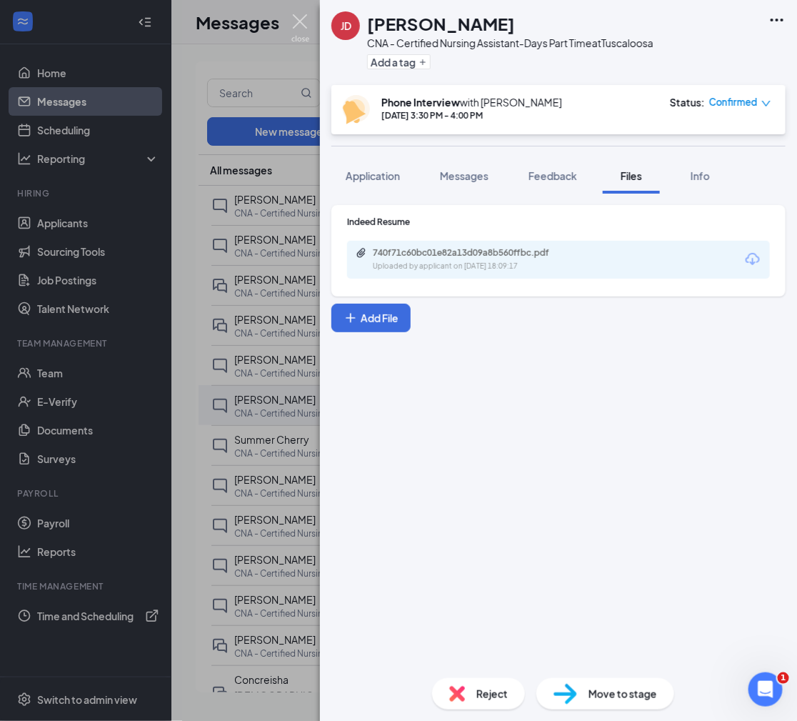
click at [299, 21] on img at bounding box center [301, 28] width 18 height 28
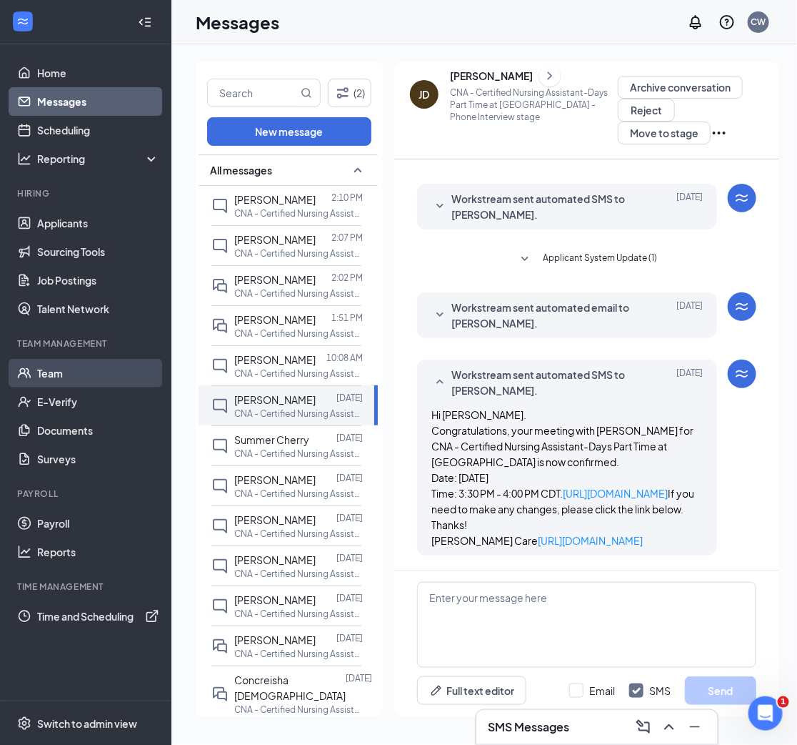
click at [72, 372] on link "Team" at bounding box center [98, 373] width 122 height 29
